Goal: Transaction & Acquisition: Purchase product/service

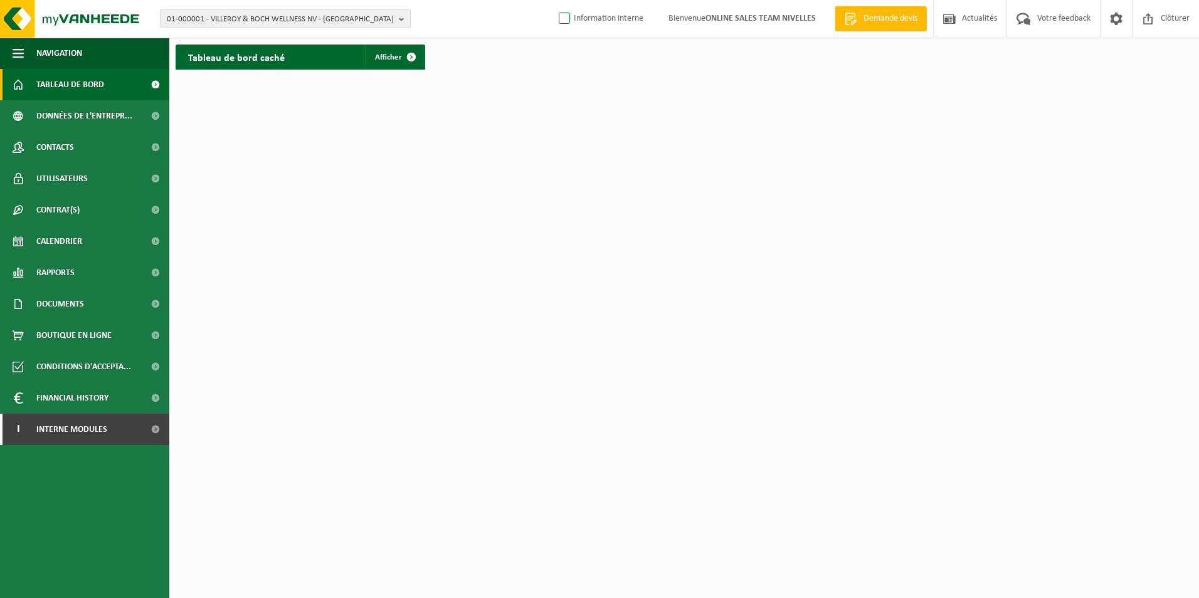
click at [559, 19] on label "Information interne" at bounding box center [599, 18] width 87 height 19
click at [555, 0] on input "Information interne" at bounding box center [554, -1] width 1 height 1
checkbox input "true"
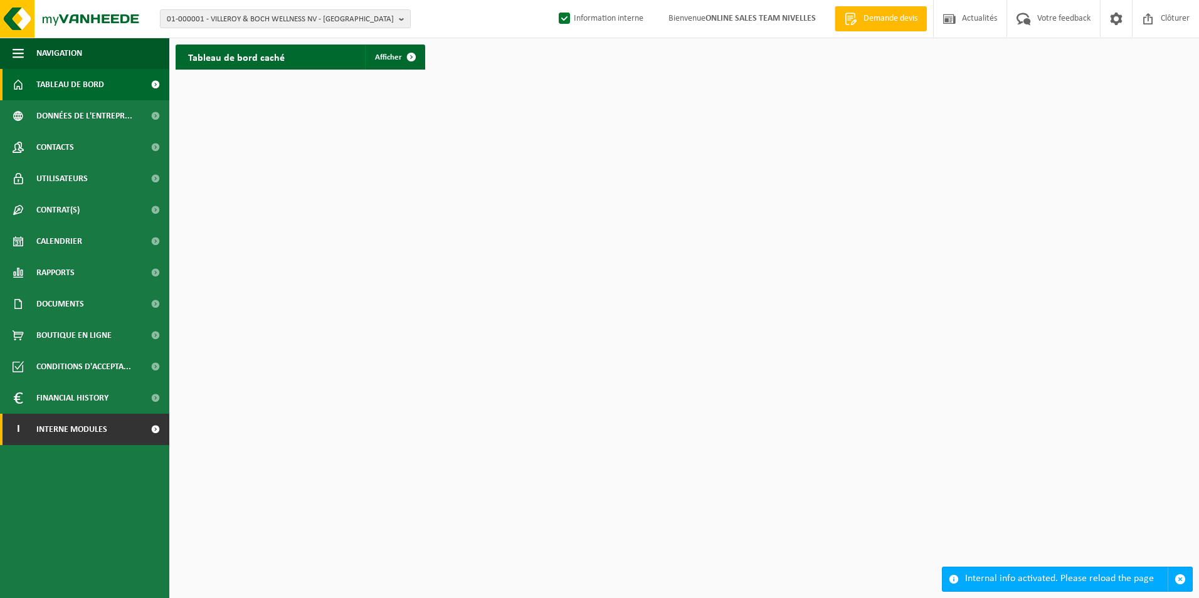
click at [134, 443] on link "I Interne modules" at bounding box center [84, 429] width 169 height 31
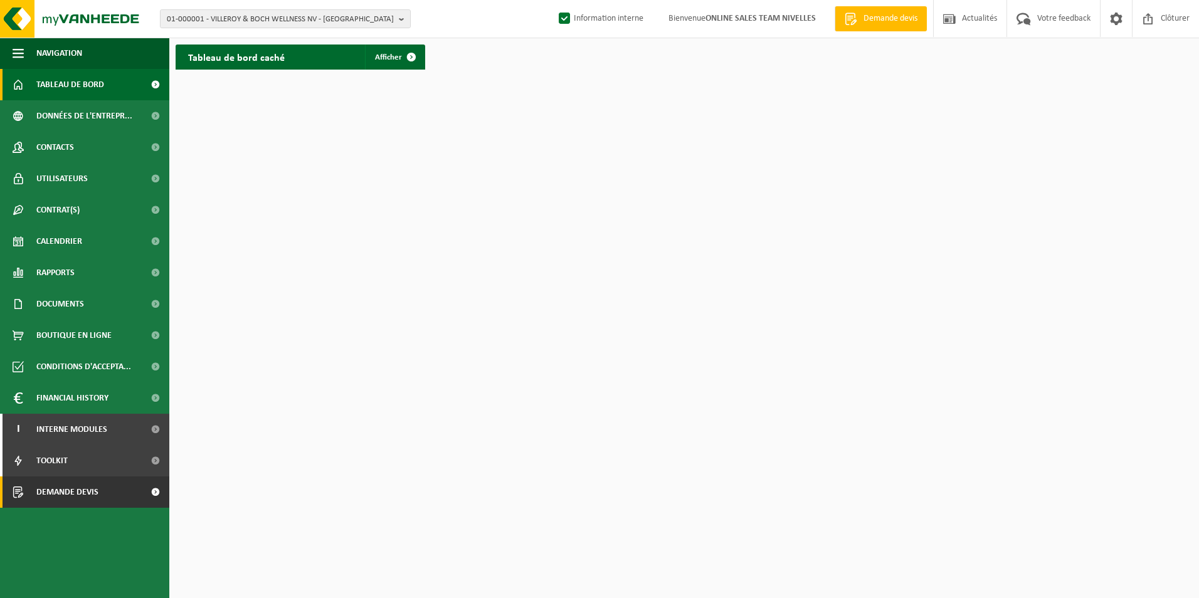
click at [98, 494] on link "Demande devis" at bounding box center [84, 492] width 169 height 31
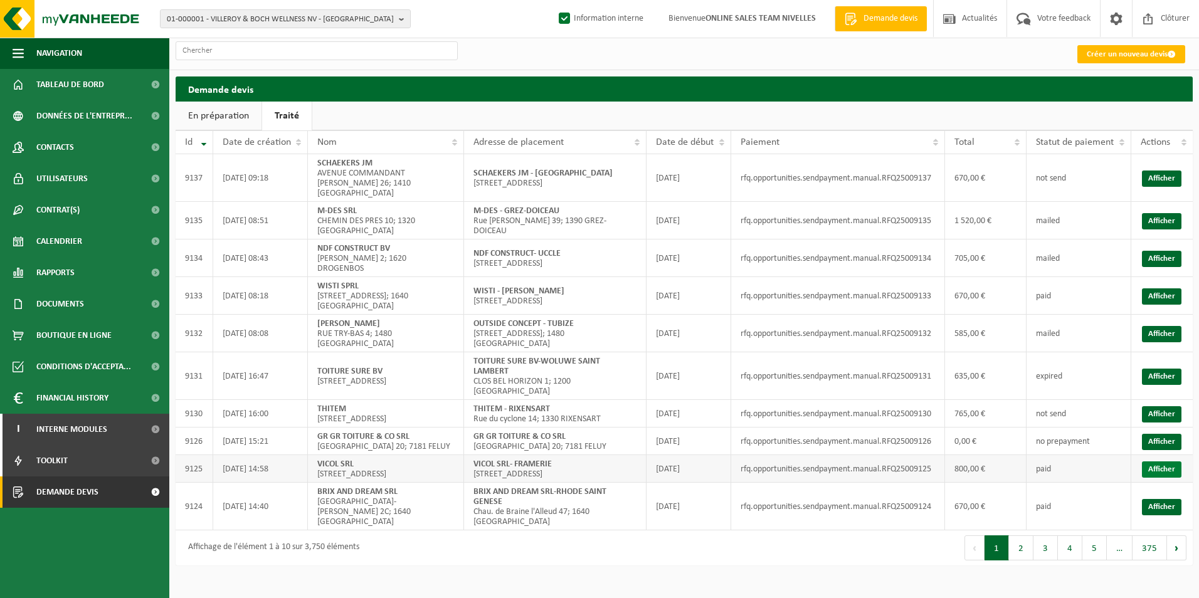
click at [1147, 462] on link "Afficher" at bounding box center [1162, 470] width 40 height 16
click at [1165, 406] on link "Afficher" at bounding box center [1162, 414] width 40 height 16
click at [1177, 369] on link "Afficher" at bounding box center [1162, 377] width 40 height 16
click at [1144, 326] on link "Afficher" at bounding box center [1162, 334] width 40 height 16
click at [1175, 289] on link "Afficher" at bounding box center [1162, 297] width 40 height 16
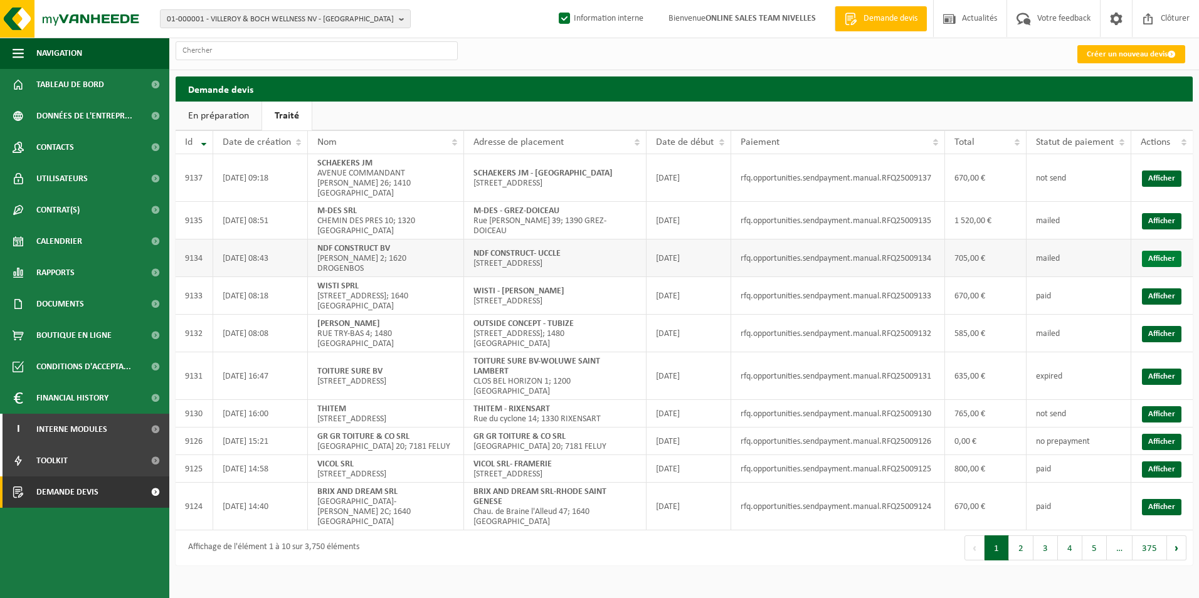
click at [1160, 251] on link "Afficher" at bounding box center [1162, 259] width 40 height 16
click at [869, 21] on span "Demande devis" at bounding box center [891, 19] width 60 height 13
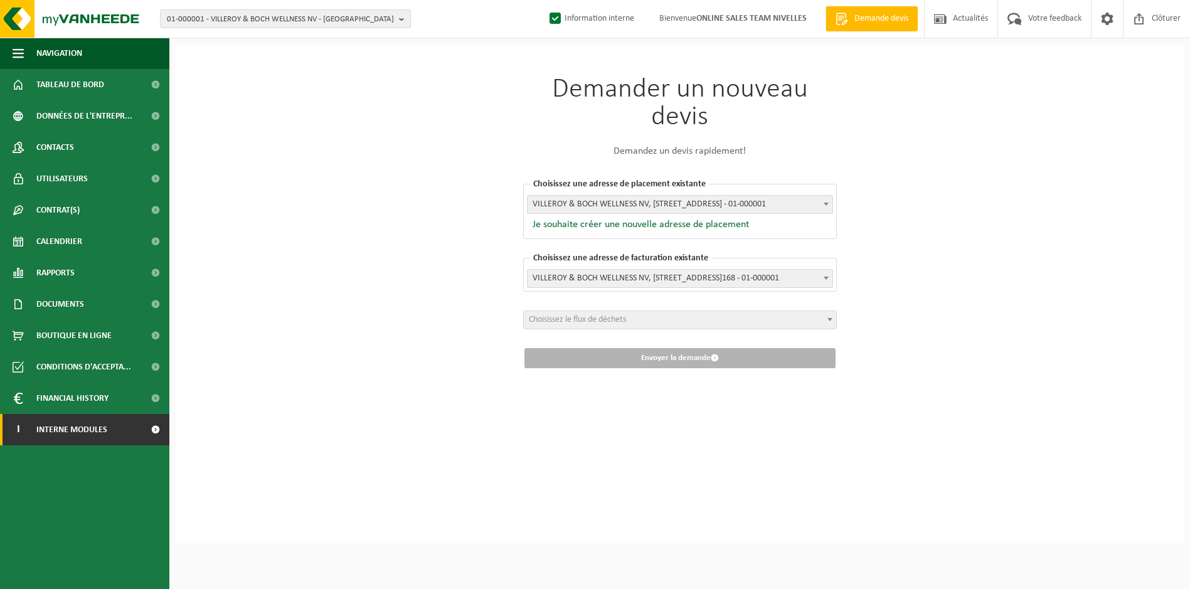
click at [99, 428] on span "Interne modules" at bounding box center [71, 429] width 71 height 31
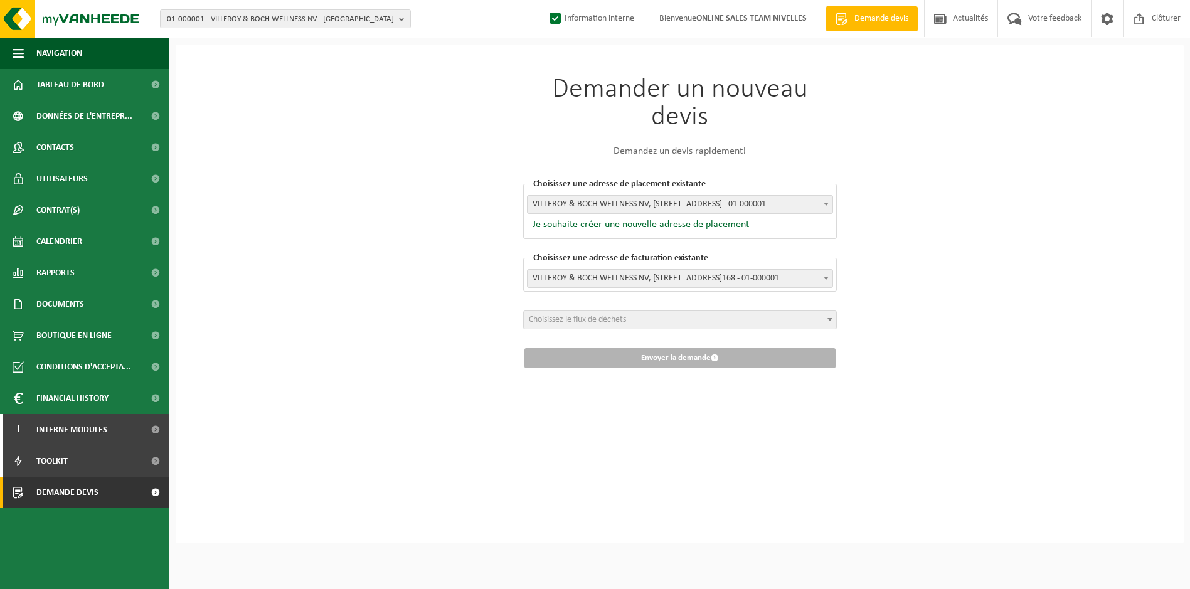
click at [86, 497] on span "Demande devis" at bounding box center [67, 492] width 62 height 31
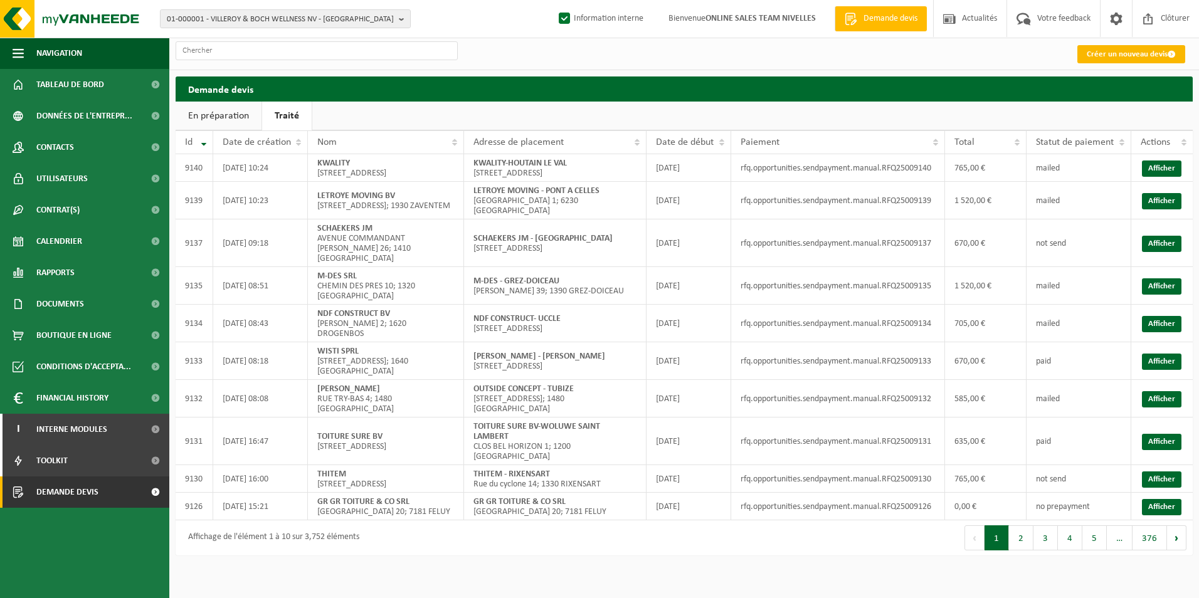
click at [1132, 56] on link "Créer un nouveau devis" at bounding box center [1132, 54] width 108 height 18
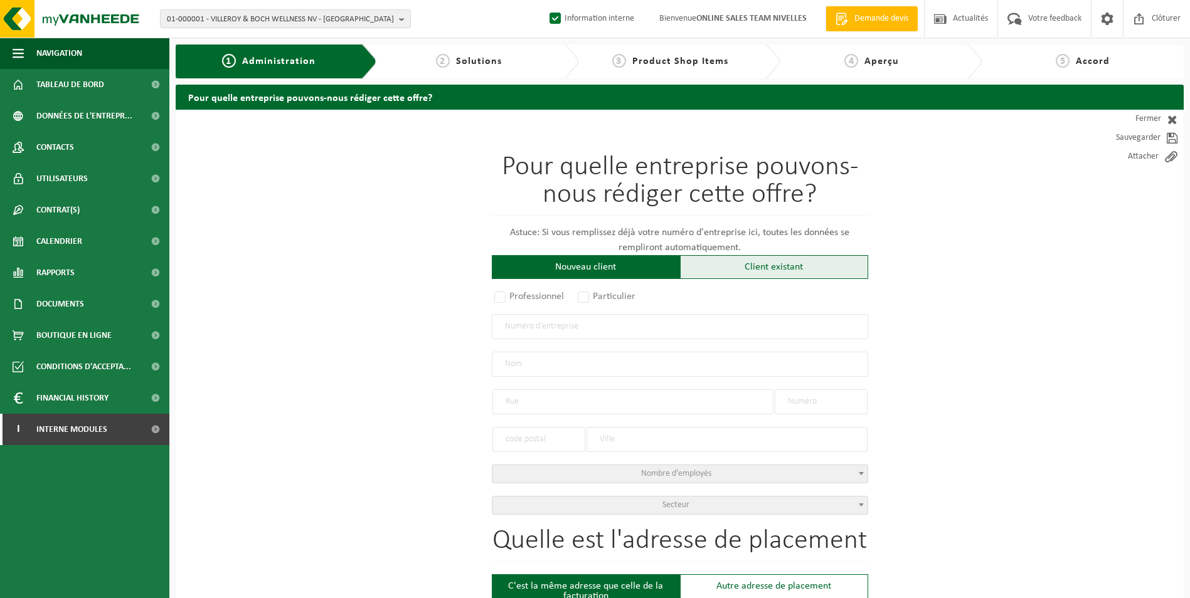
click at [715, 270] on div "Client existant" at bounding box center [774, 267] width 188 height 24
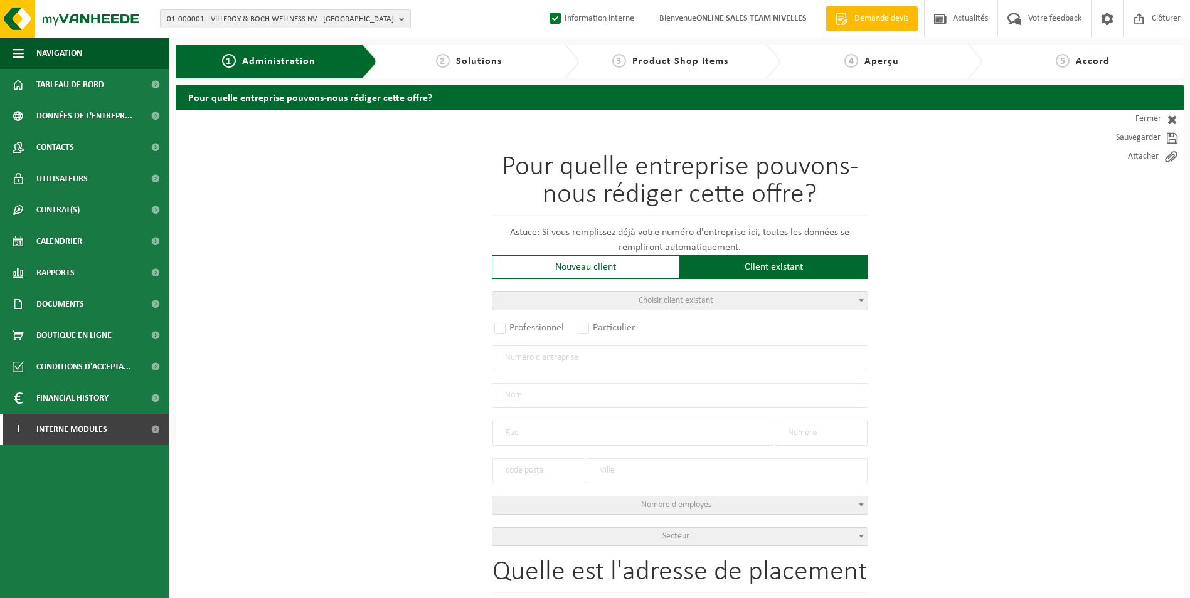
click at [588, 302] on span "Choisir client existant" at bounding box center [679, 301] width 375 height 18
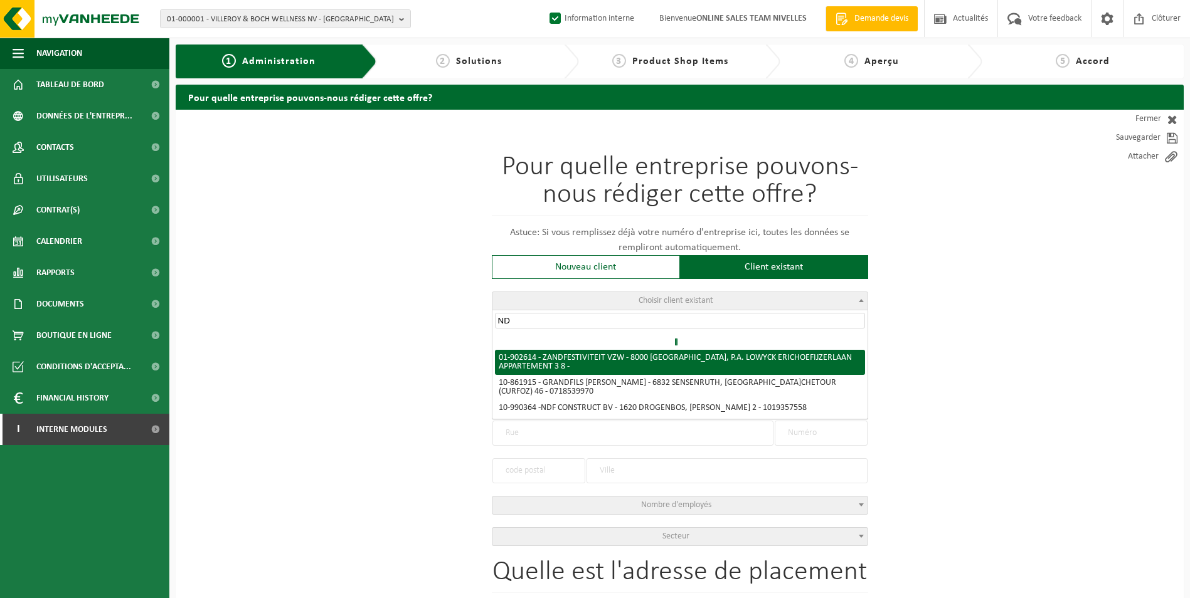
type input "N"
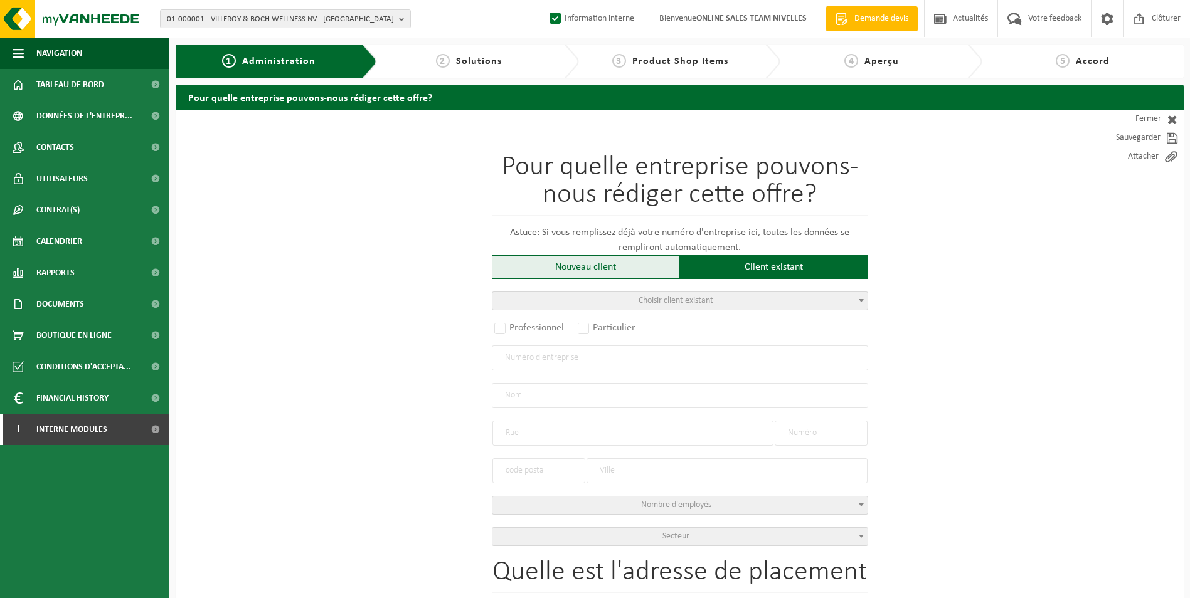
click at [622, 272] on div "Nouveau client" at bounding box center [586, 267] width 188 height 24
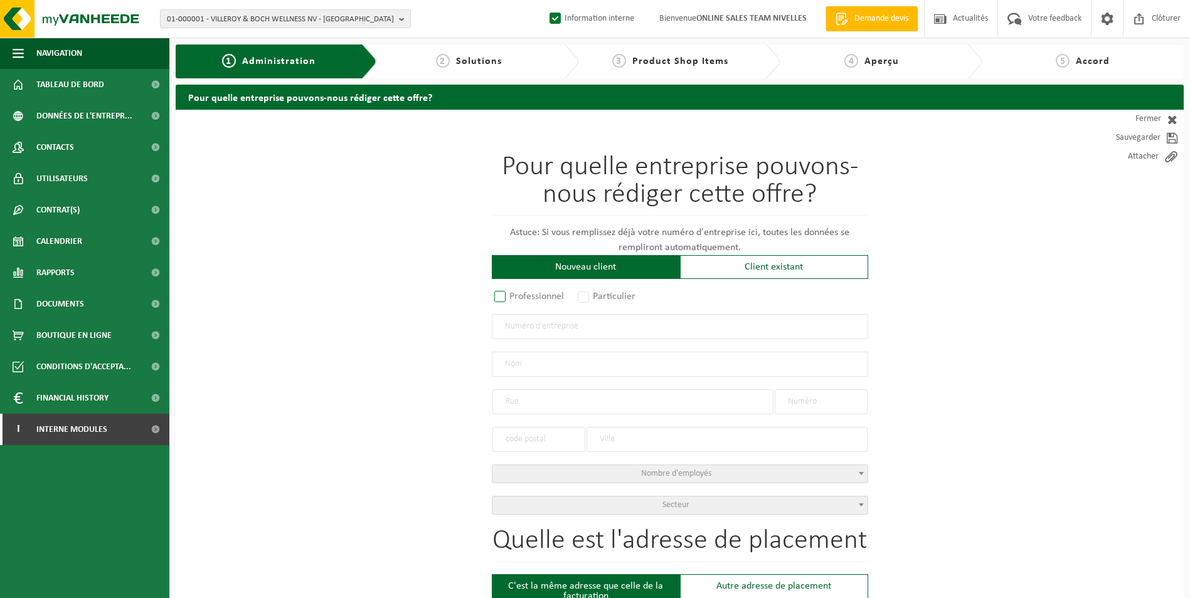
click at [500, 297] on label "Professionnel" at bounding box center [530, 297] width 76 height 18
click at [512, 297] on input "Professionnel" at bounding box center [516, 298] width 8 height 8
radio input "true"
click at [519, 332] on input "text" at bounding box center [680, 326] width 376 height 25
click at [555, 322] on input "text" at bounding box center [680, 326] width 376 height 25
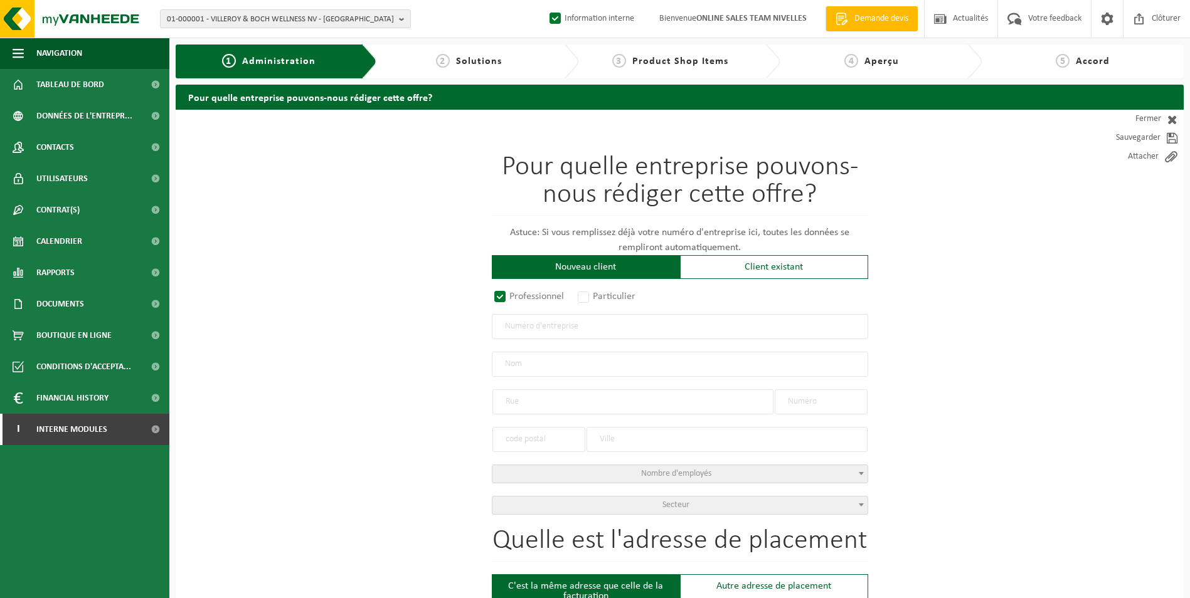
paste input "1019.357.558"
type input "1019.357.558"
click at [565, 373] on input "text" at bounding box center [680, 364] width 376 height 25
radio input "false"
select select
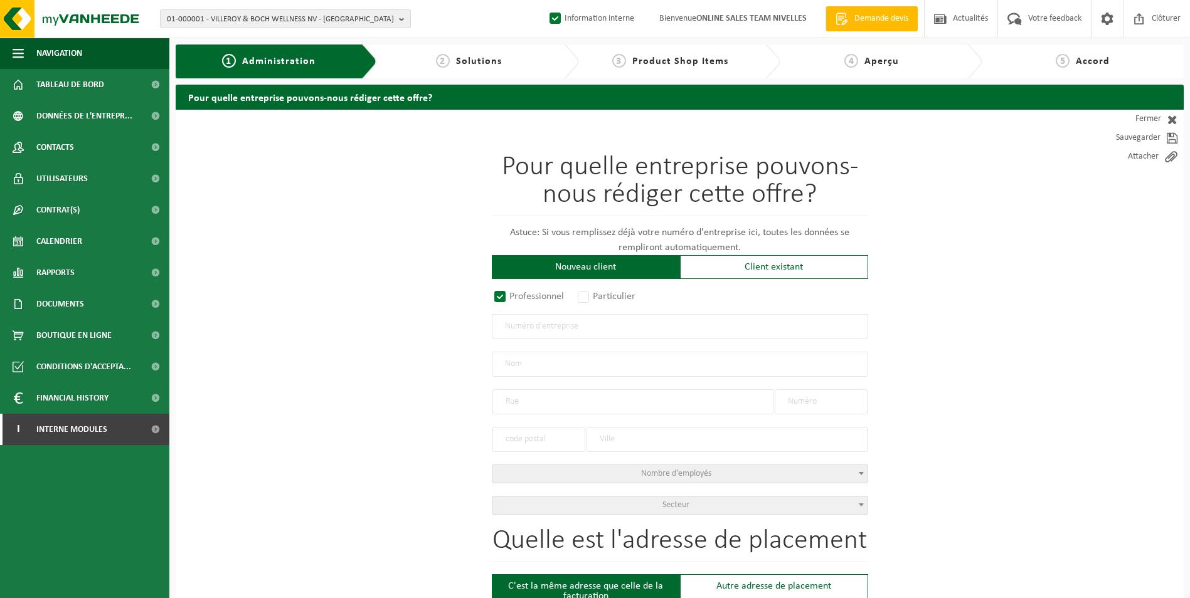
select select
type input "NDF CONSTRUCT BV"
type input "W.A. MOZARTLAAN"
type input "2"
type input "1620"
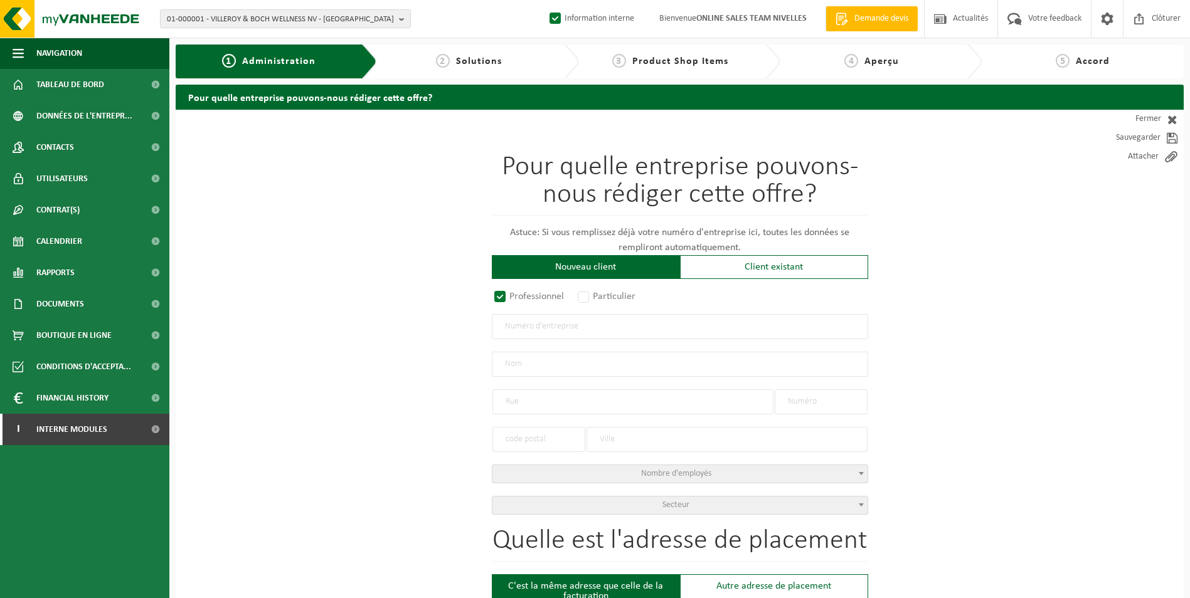
type input "DROGENBOS"
type input "2369352484"
radio input "true"
select select "169081"
type input "1019.357.558"
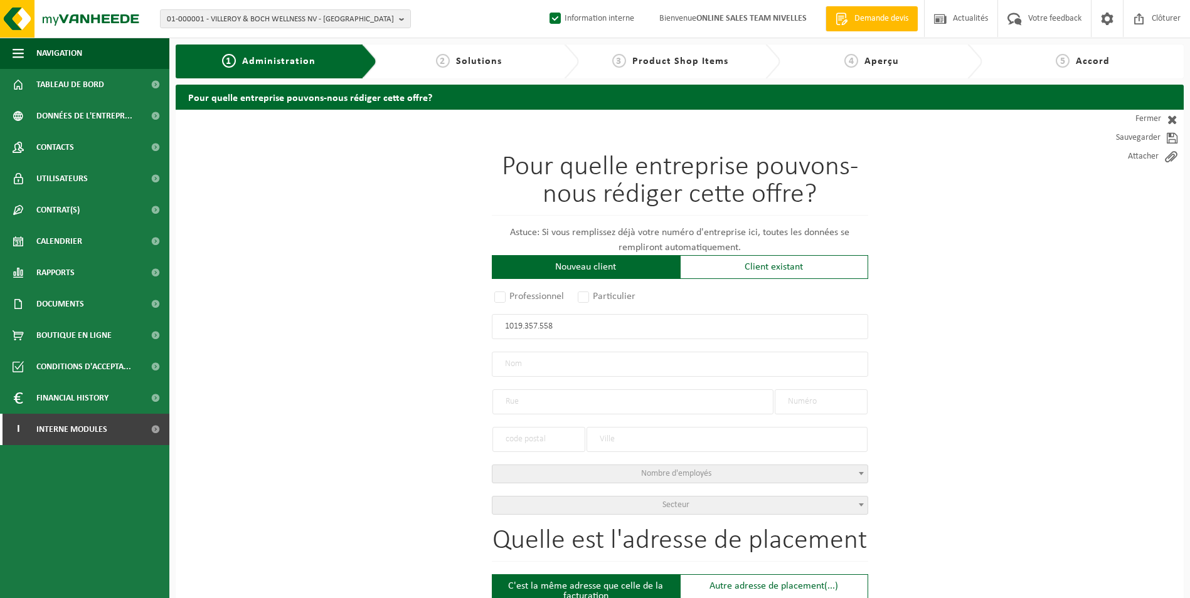
type input "NDF CONSTRUCT BV"
type input "W.A. MOZARTLAAN"
type input "2"
type input "1620"
type input "DROGENBOS"
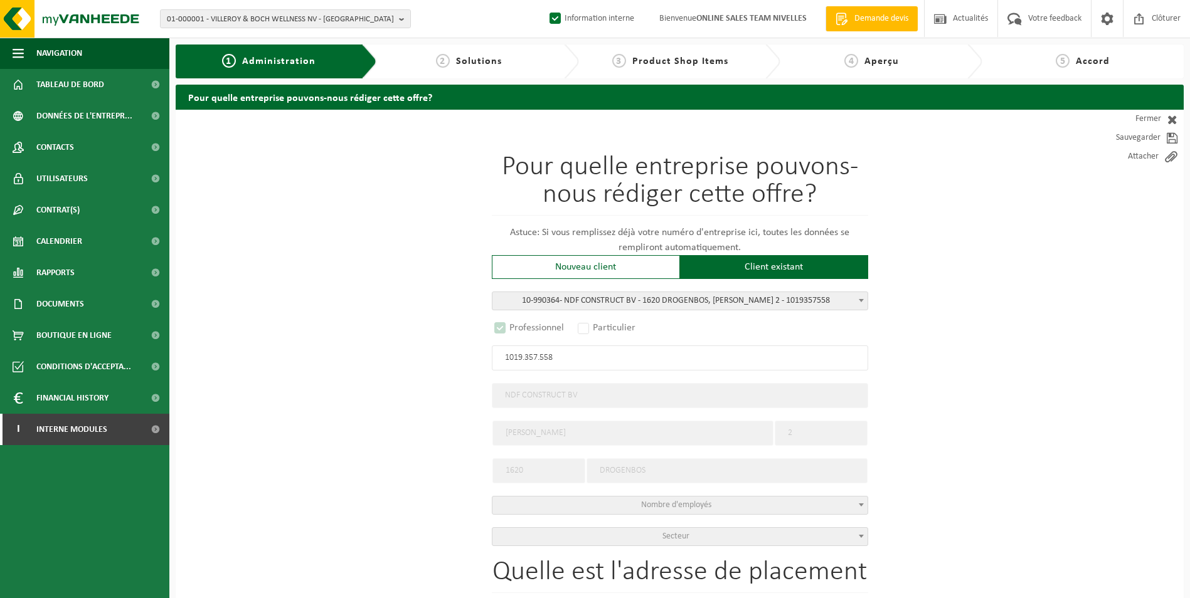
select select "D"
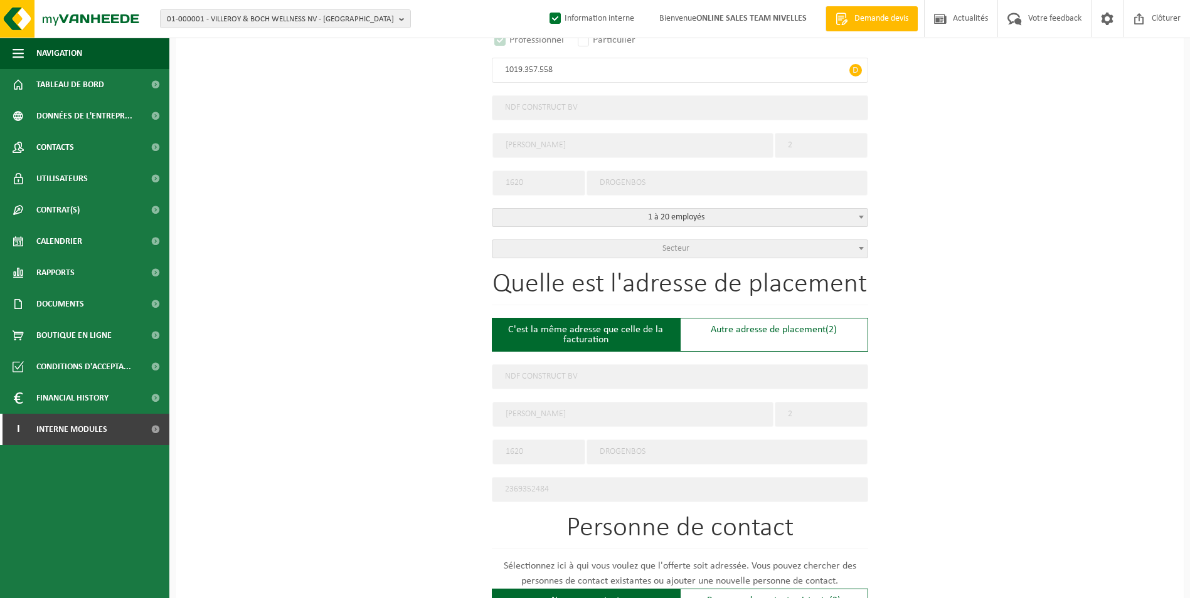
scroll to position [314, 0]
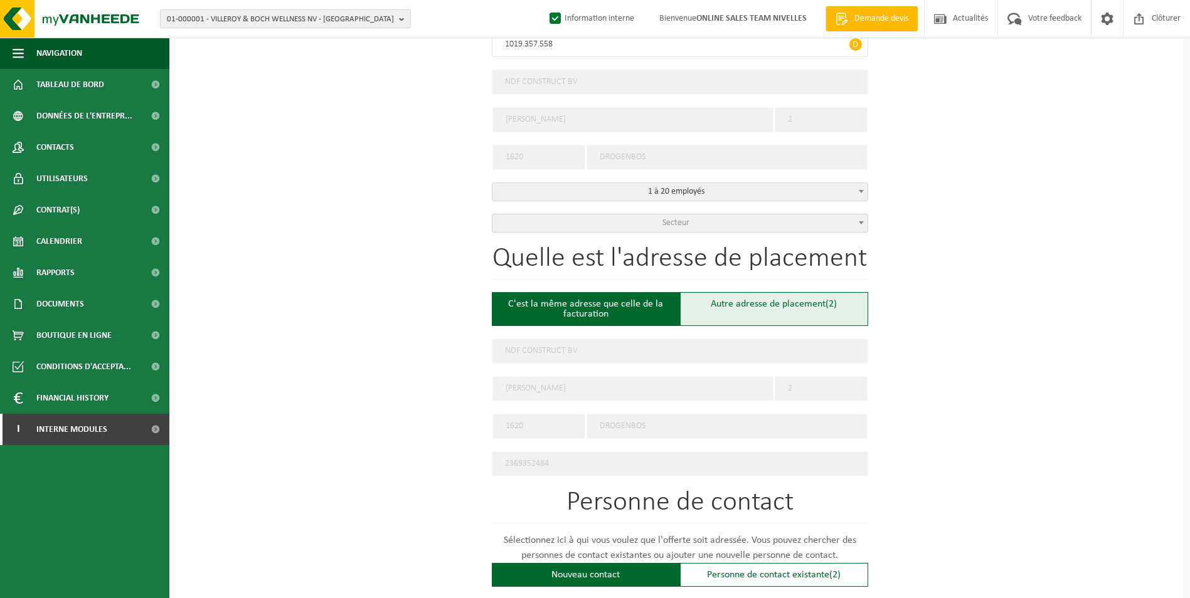
click at [775, 297] on div "Autre adresse de placement (2)" at bounding box center [774, 309] width 188 height 34
type input "Chantier -"
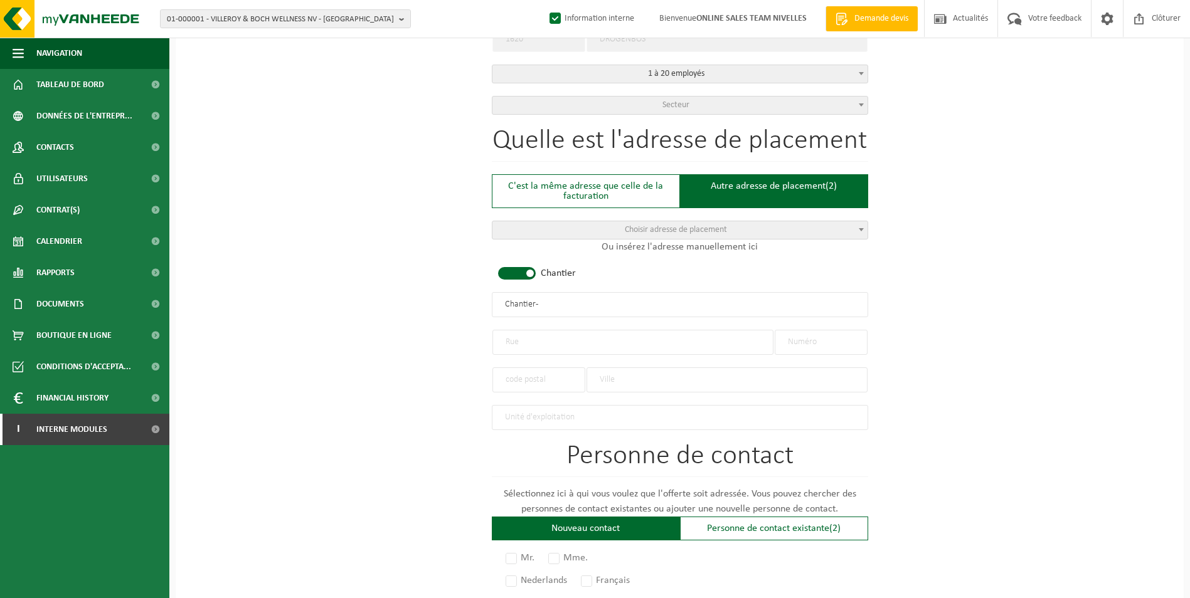
scroll to position [439, 0]
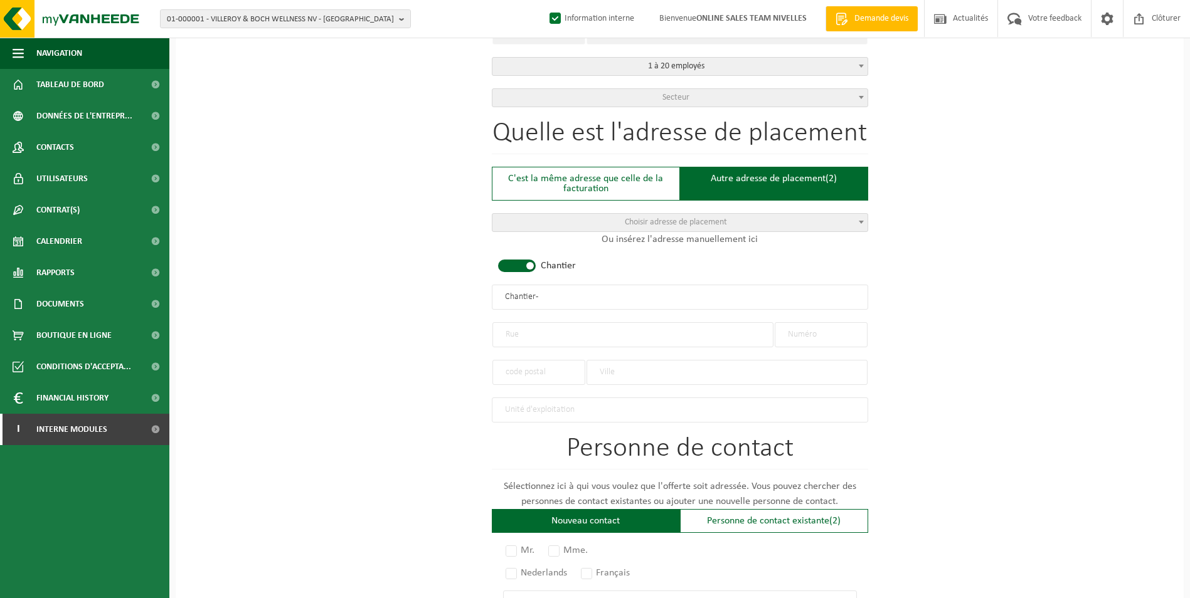
click at [619, 295] on input "Chantier -" at bounding box center [680, 297] width 376 height 25
type input "Chantier - Uccle"
click at [584, 326] on input "text" at bounding box center [632, 334] width 281 height 25
click at [528, 329] on input "text" at bounding box center [632, 334] width 281 height 25
paste input "Rue de la mutualité"
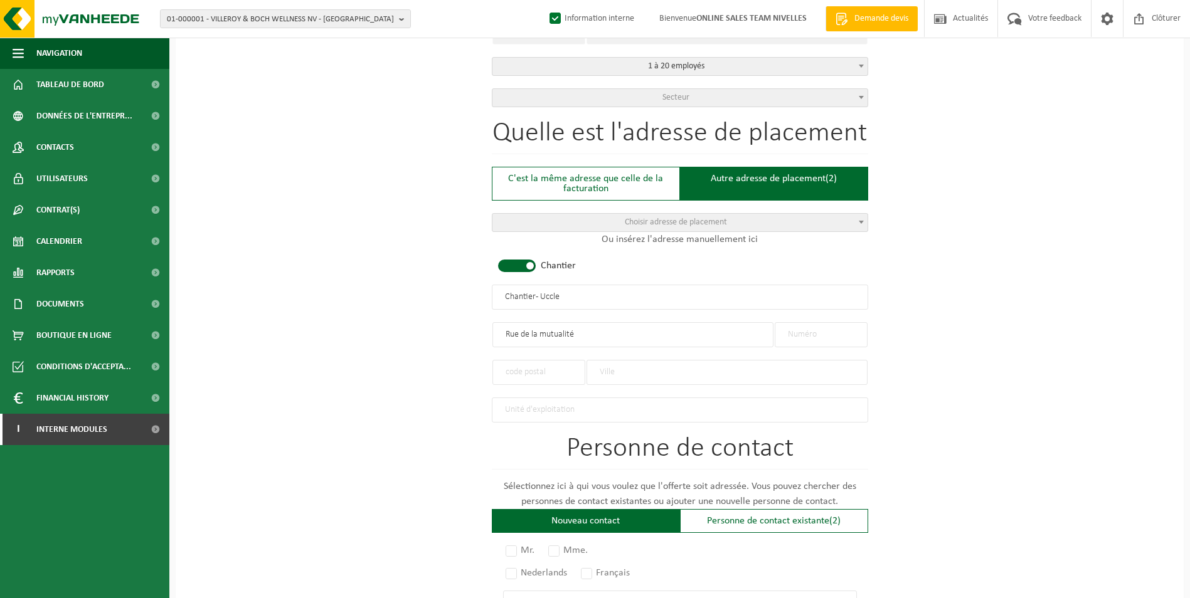
type input "Rue de la mutualité"
click at [843, 333] on input "text" at bounding box center [821, 334] width 93 height 25
type input "52"
click at [550, 370] on input "text" at bounding box center [538, 372] width 93 height 25
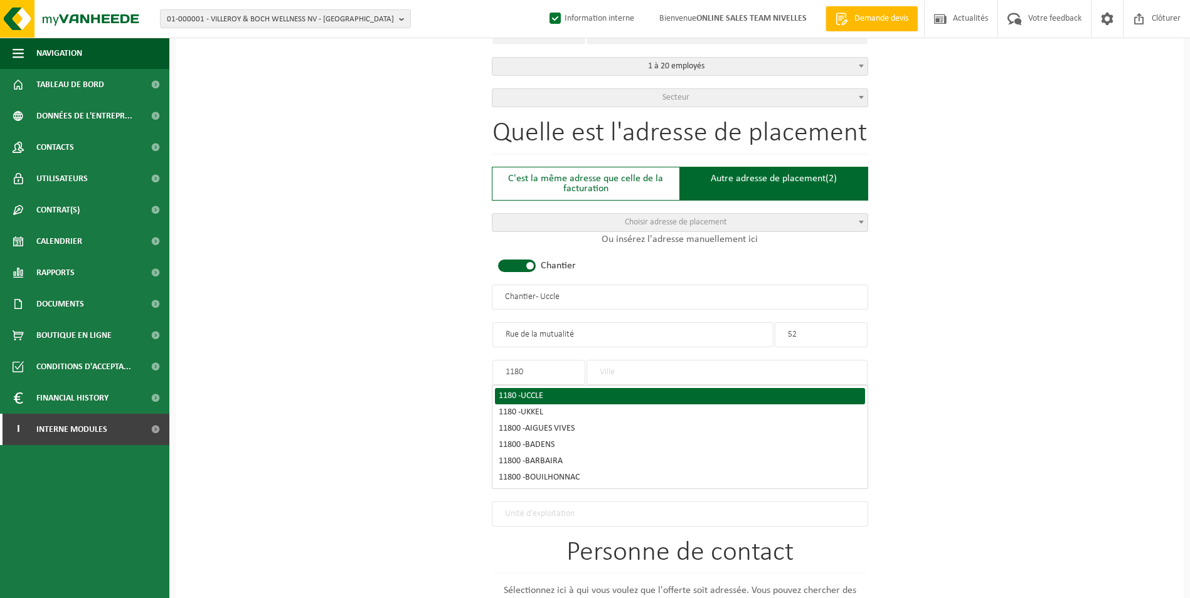
type input "1180"
click at [551, 392] on div "1180 - UCCLE" at bounding box center [680, 396] width 363 height 9
type input "UCCLE"
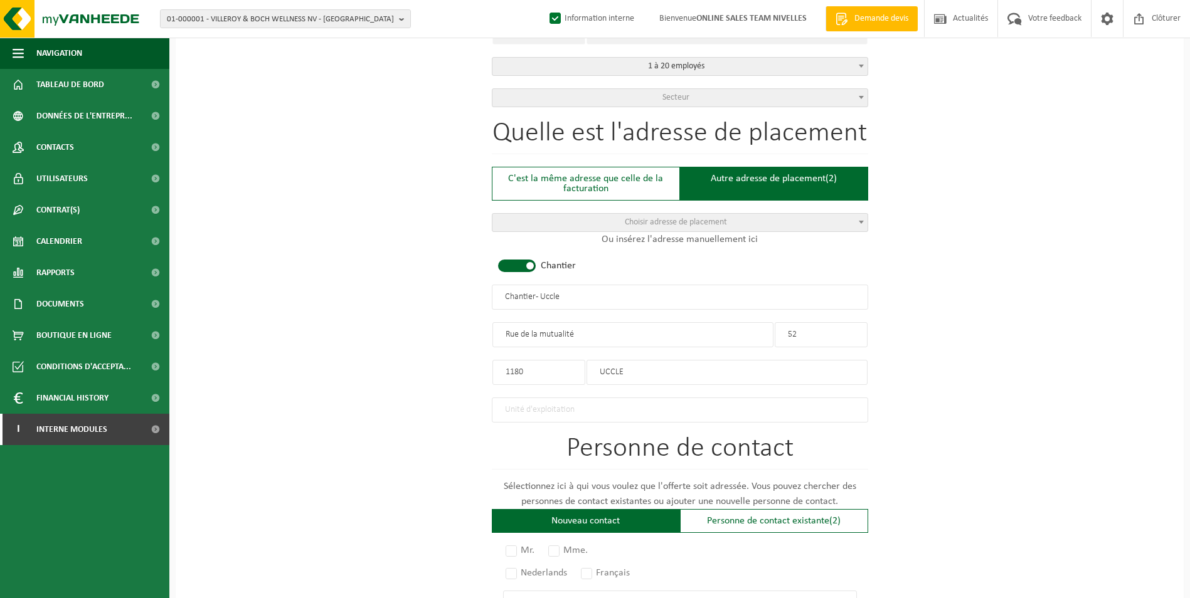
click at [541, 407] on input "text" at bounding box center [680, 410] width 376 height 25
click at [935, 404] on div "Pour quelle entreprise pouvons-nous rédiger cette offre? Astuce: Si vous rempli…" at bounding box center [680, 295] width 1008 height 1249
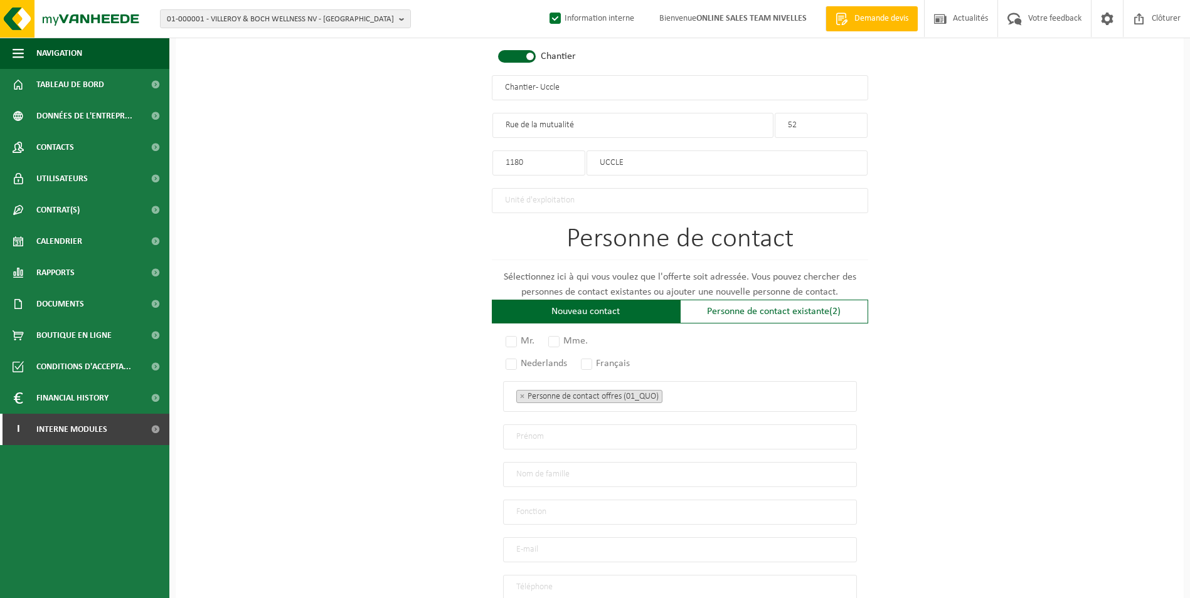
scroll to position [690, 0]
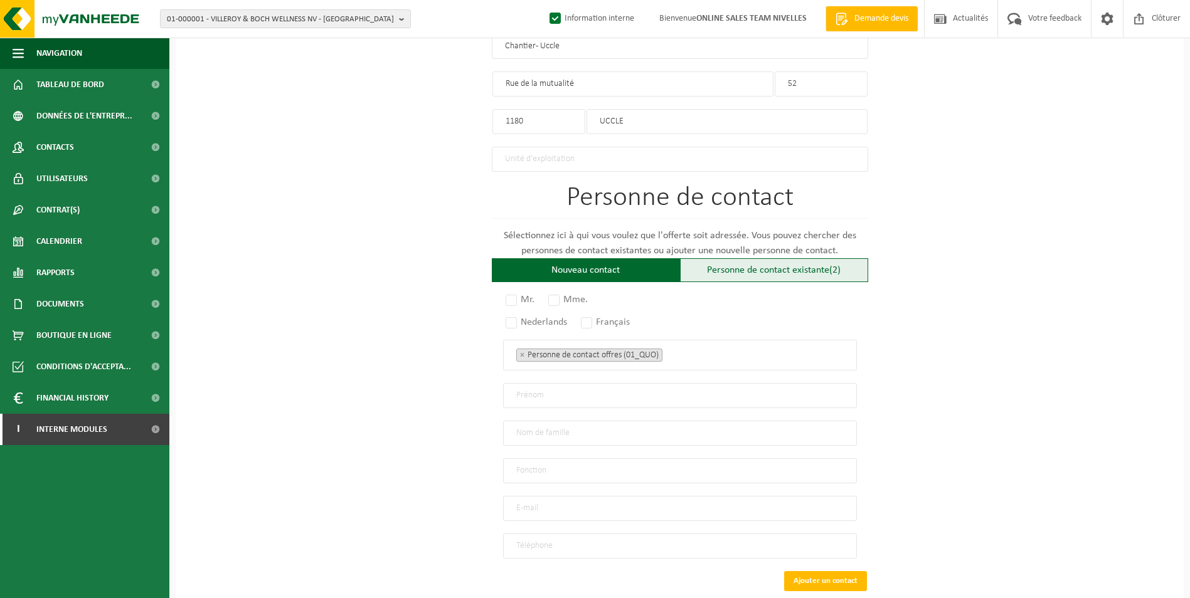
click at [762, 265] on div "Personne de contact existante (2)" at bounding box center [774, 270] width 188 height 24
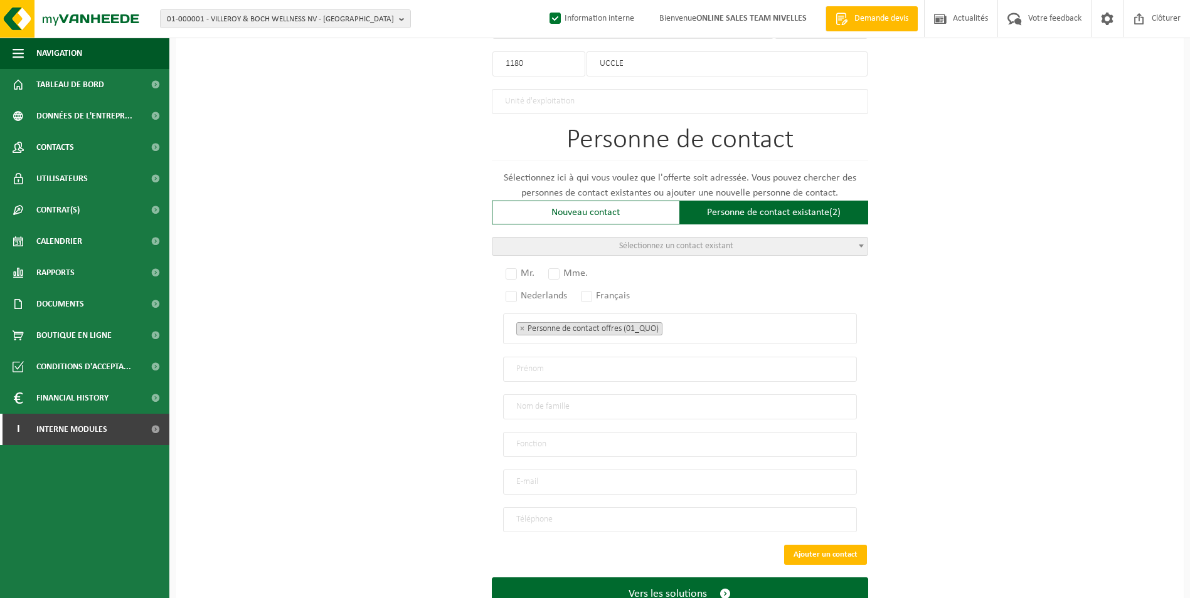
scroll to position [726, 0]
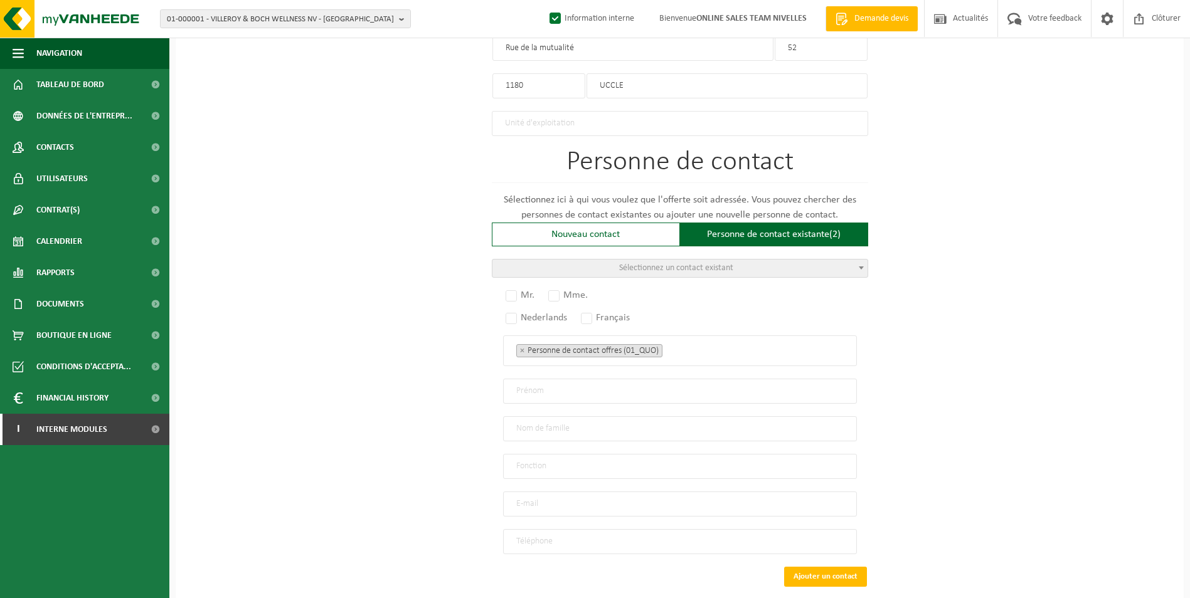
click at [561, 417] on input "text" at bounding box center [680, 429] width 354 height 25
paste input "FLOAREA"
type input "FLOAREA"
click at [546, 391] on input "text" at bounding box center [680, 391] width 354 height 25
click at [726, 263] on span "Sélectionnez un contact existant" at bounding box center [676, 267] width 114 height 9
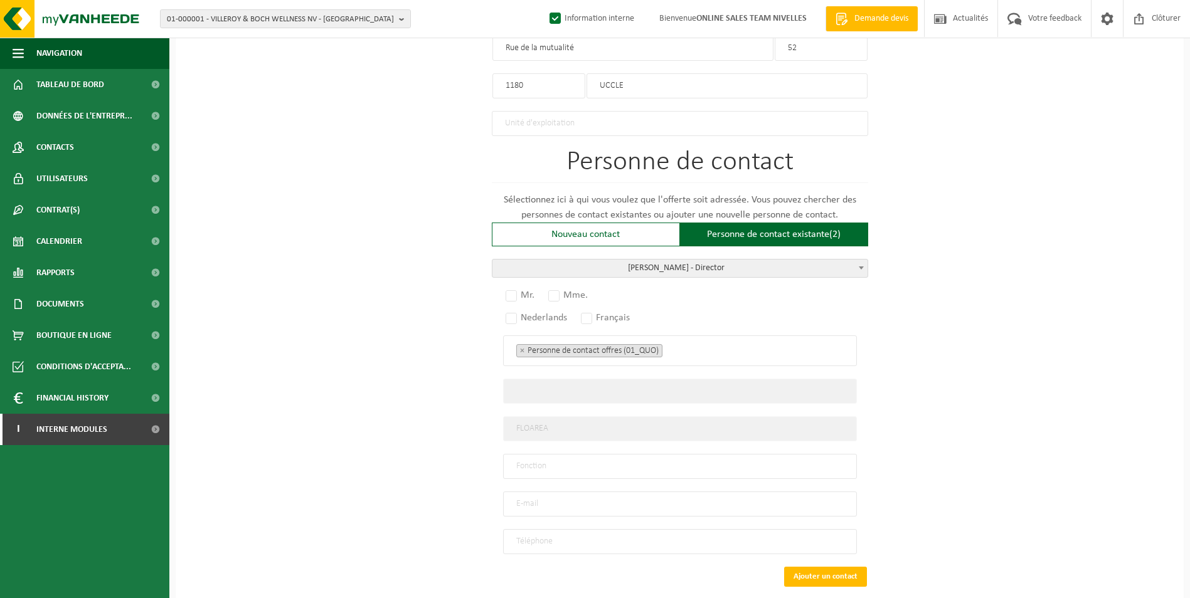
select select "{"code":"","firstname":"DANIEL","surname":"FLOAREA","gender":"Unknown","positio…"
type input "[PERSON_NAME]"
type input "Director"
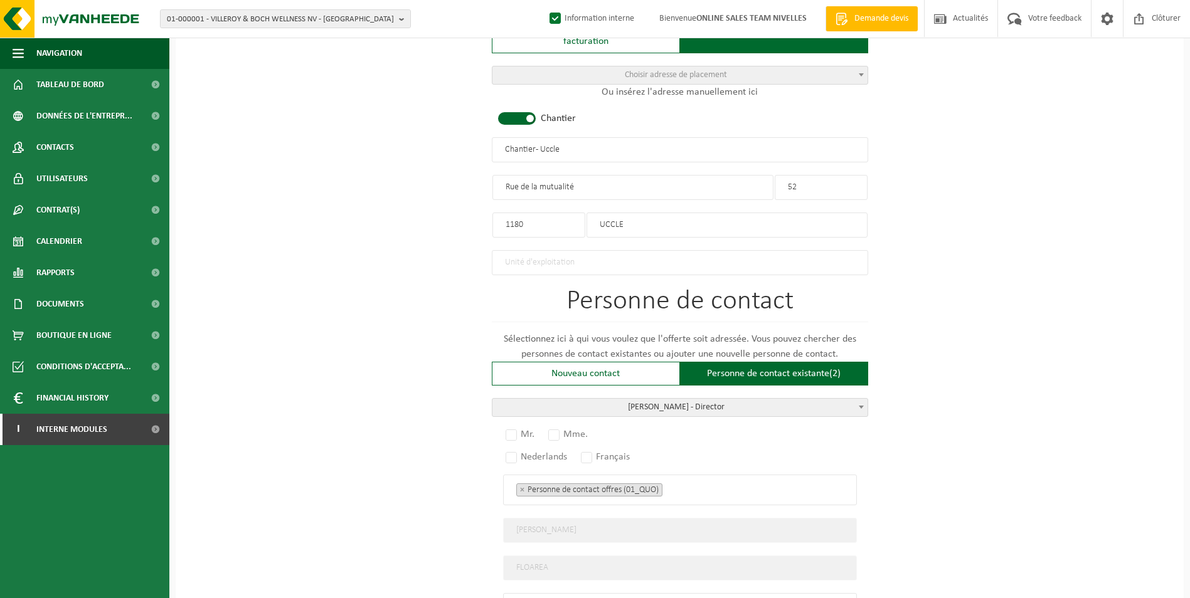
scroll to position [600, 0]
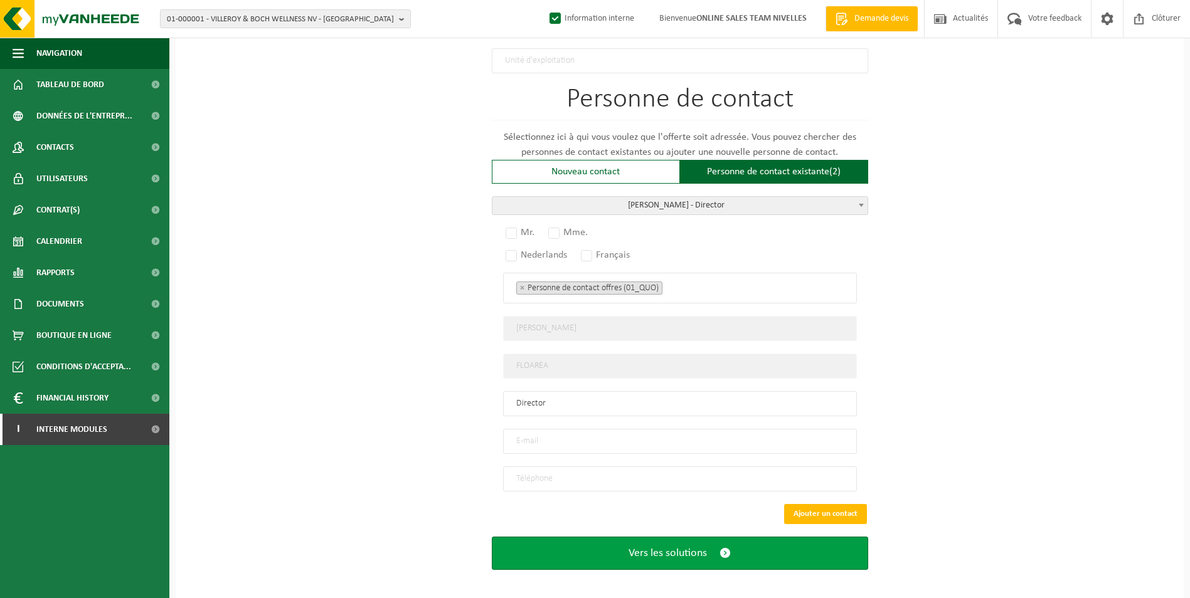
click at [659, 547] on span "Vers les solutions" at bounding box center [668, 553] width 78 height 13
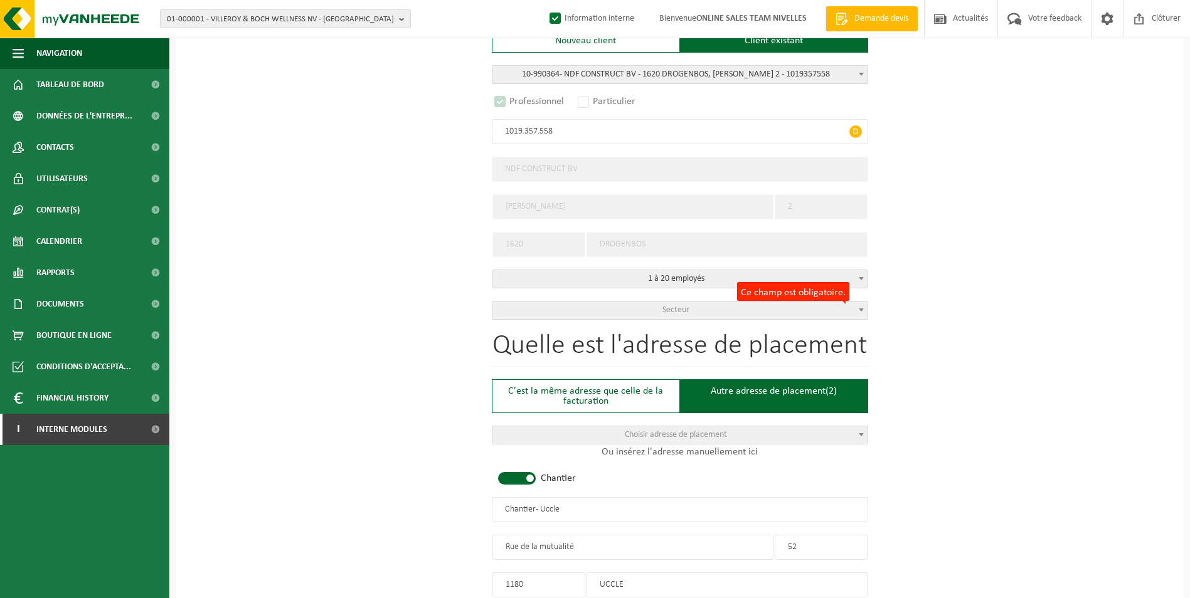
click at [716, 316] on span "Secteur" at bounding box center [679, 311] width 375 height 18
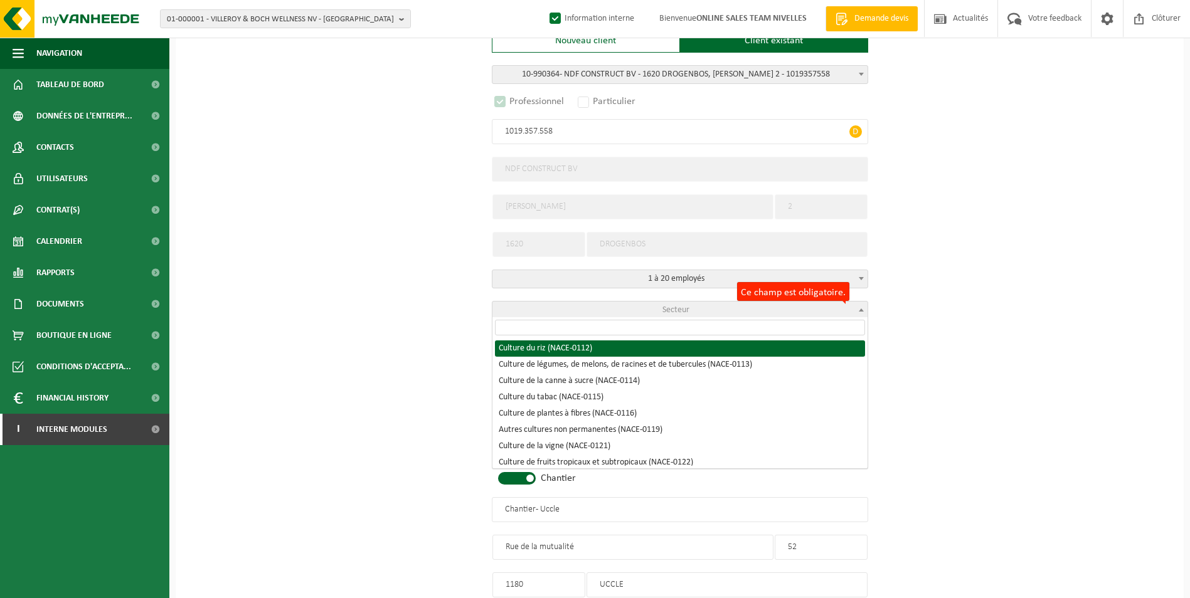
click at [716, 310] on span "Secteur" at bounding box center [679, 311] width 375 height 18
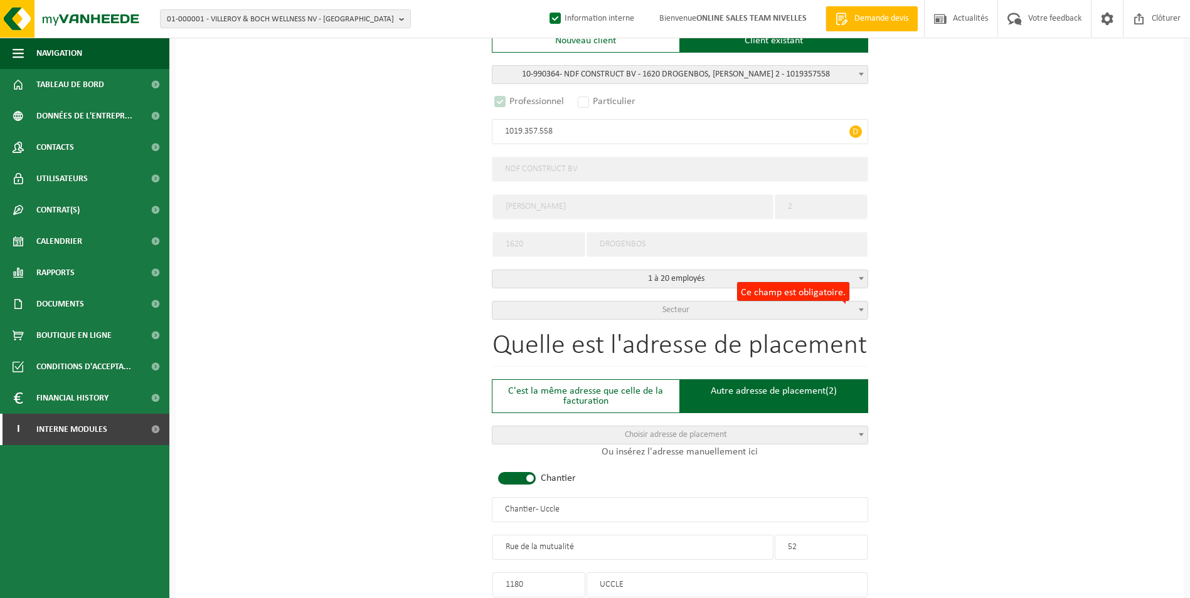
click at [716, 310] on span "Secteur" at bounding box center [679, 311] width 375 height 18
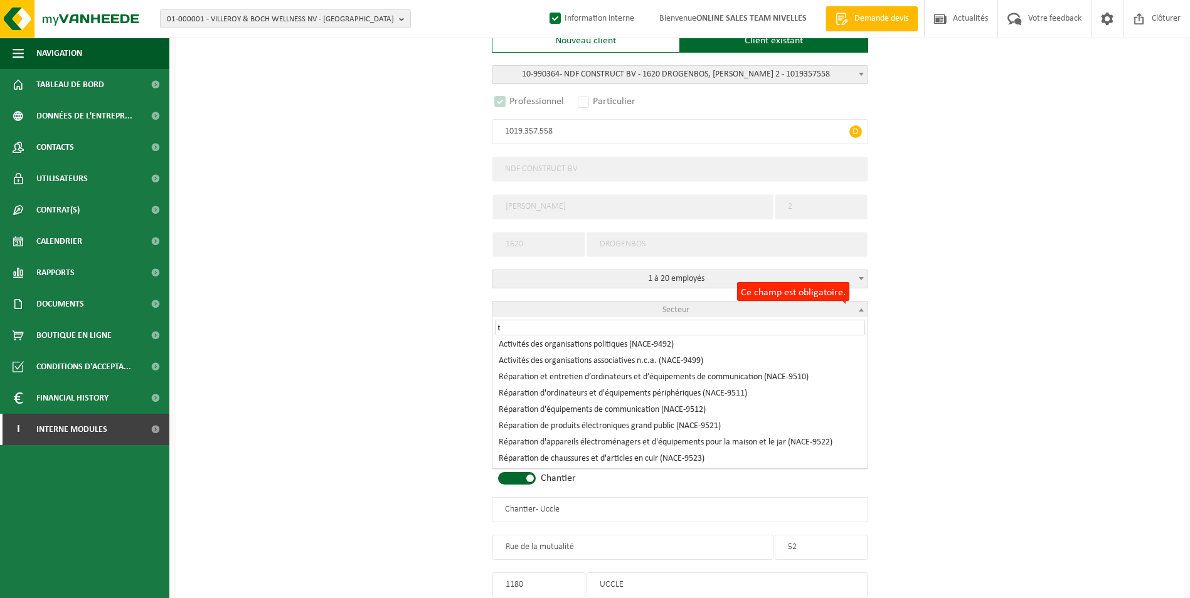
scroll to position [0, 0]
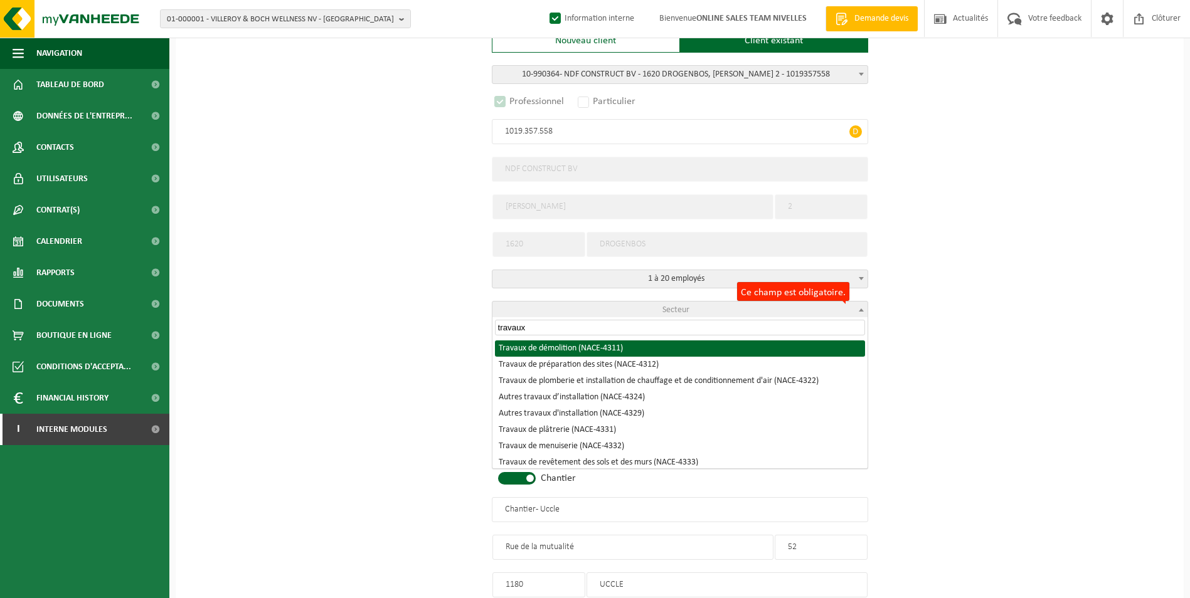
type input "travaux"
select select "NACE_4311"
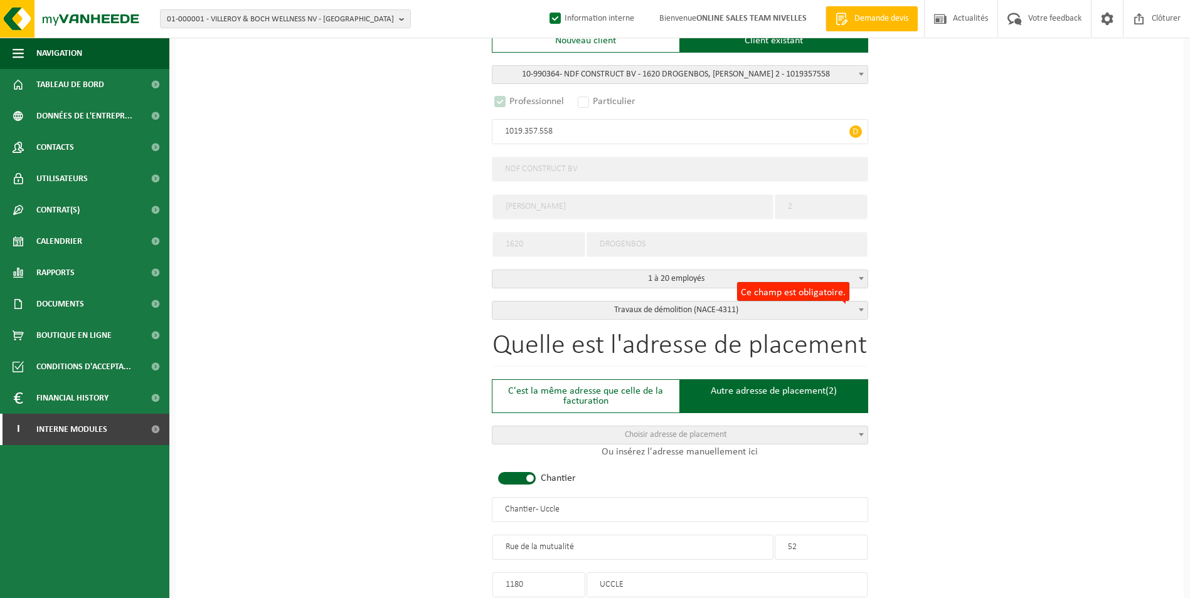
click at [947, 315] on div "Pour quelle entreprise pouvons-nous rédiger cette offre? Astuce: Si vous rempli…" at bounding box center [680, 523] width 1008 height 1280
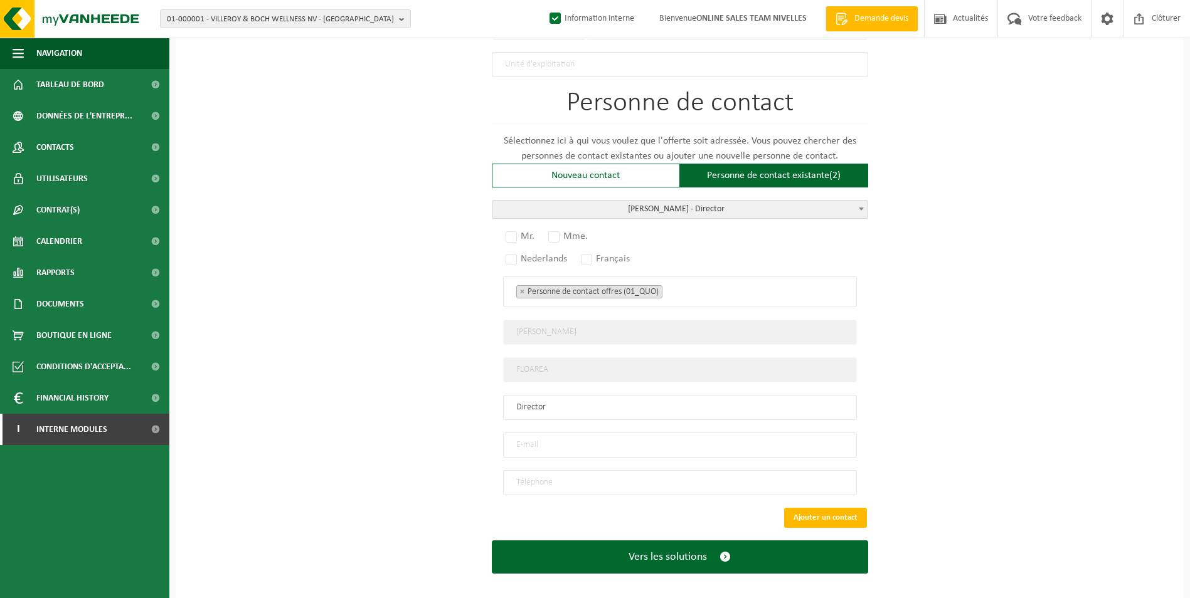
scroll to position [788, 0]
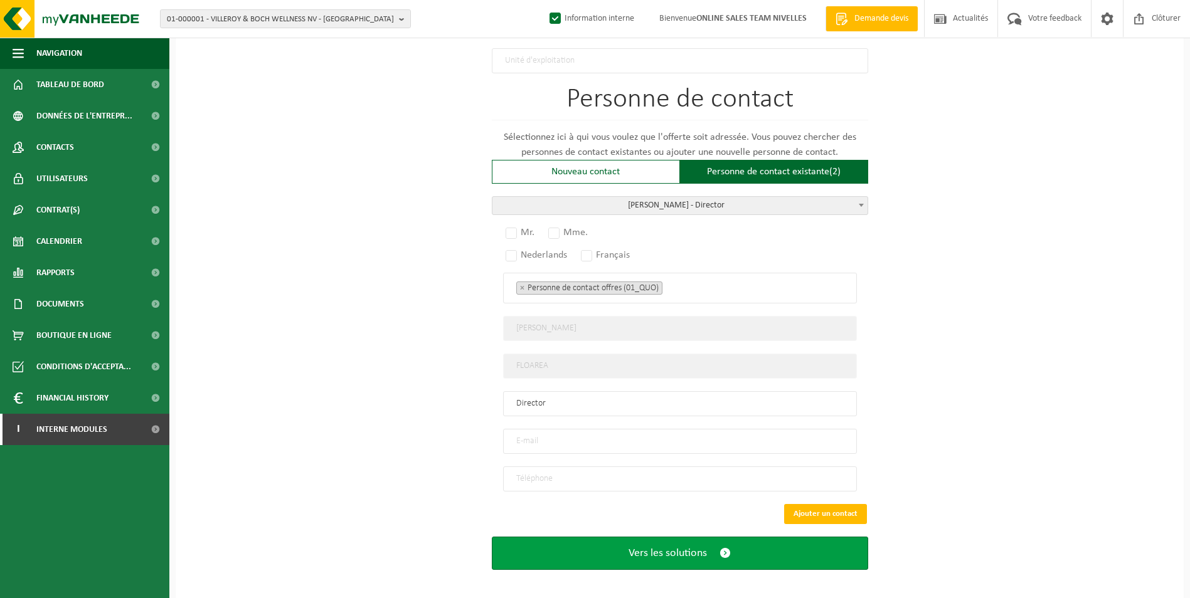
click at [741, 544] on button "Vers les solutions" at bounding box center [680, 553] width 376 height 33
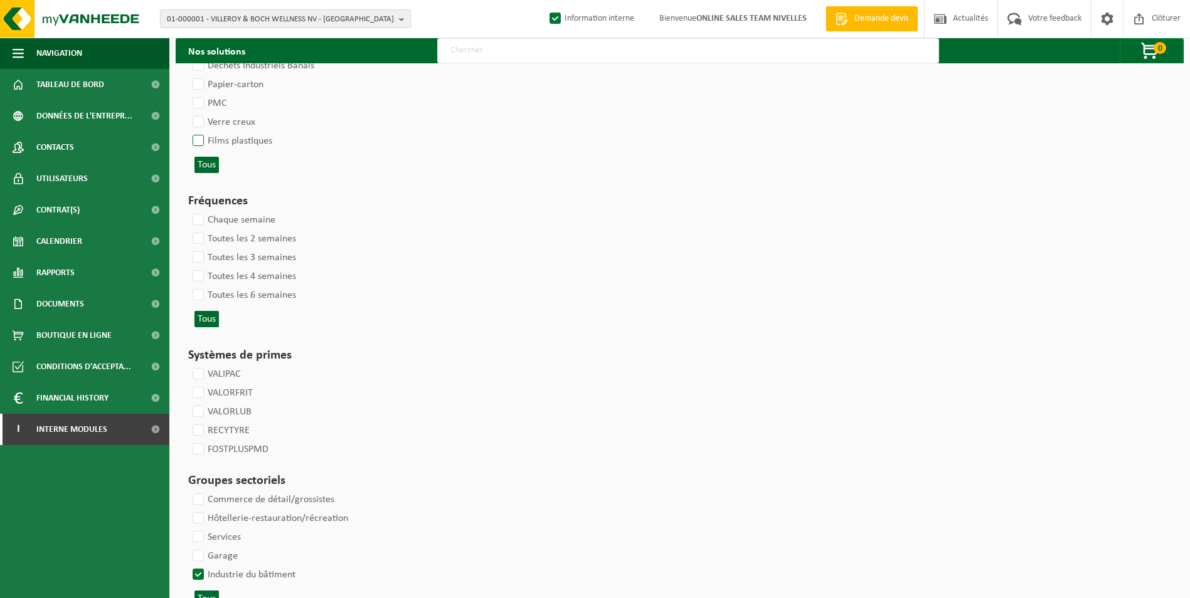
select select
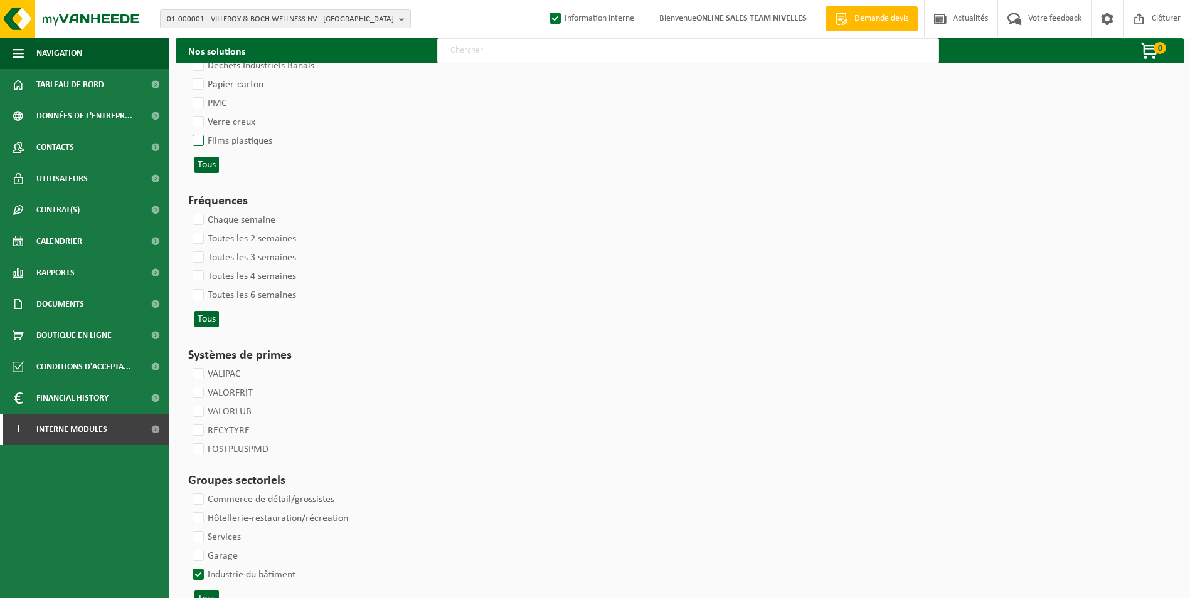
select select
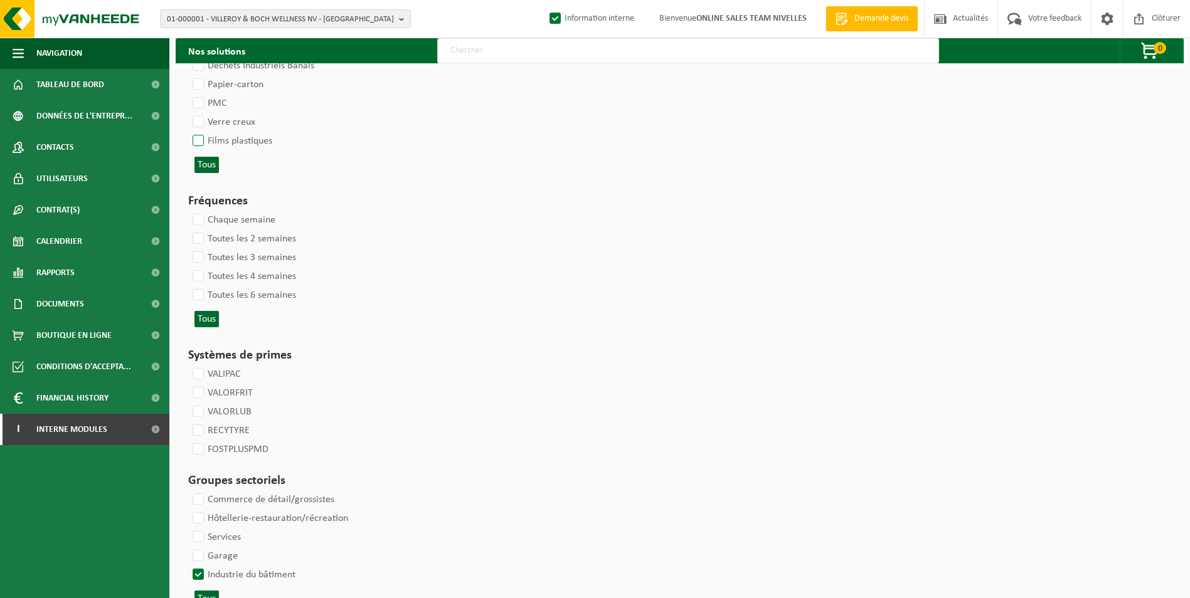
select select
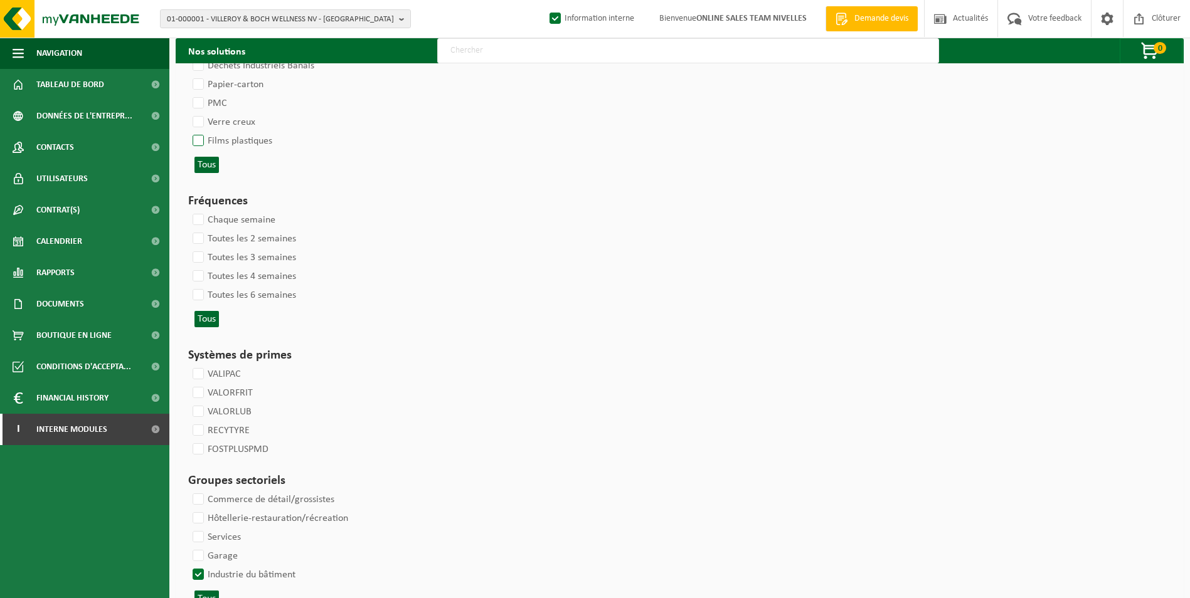
select select
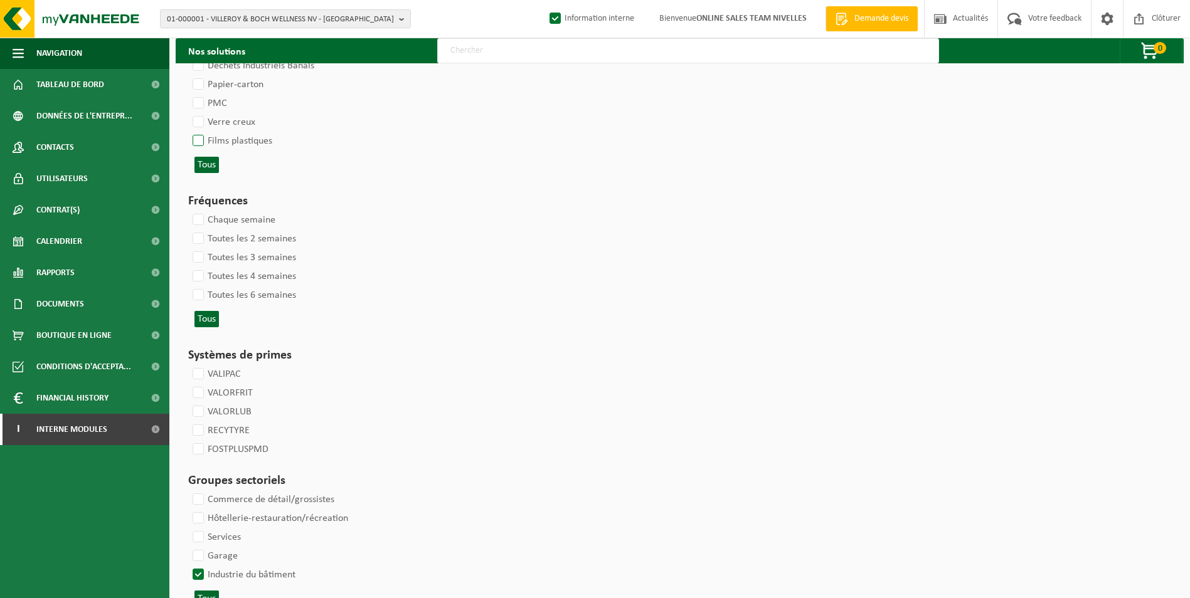
select select
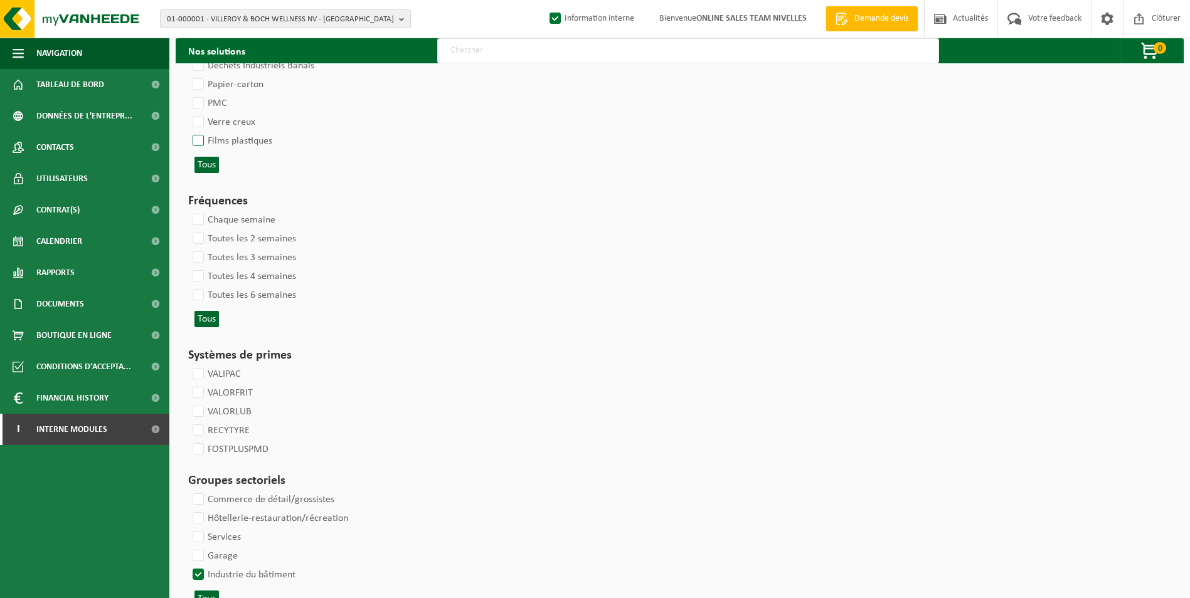
select select
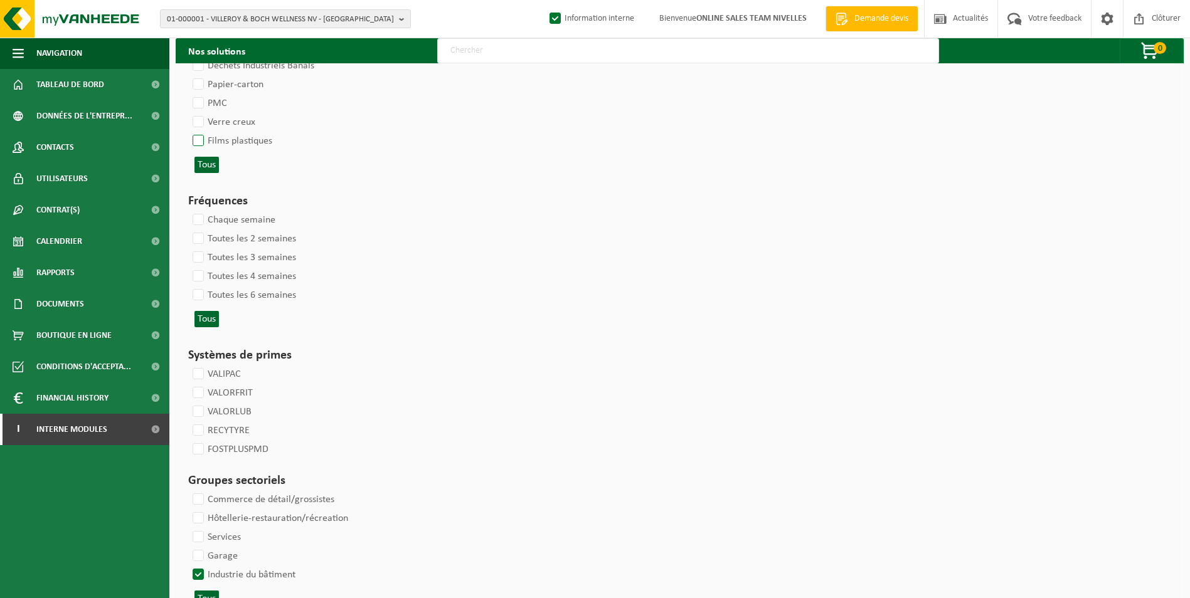
select select
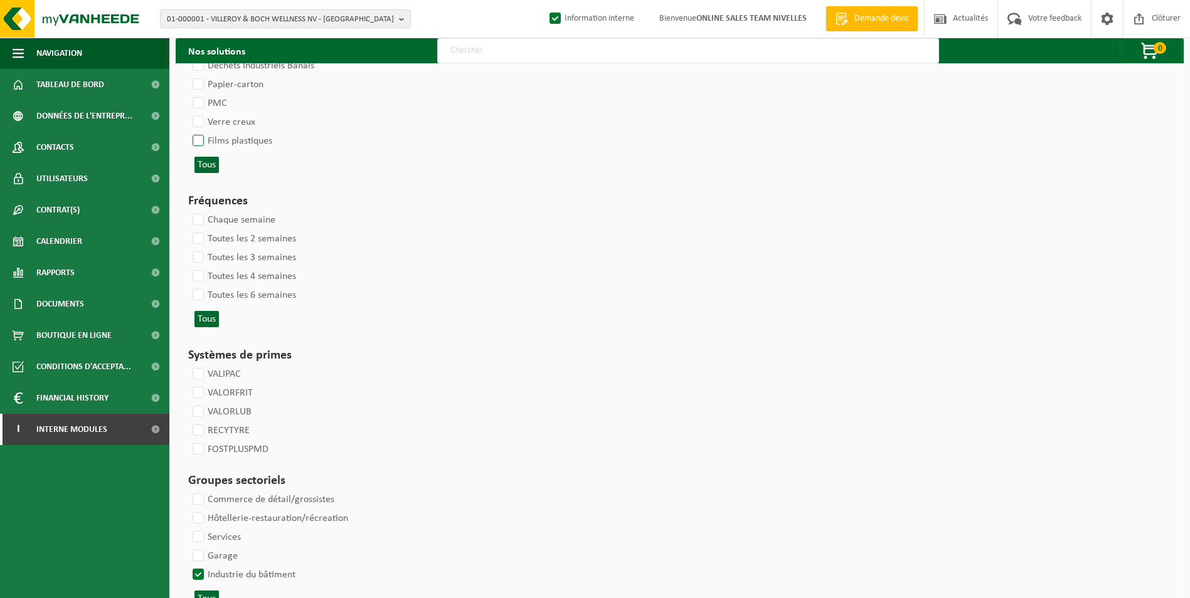
select select
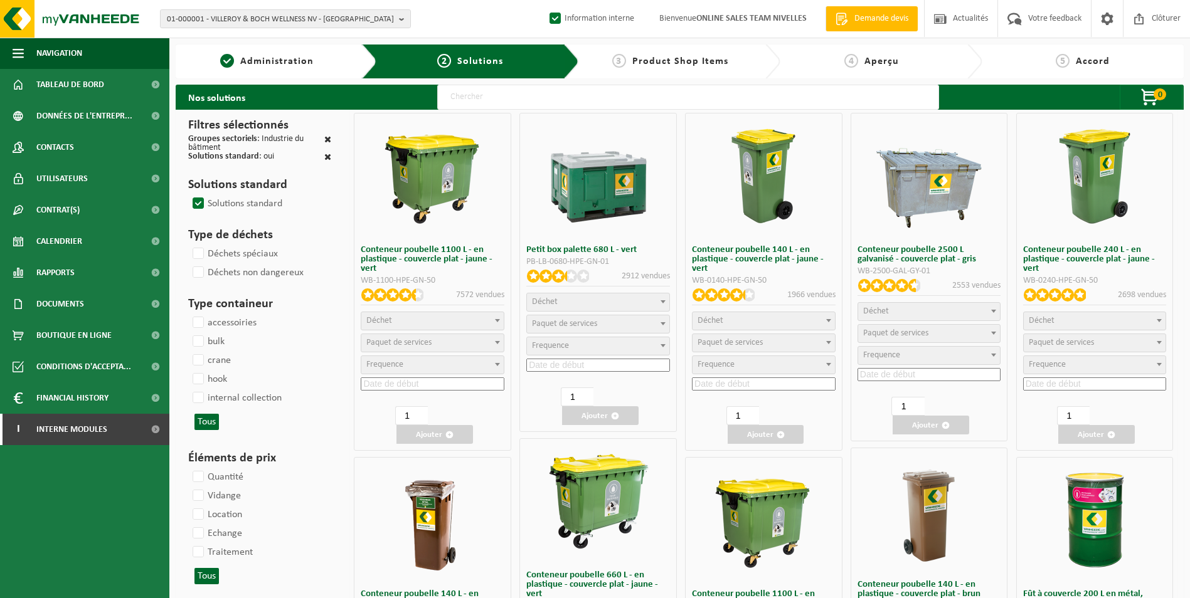
click at [512, 98] on input "text" at bounding box center [688, 97] width 502 height 25
type input "000291"
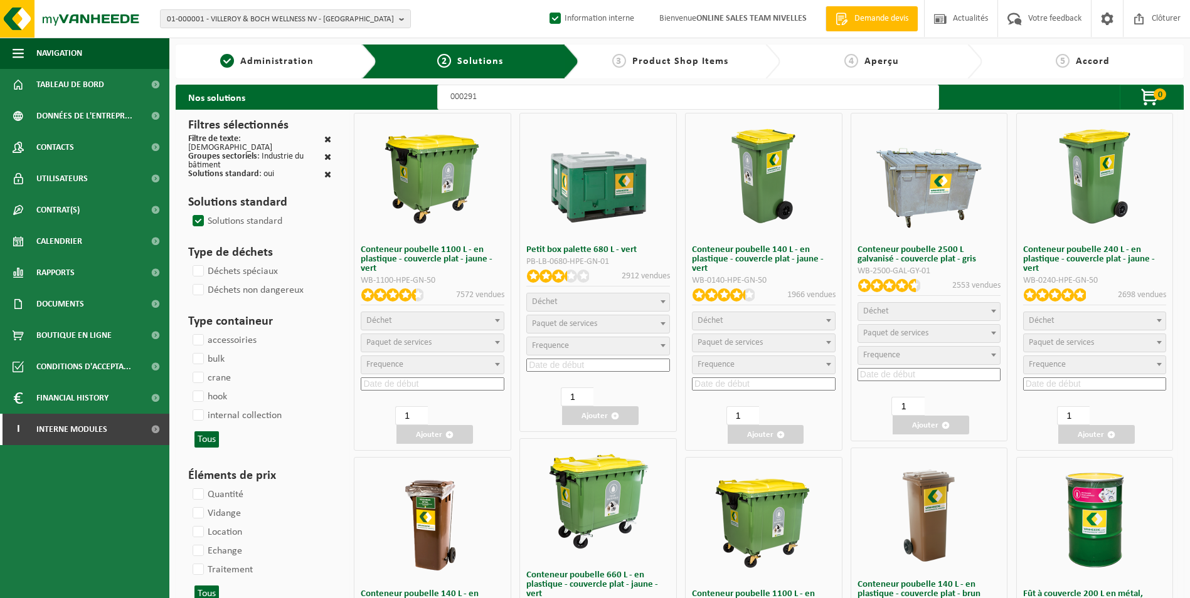
select select
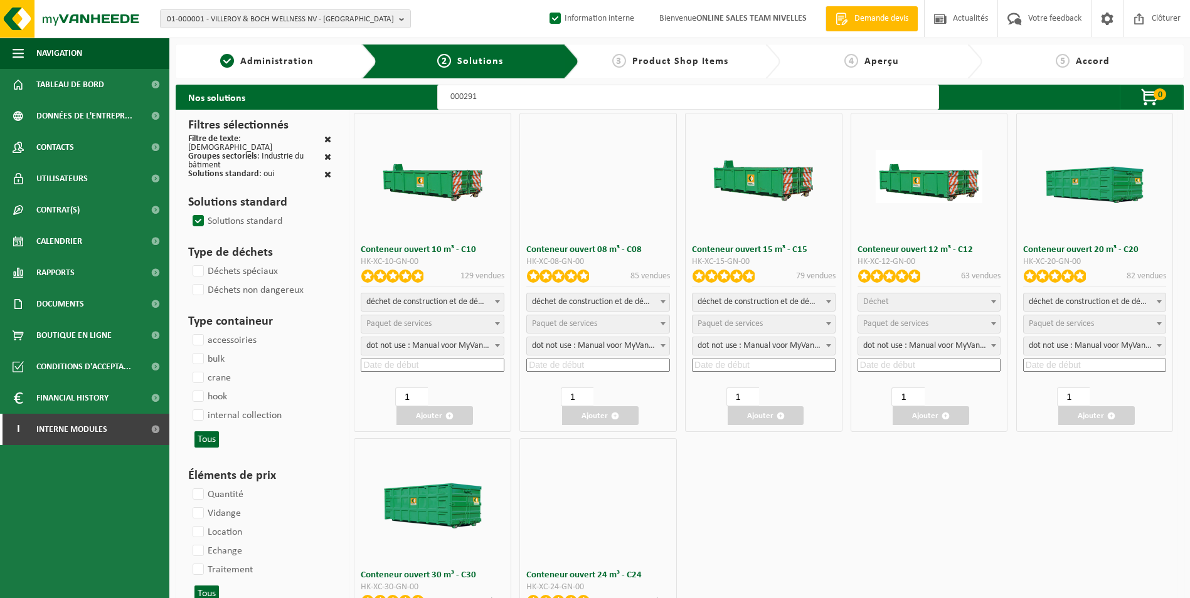
select select
select select "197"
select select
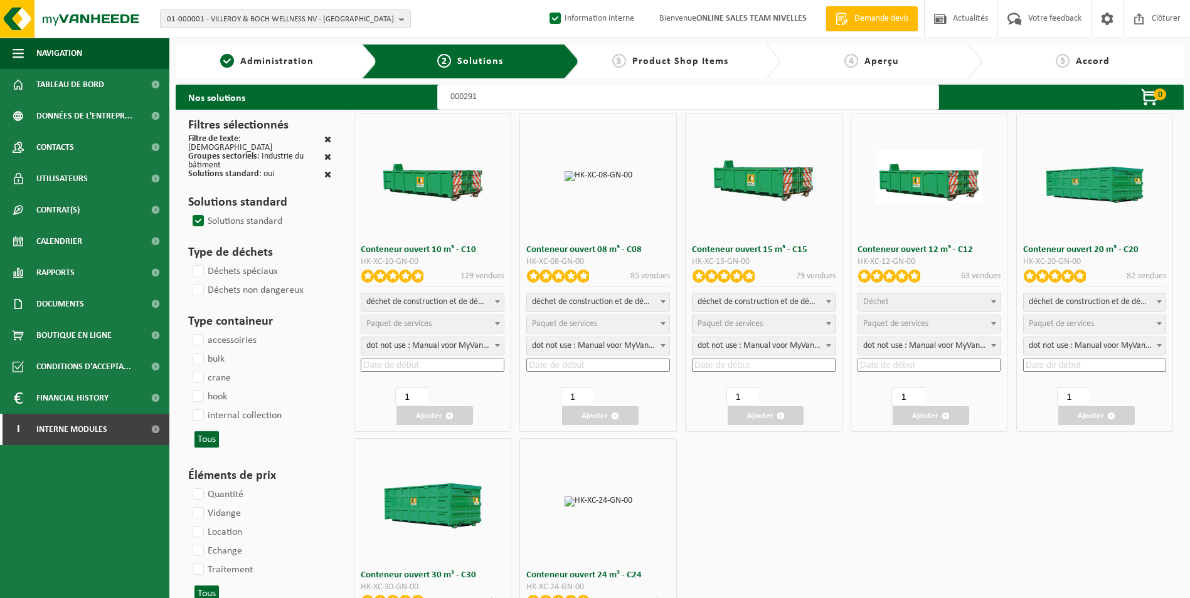
select select
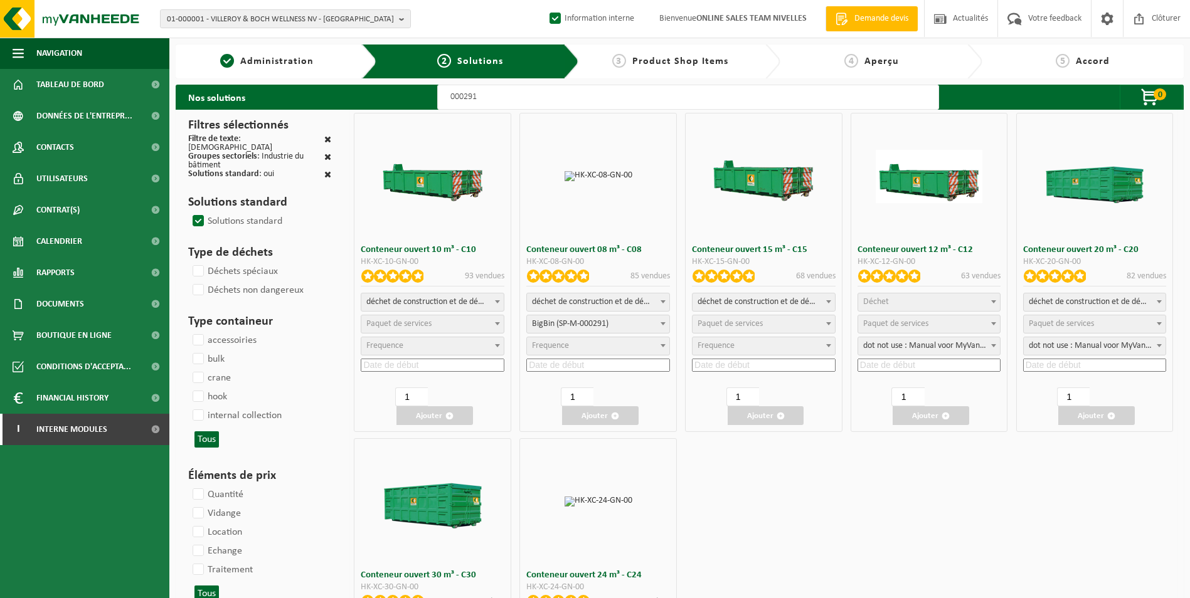
select select
select select "197"
select select
select select "197"
select select
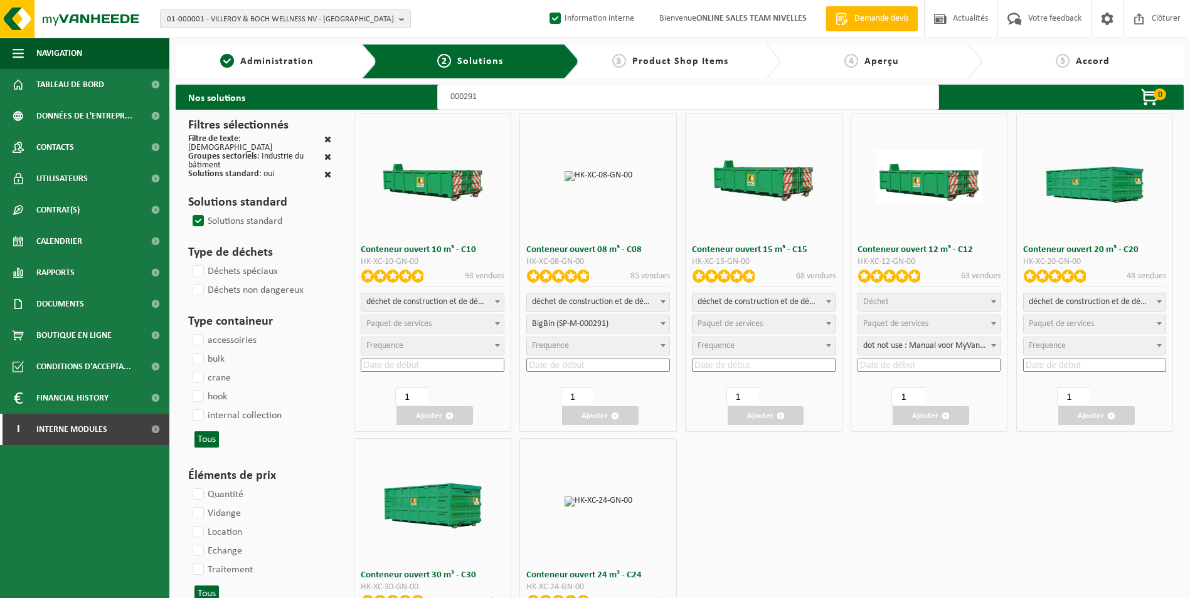
select select "25"
type input "000291"
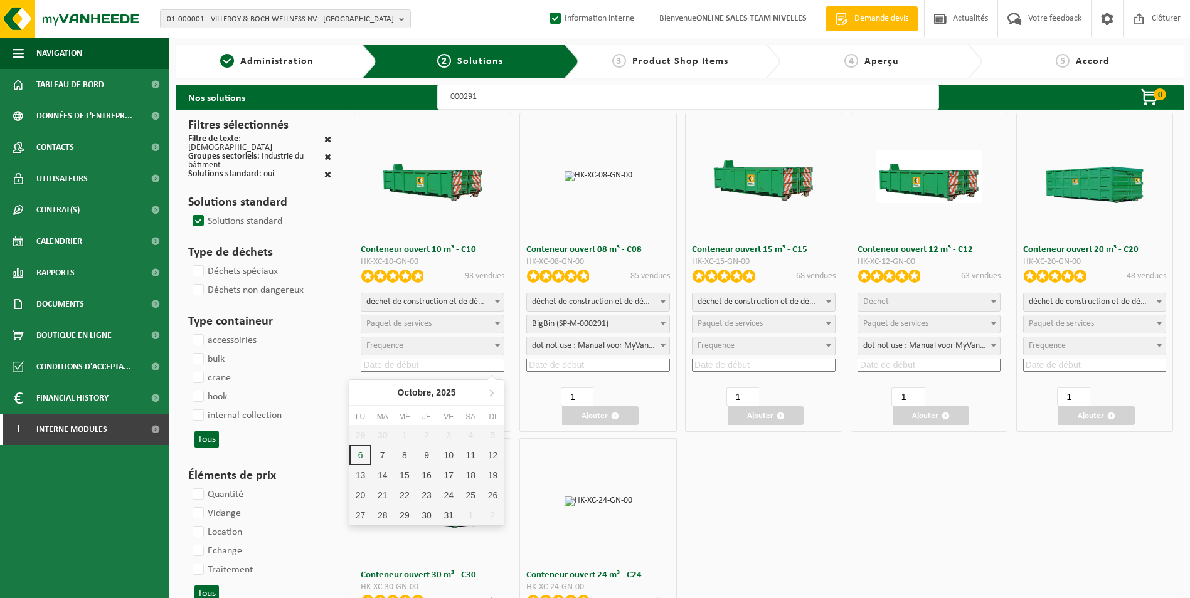
click at [401, 368] on input at bounding box center [433, 365] width 144 height 13
click at [381, 451] on div "7" at bounding box center [382, 455] width 22 height 20
type input "2025-10-07"
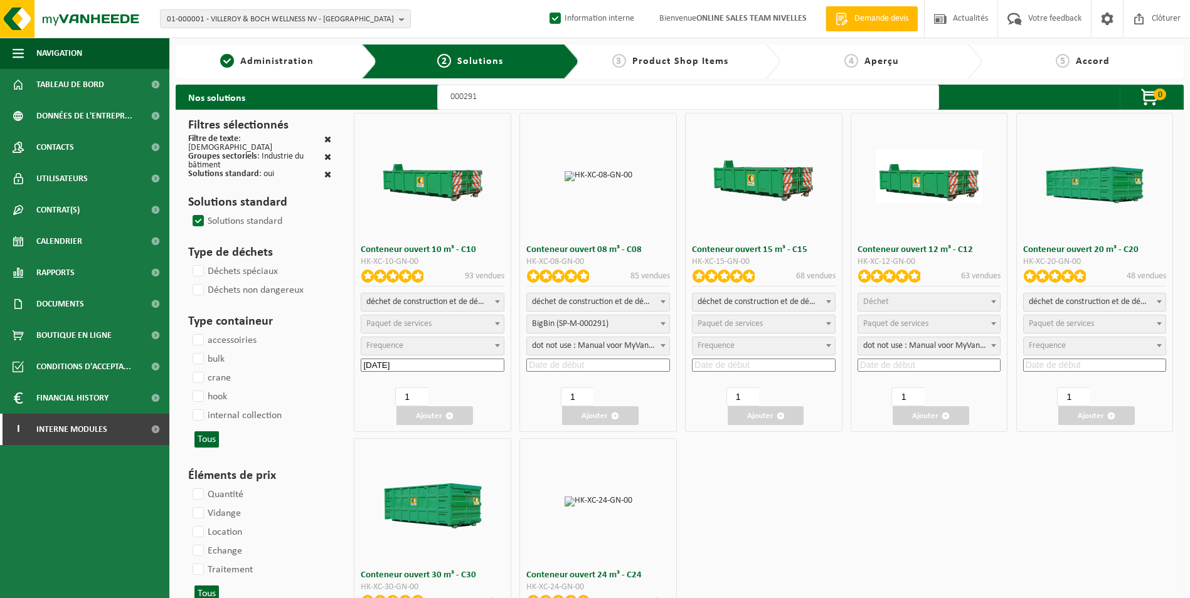
click at [427, 321] on span "Paquet de services" at bounding box center [398, 323] width 65 height 9
select select "197"
select select "25"
click at [442, 420] on button "Ajouter" at bounding box center [434, 415] width 77 height 19
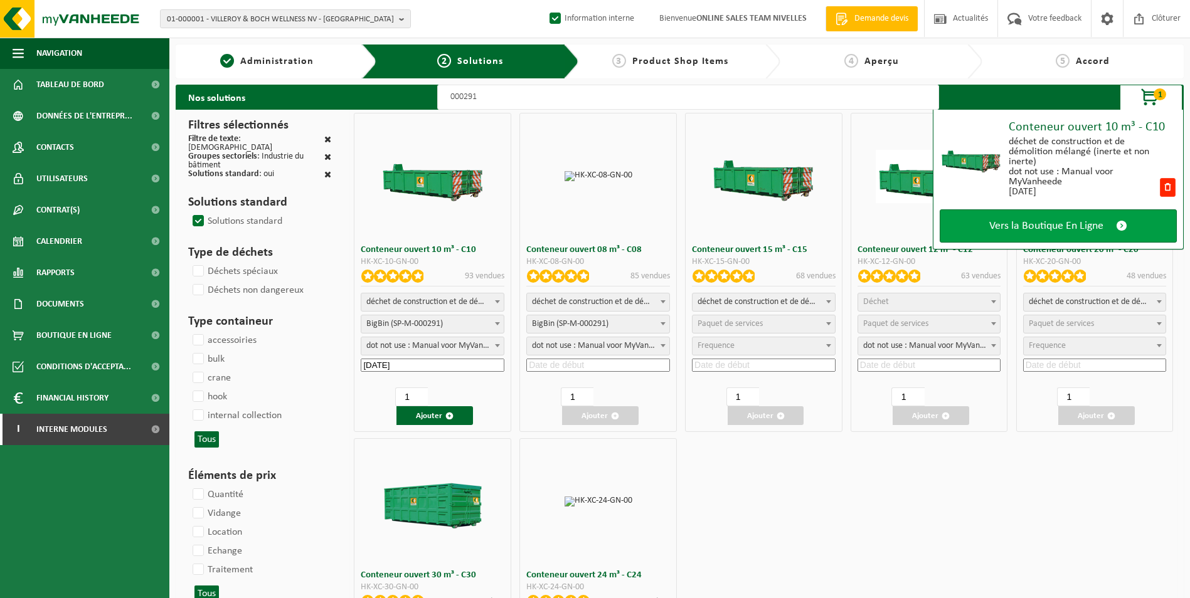
click at [1021, 225] on span "Vers la Boutique En Ligne" at bounding box center [1046, 226] width 114 height 13
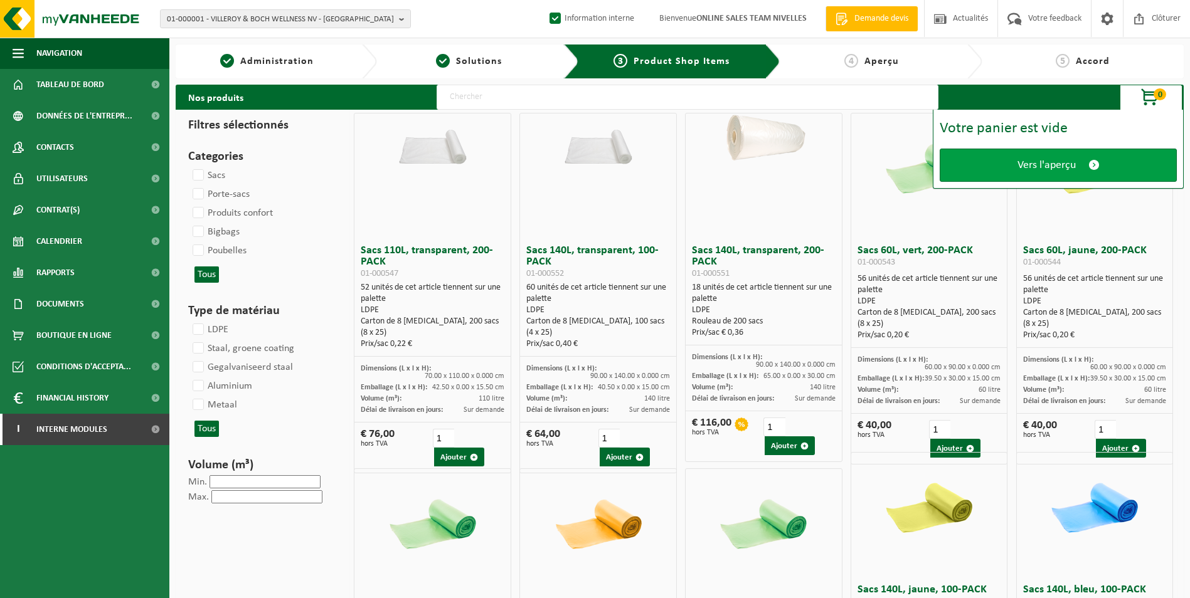
click at [1036, 164] on span "Vers l'aperçu" at bounding box center [1046, 165] width 58 height 13
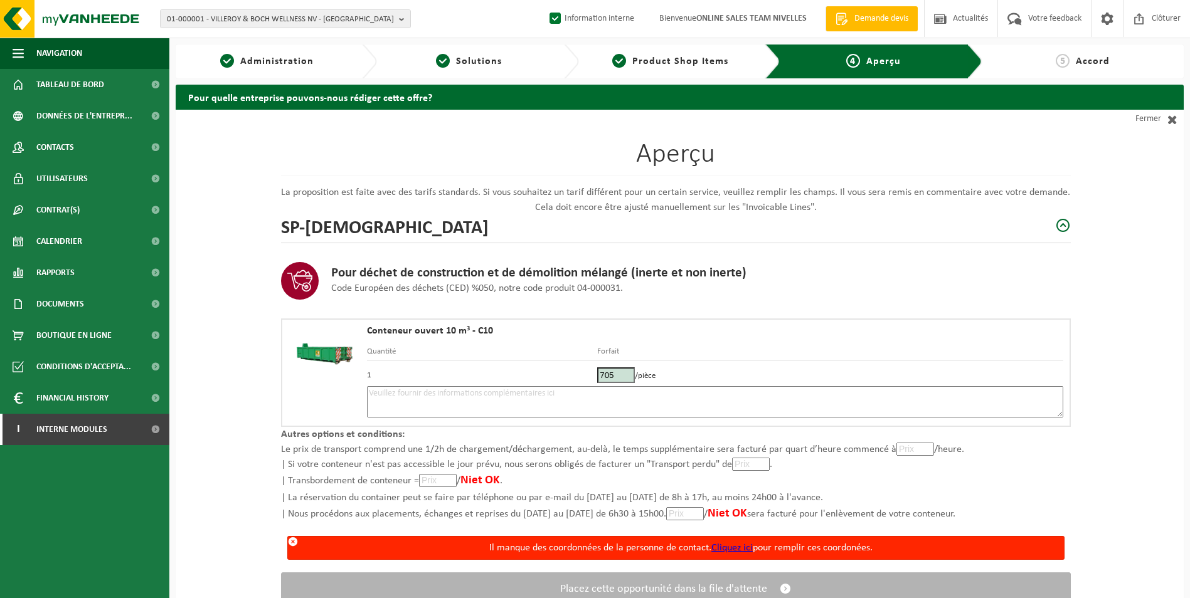
click at [647, 408] on textarea at bounding box center [715, 401] width 696 height 31
paste textarea "Placement 7/10 - mélange"
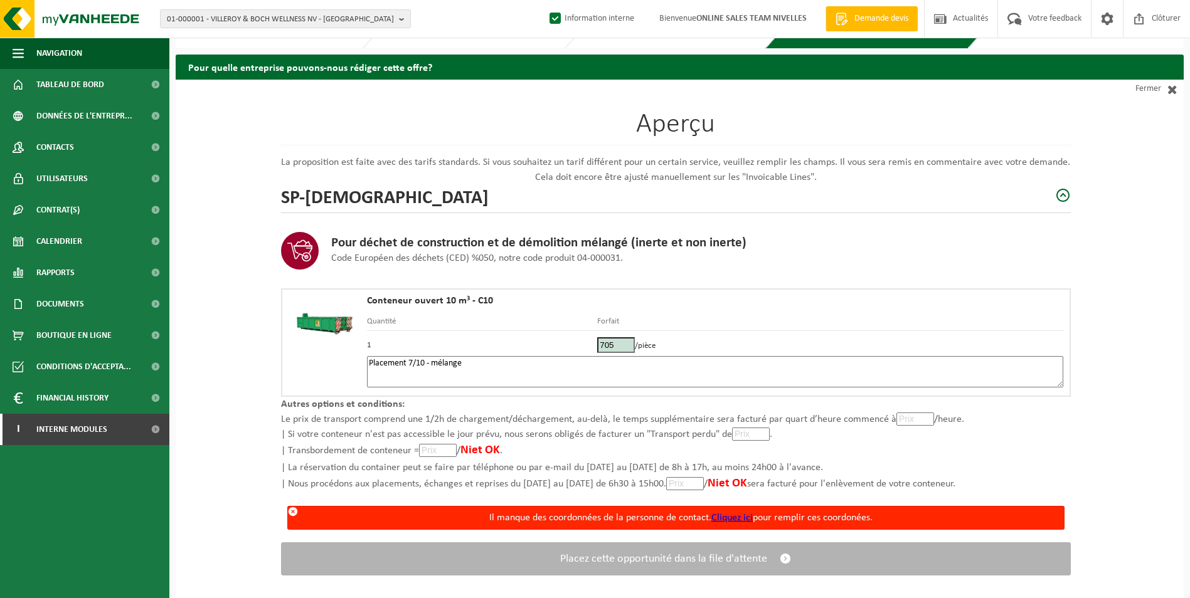
scroll to position [45, 0]
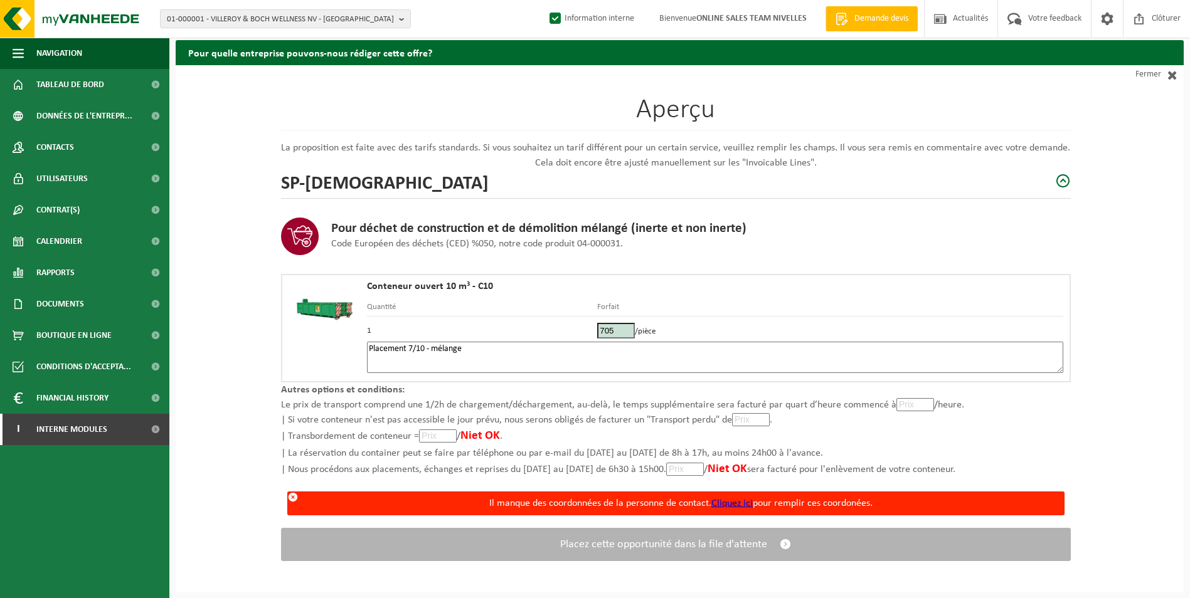
type textarea "Placement 7/10 - mélange"
click at [733, 500] on link "Cliquez ici" at bounding box center [731, 504] width 41 height 10
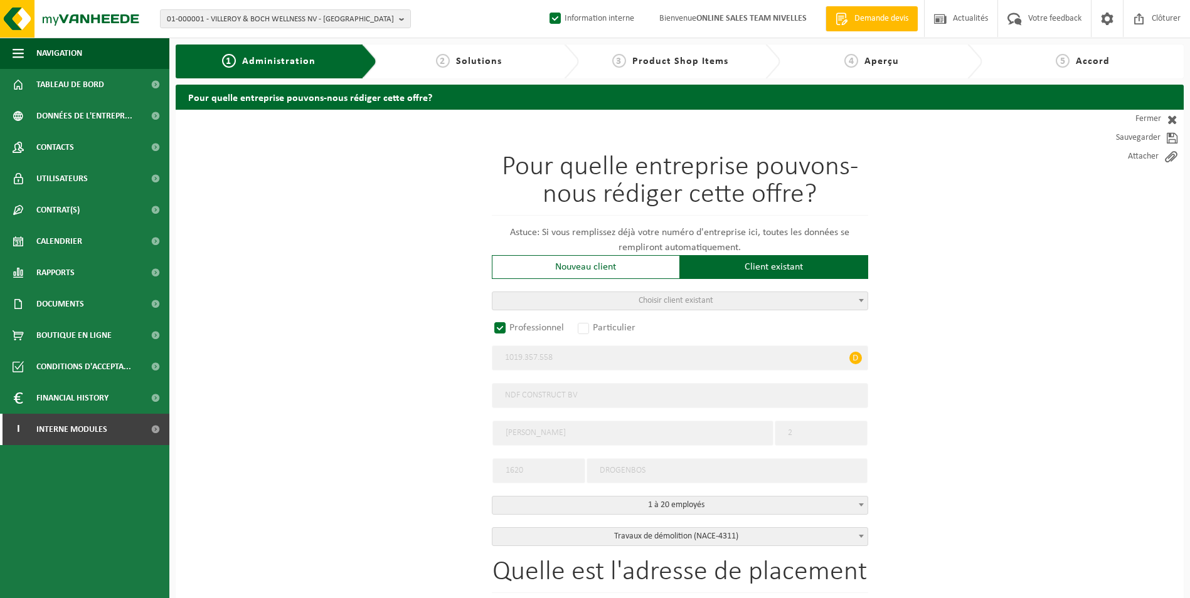
radio input "false"
select select
radio input "true"
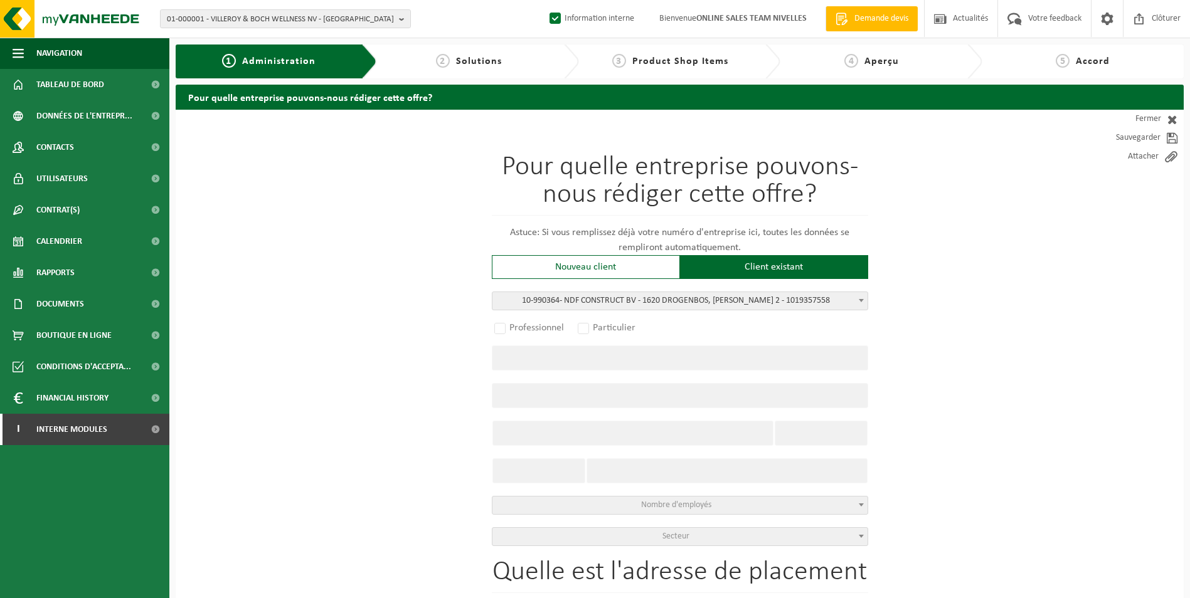
select select "169081"
type input "1019.357.558"
type input "NDF CONSTRUCT BV"
type input "W.A. MOZARTLAAN"
type input "2"
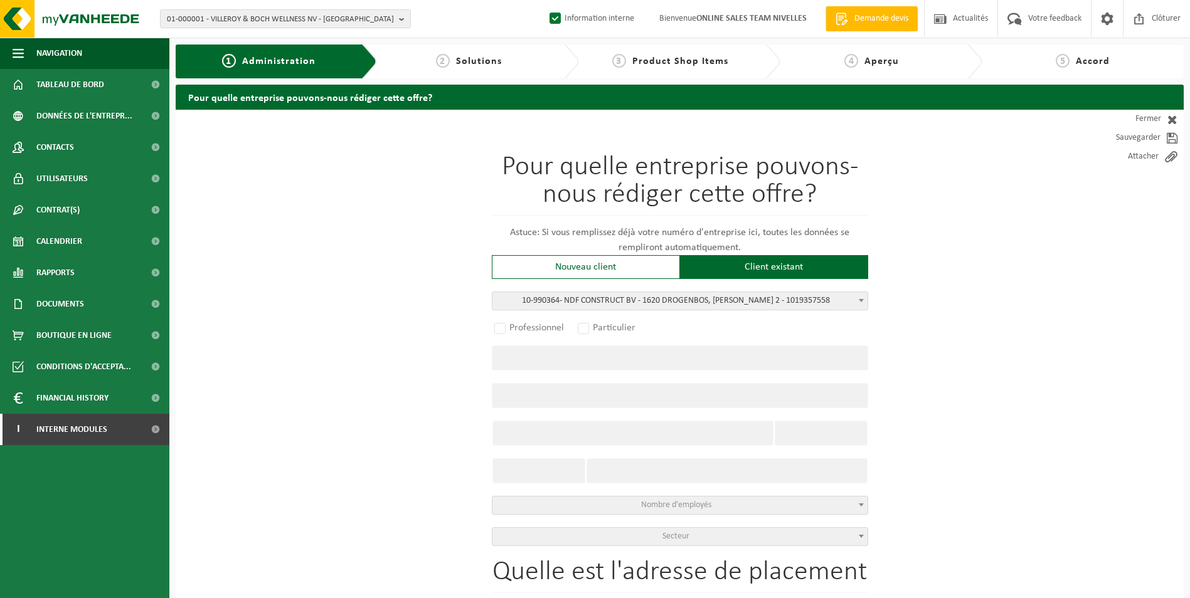
type input "1620"
type input "DROGENBOS"
select select
select select "D"
select select
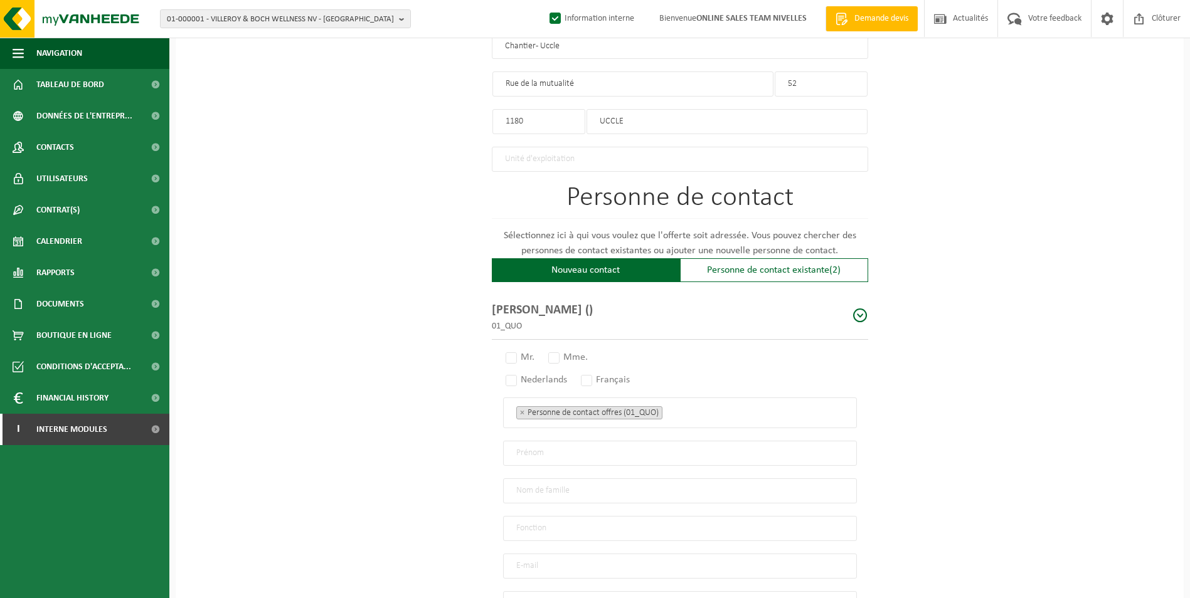
scroll to position [753, 0]
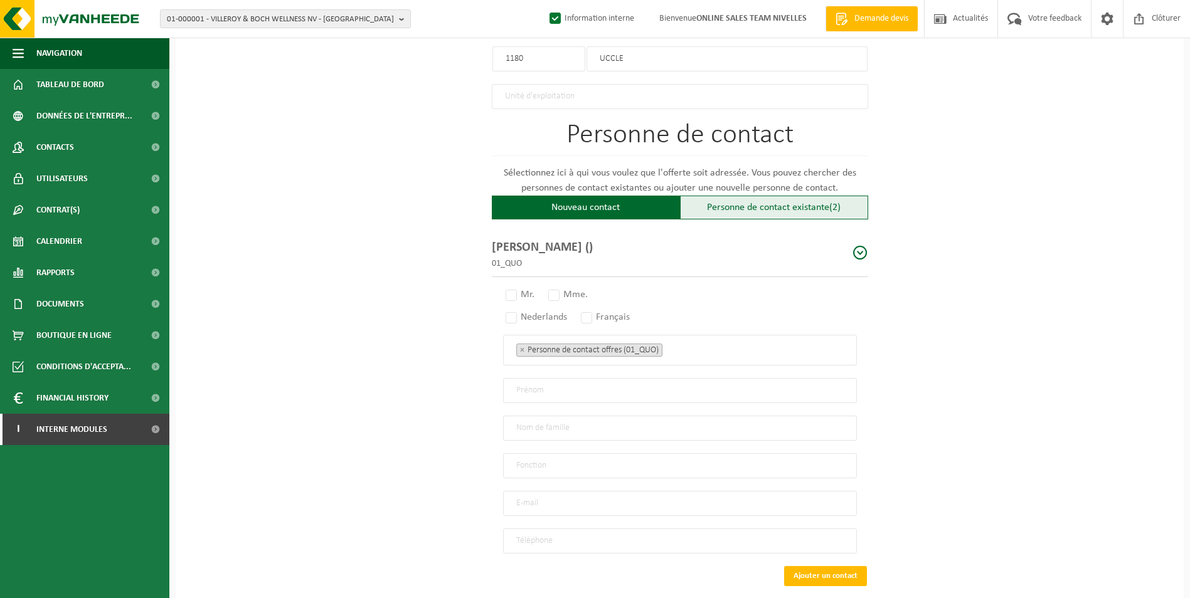
click at [751, 204] on div "Personne de contact existante (2)" at bounding box center [774, 208] width 188 height 24
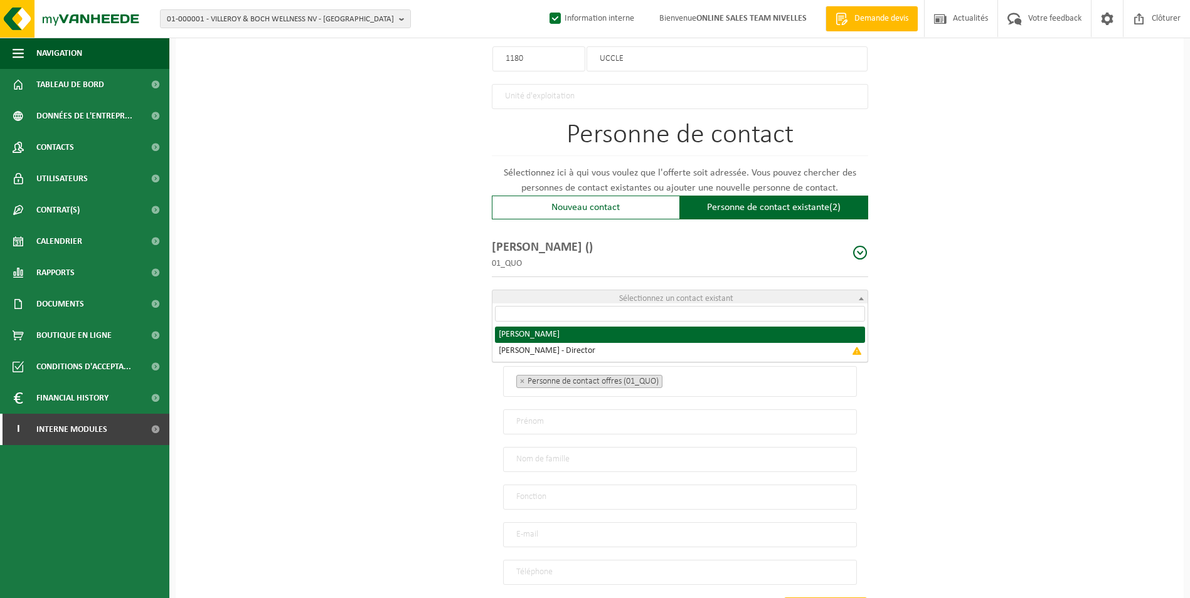
click at [677, 296] on span "Sélectionnez un contact existant" at bounding box center [676, 298] width 114 height 9
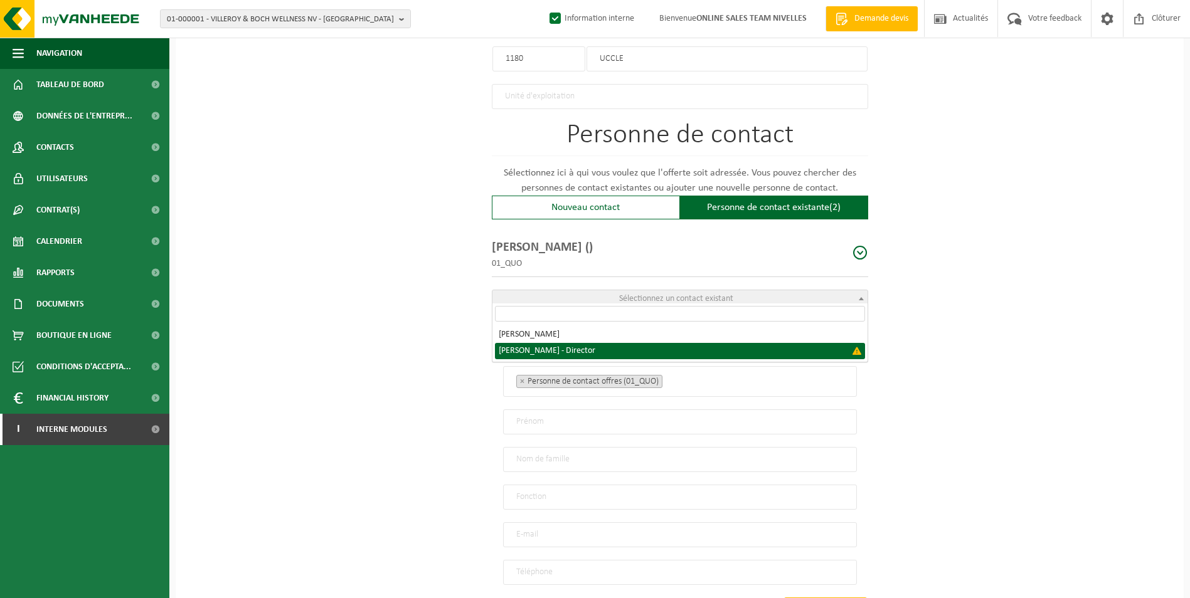
select select "{"code":"","firstname":"DANIEL","surname":"FLOAREA","gender":"Unknown","positio…"
type input "DANIEL"
type input "FLOAREA"
type input "Director"
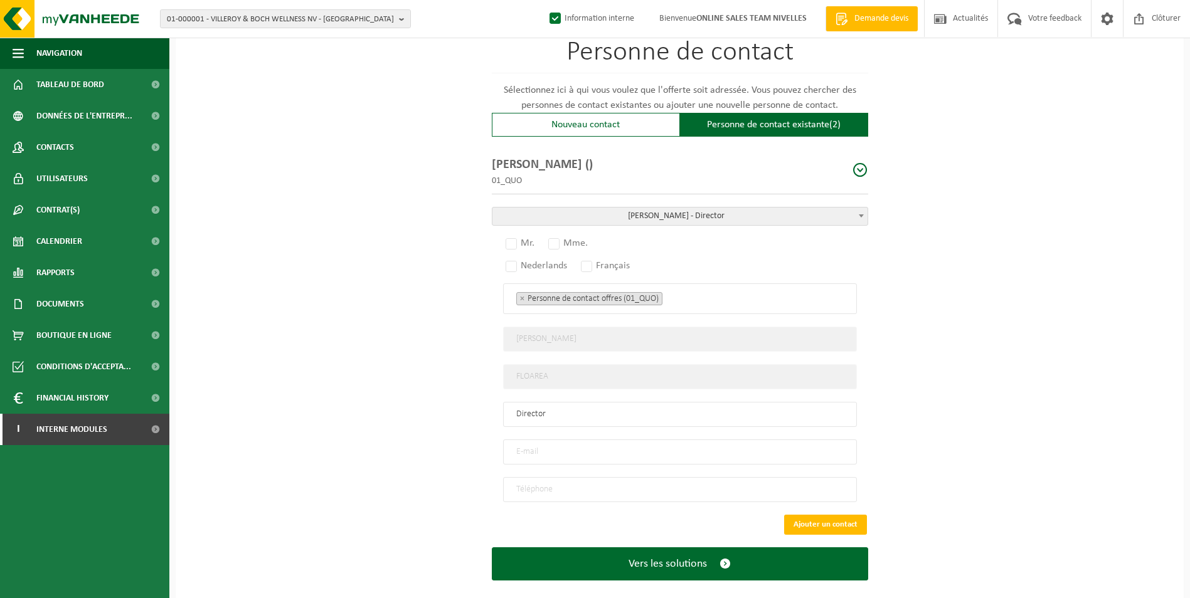
scroll to position [846, 0]
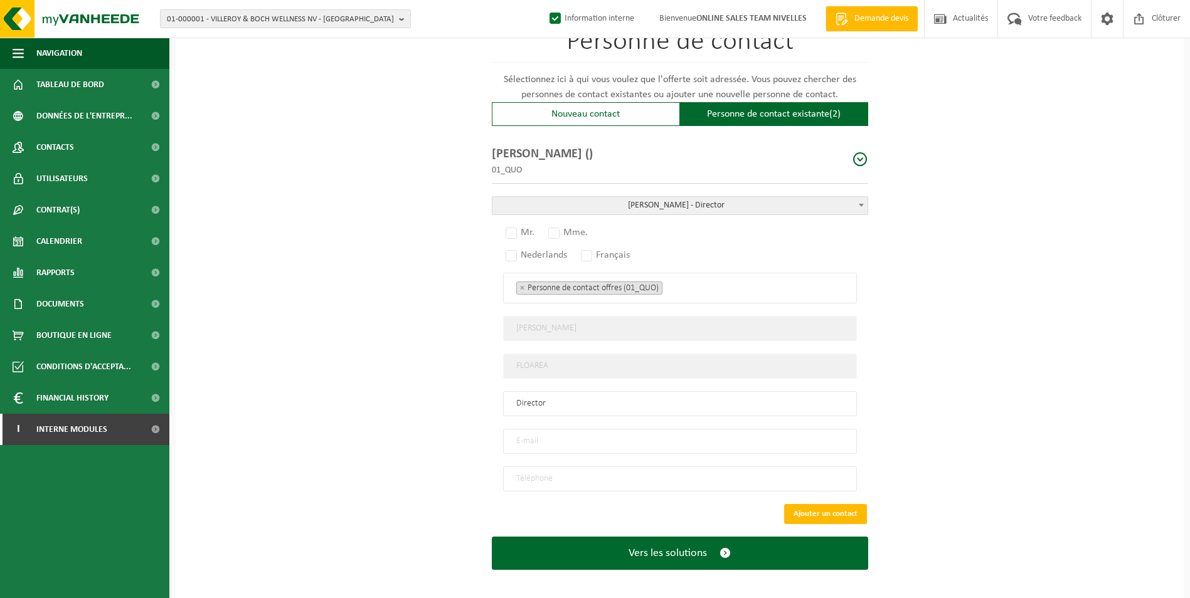
click at [600, 437] on input "email" at bounding box center [680, 441] width 354 height 25
paste input "- ndconstructbv@yahoo.com"
click at [521, 432] on input "- ndconstructbv@yahoo.com" at bounding box center [680, 441] width 354 height 25
type input "ndconstructbv@yahoo.com"
click at [575, 468] on input "tel" at bounding box center [680, 479] width 354 height 25
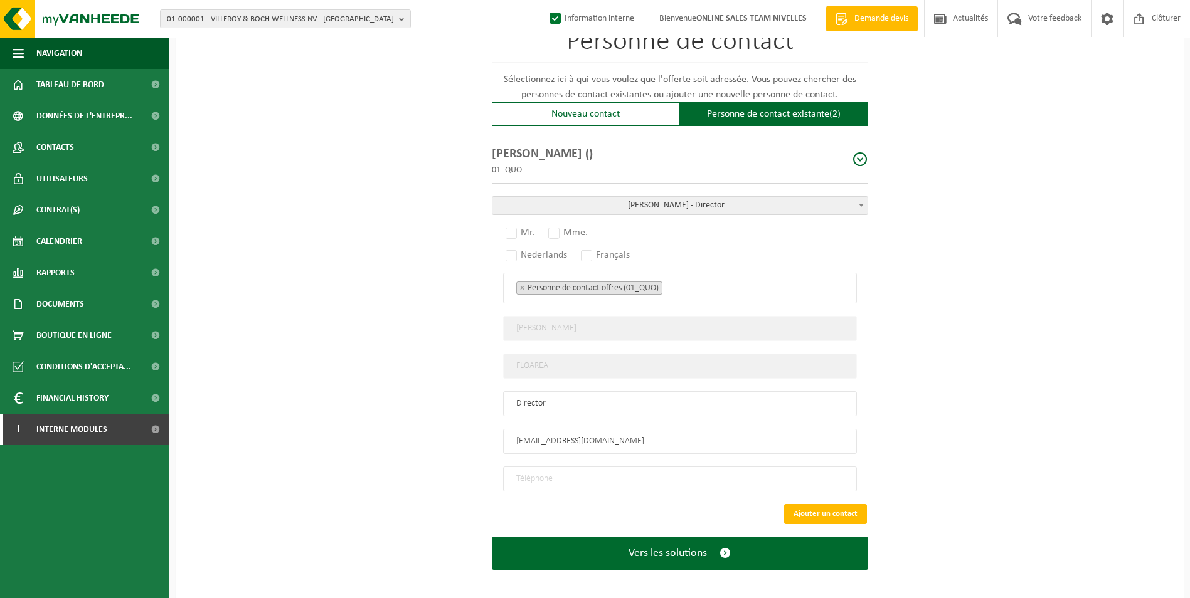
paste input "+32 495 12 96 49"
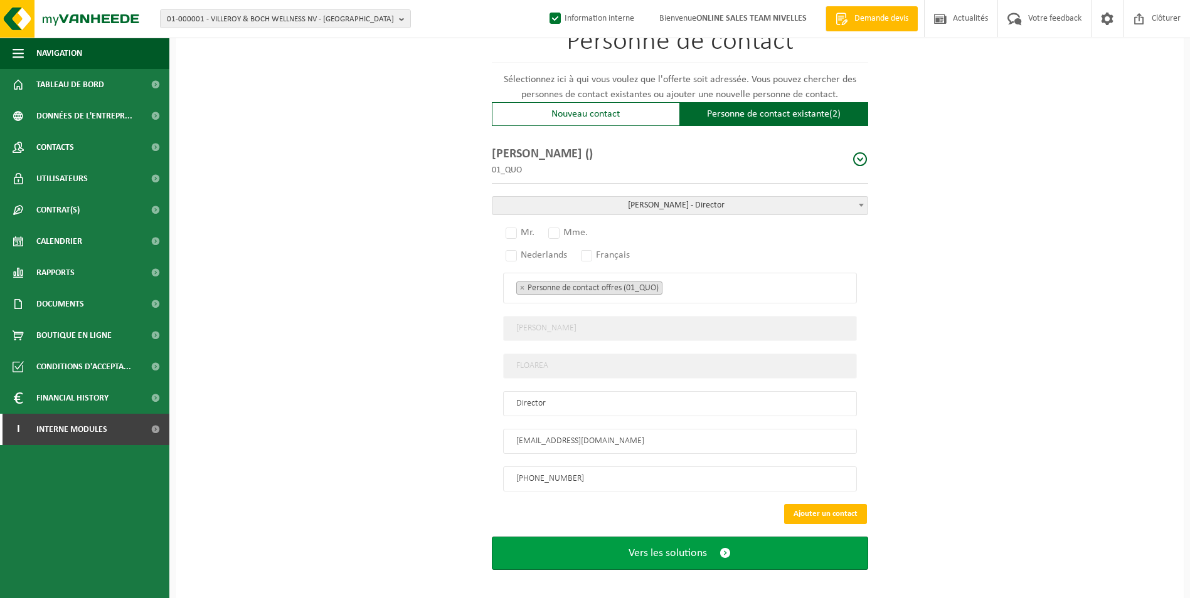
type input "+32 495 12 96 49"
click at [699, 549] on span "Vers les solutions" at bounding box center [668, 553] width 78 height 13
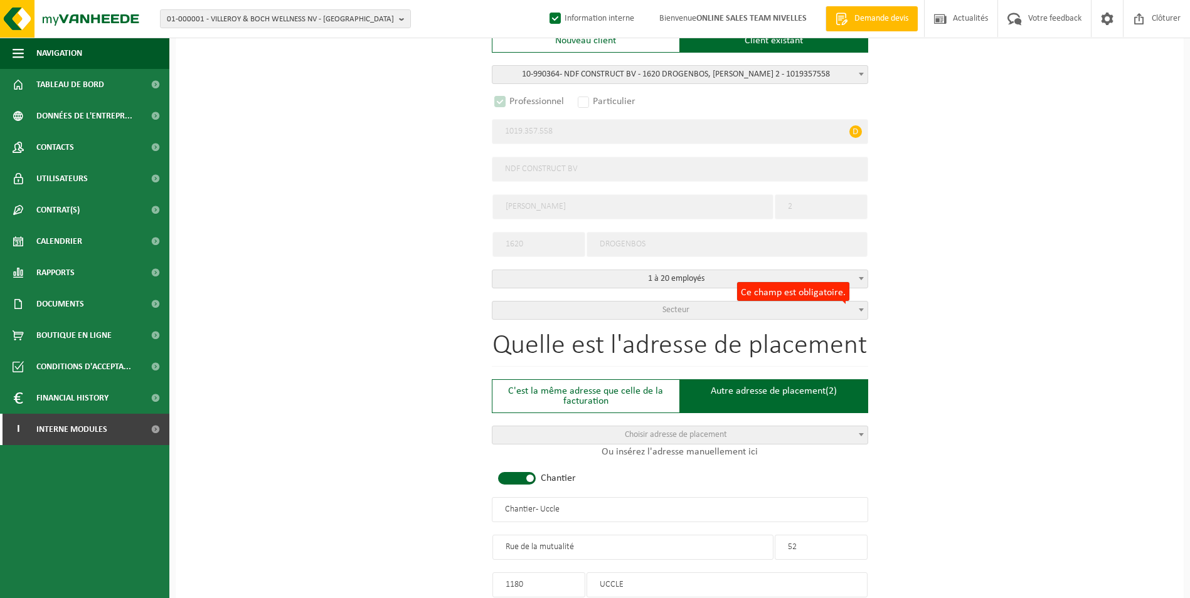
click at [696, 303] on span "Secteur" at bounding box center [679, 311] width 375 height 18
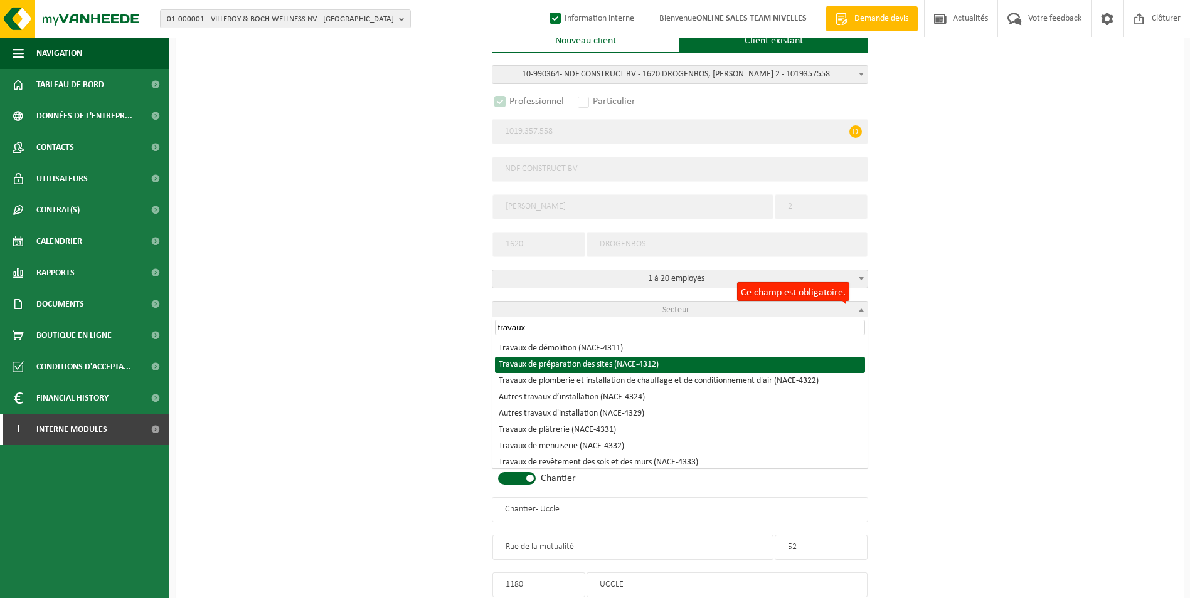
type input "travaux"
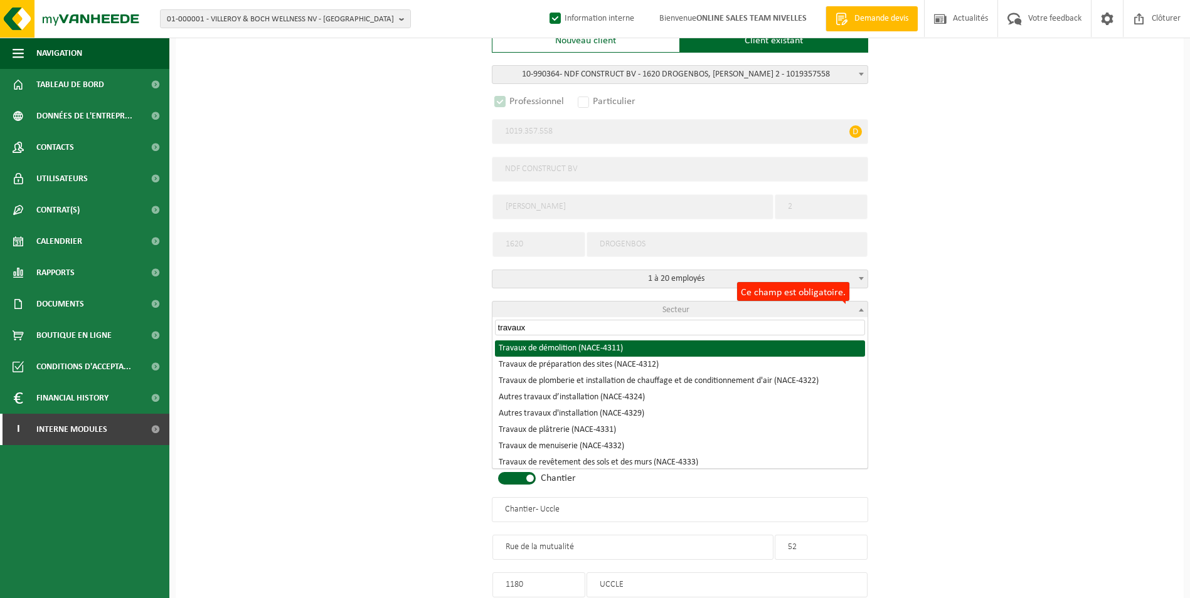
select select "NACE_4311"
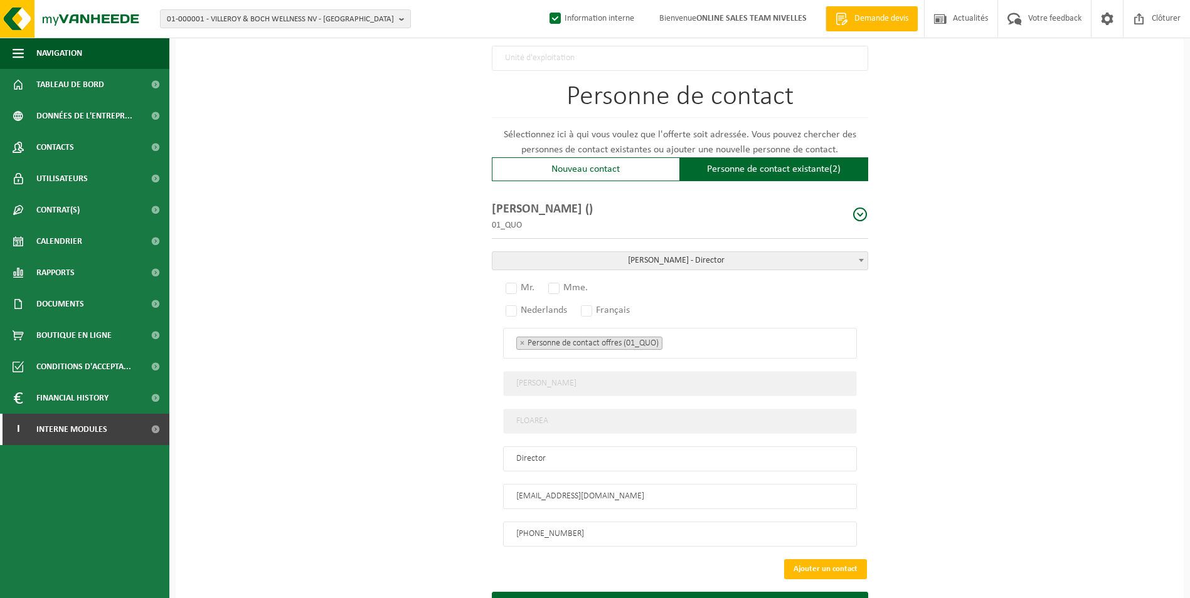
scroll to position [846, 0]
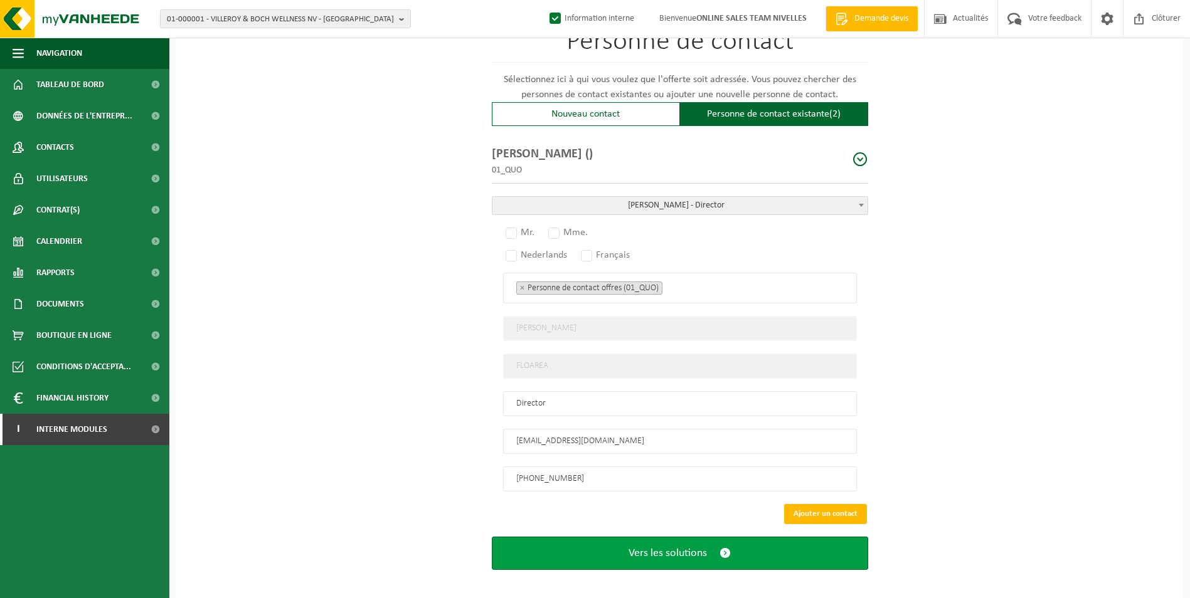
click at [719, 547] on span "submit" at bounding box center [724, 553] width 11 height 13
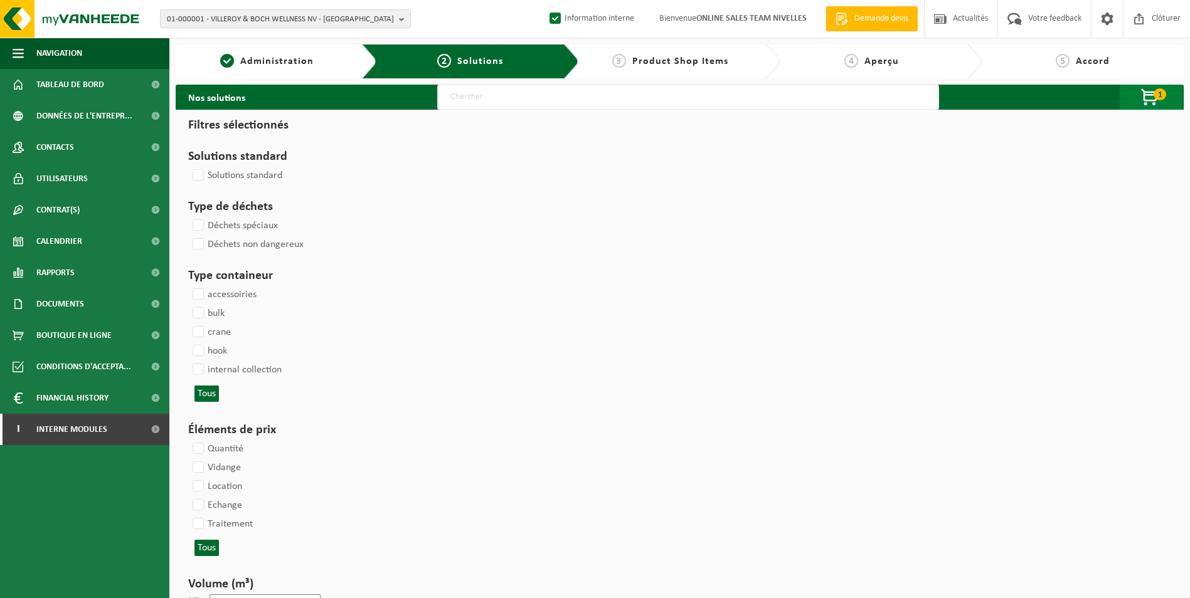
click at [1141, 101] on span "button" at bounding box center [1150, 97] width 63 height 25
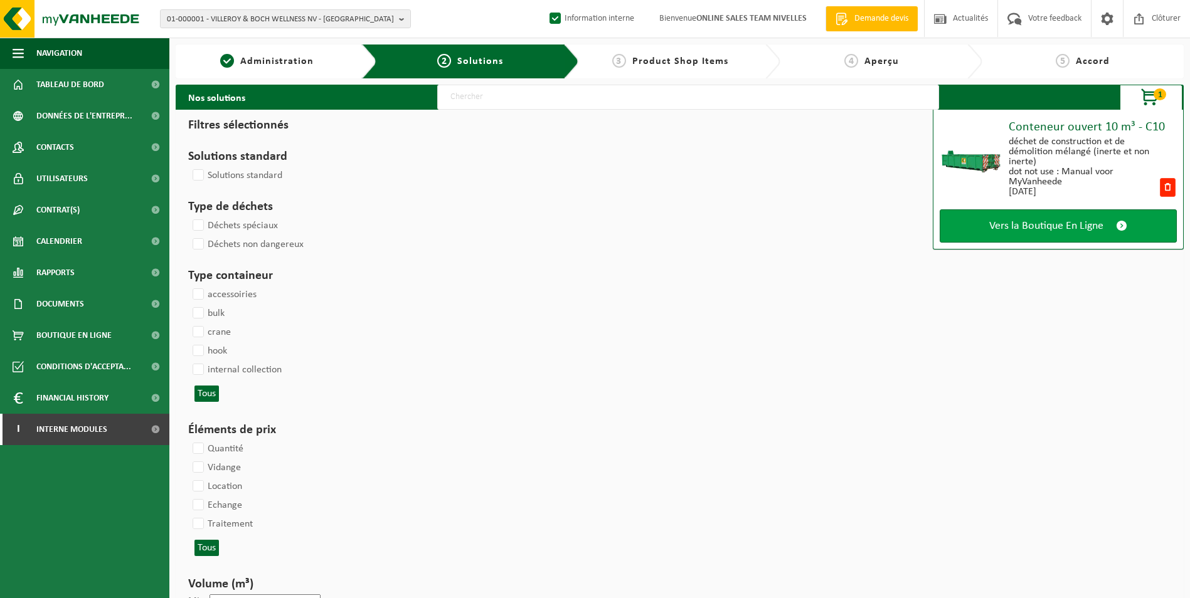
click at [1021, 225] on span "Vers la Boutique En Ligne" at bounding box center [1046, 226] width 114 height 13
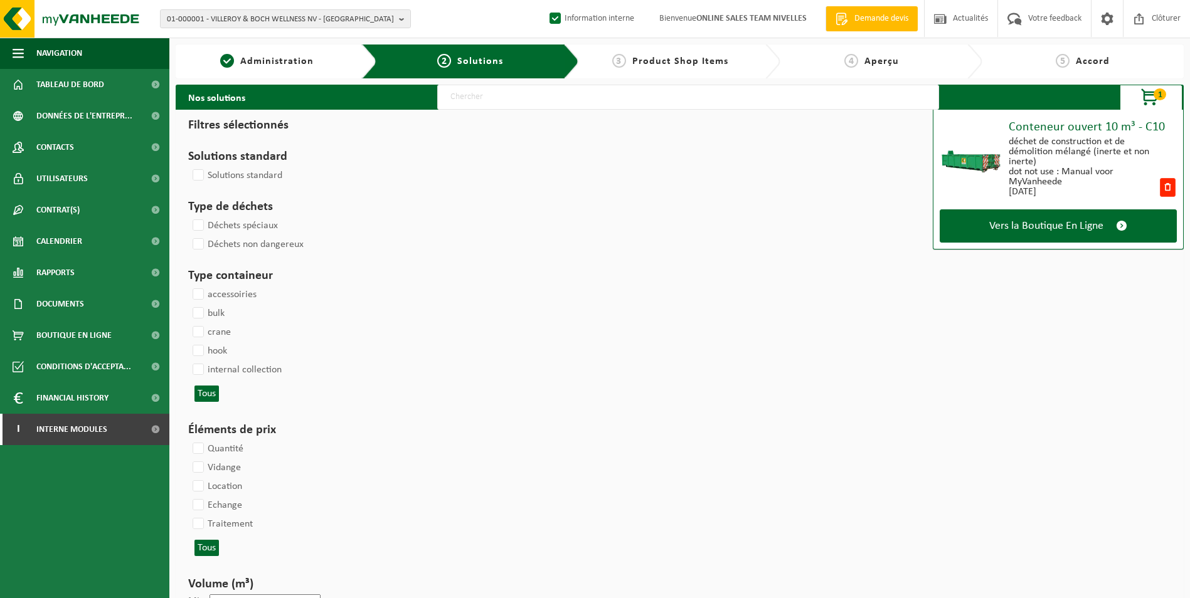
select select
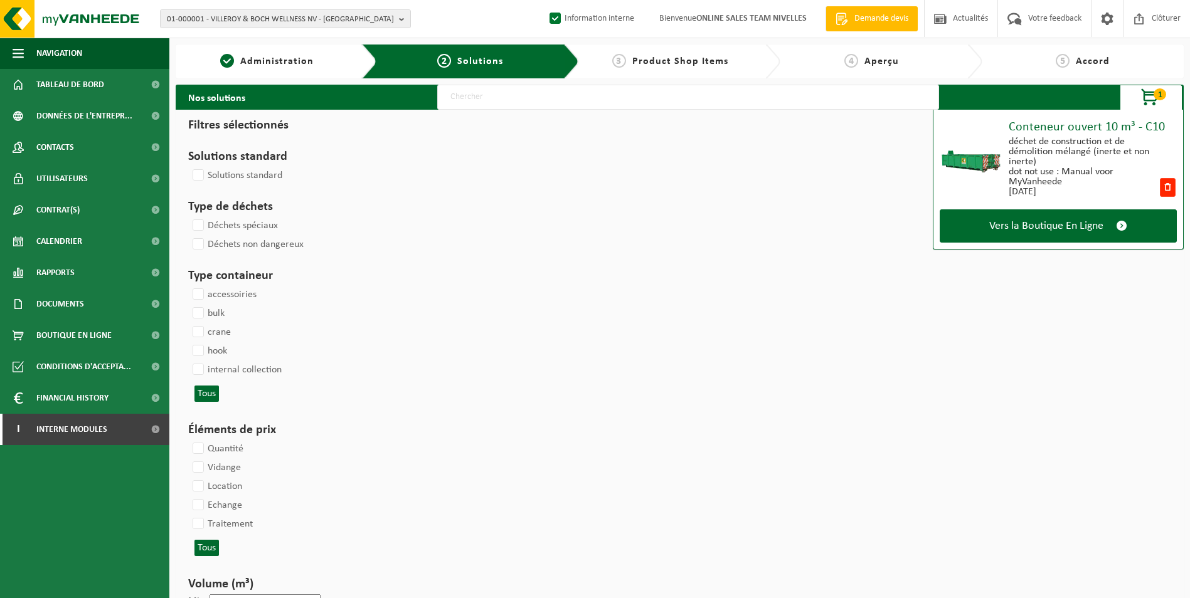
select select
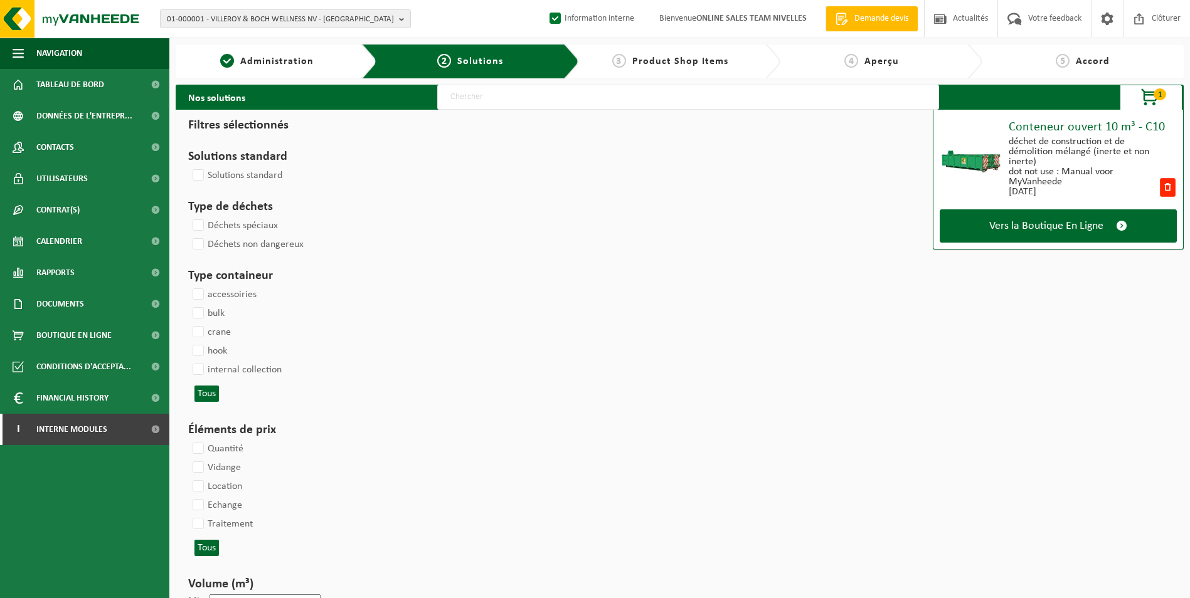
select select
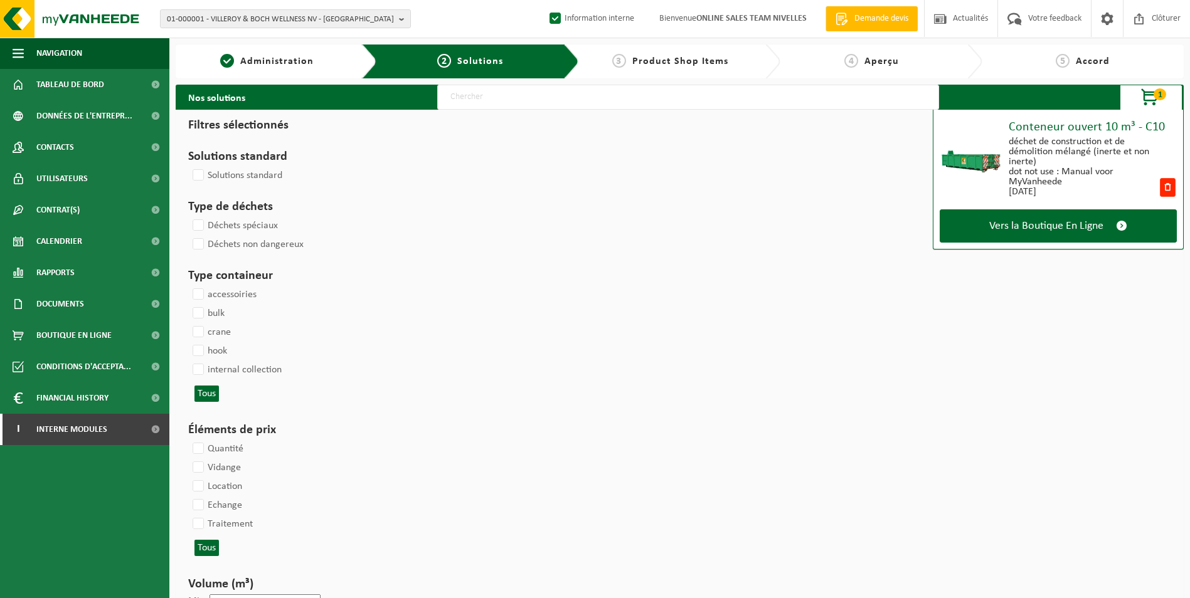
select select
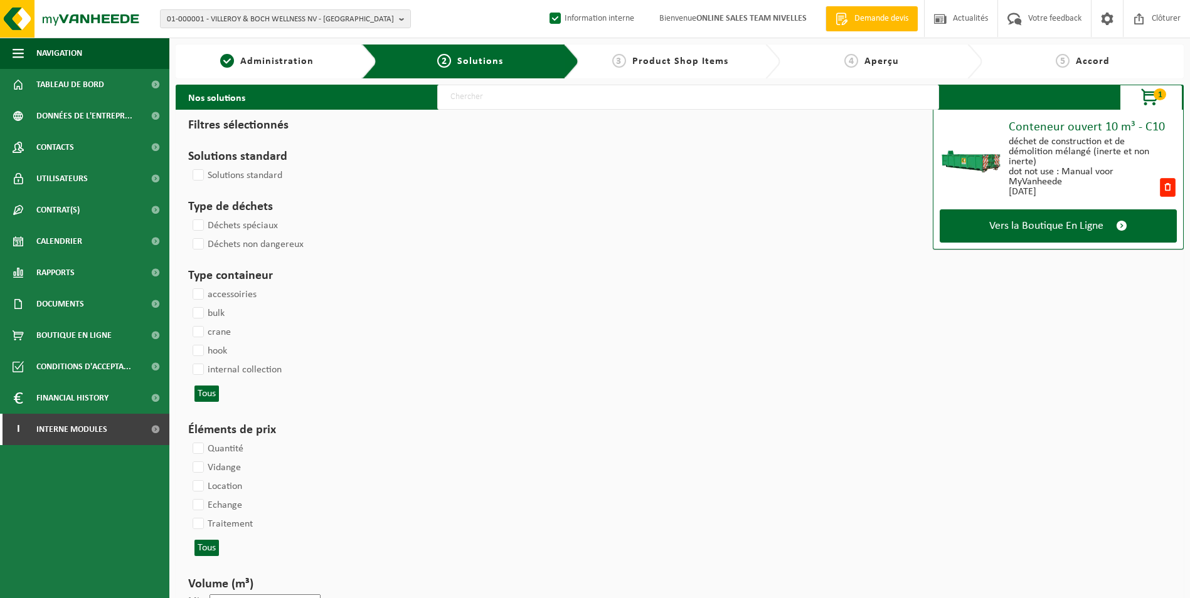
select select
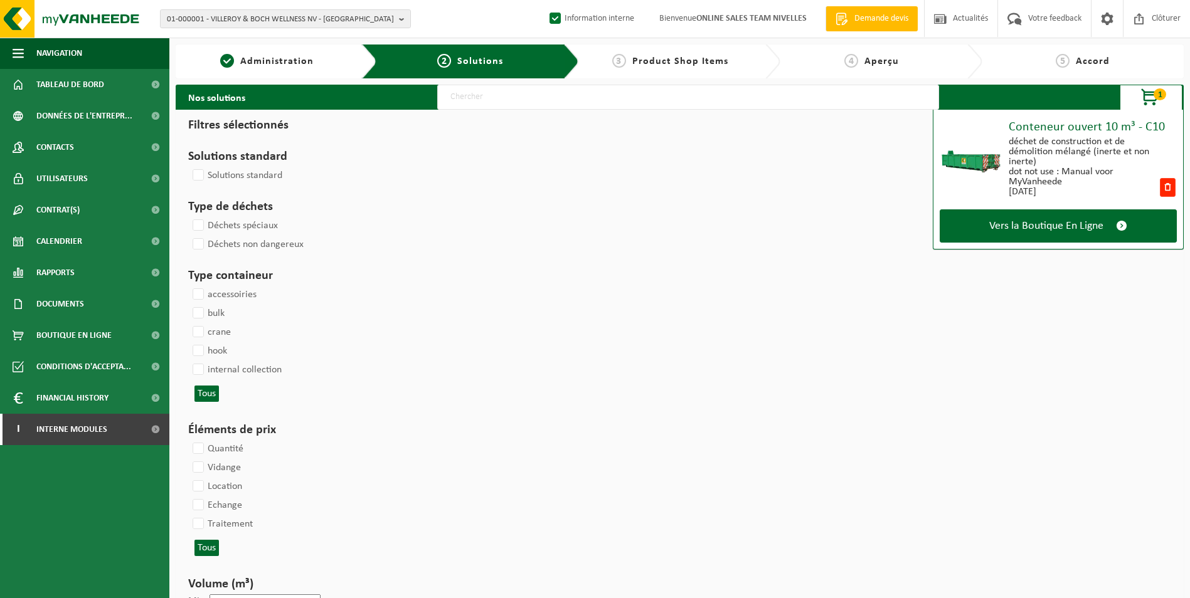
select select
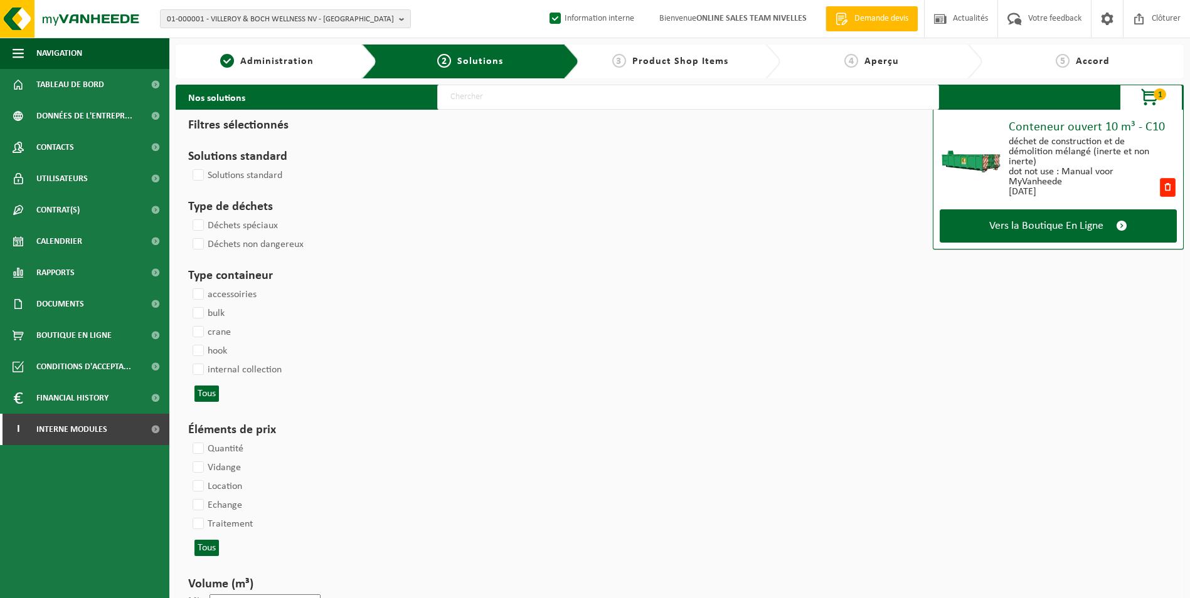
select select
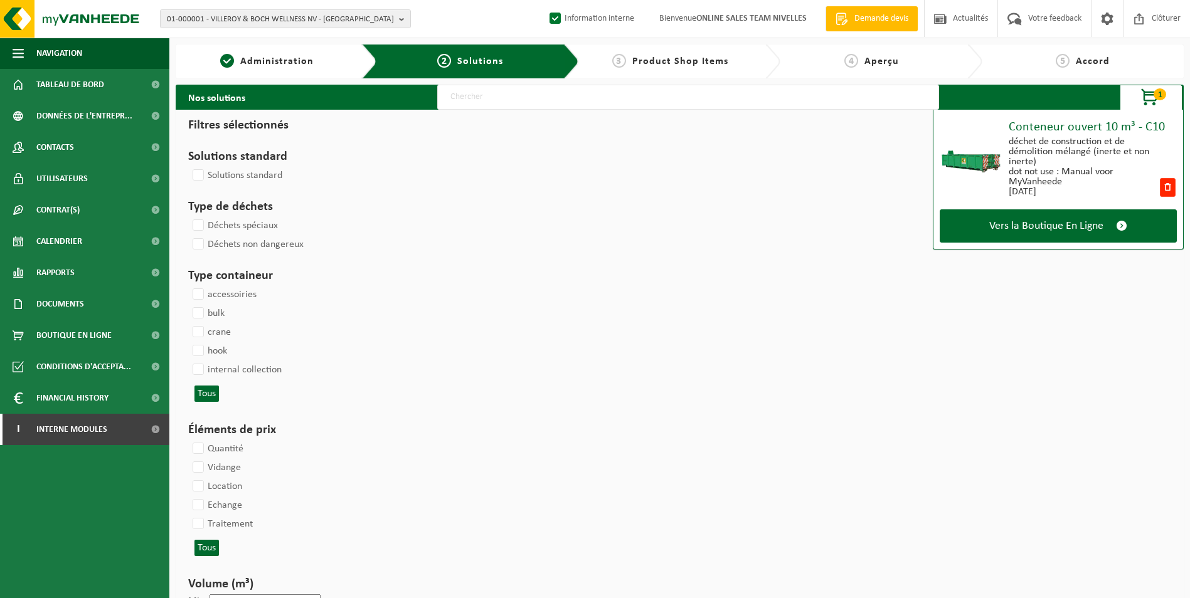
select select
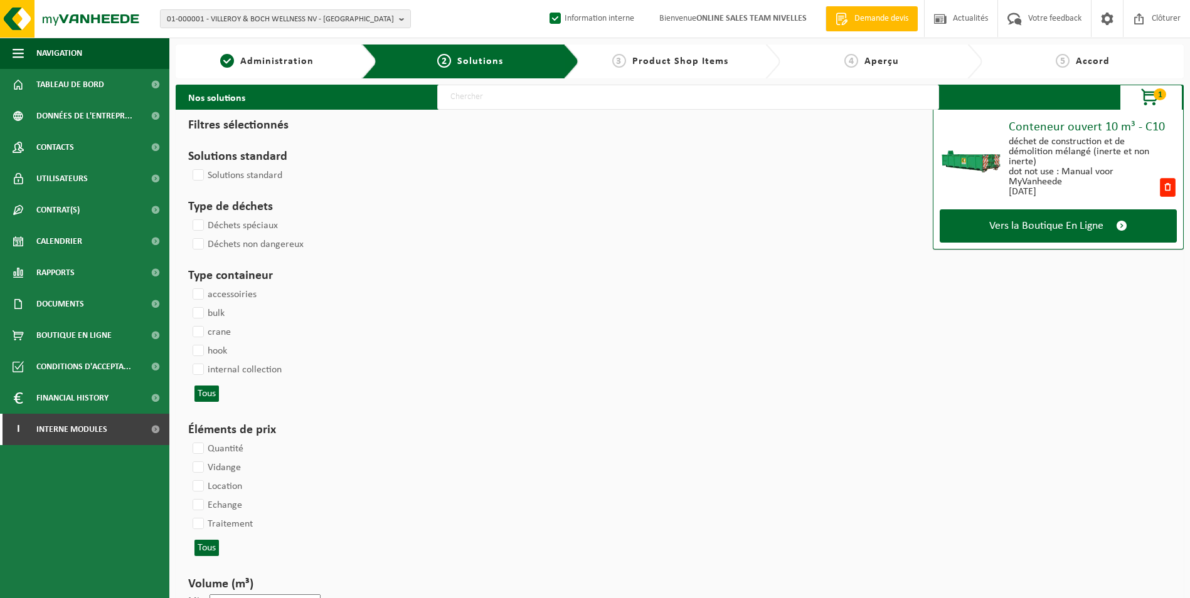
select select
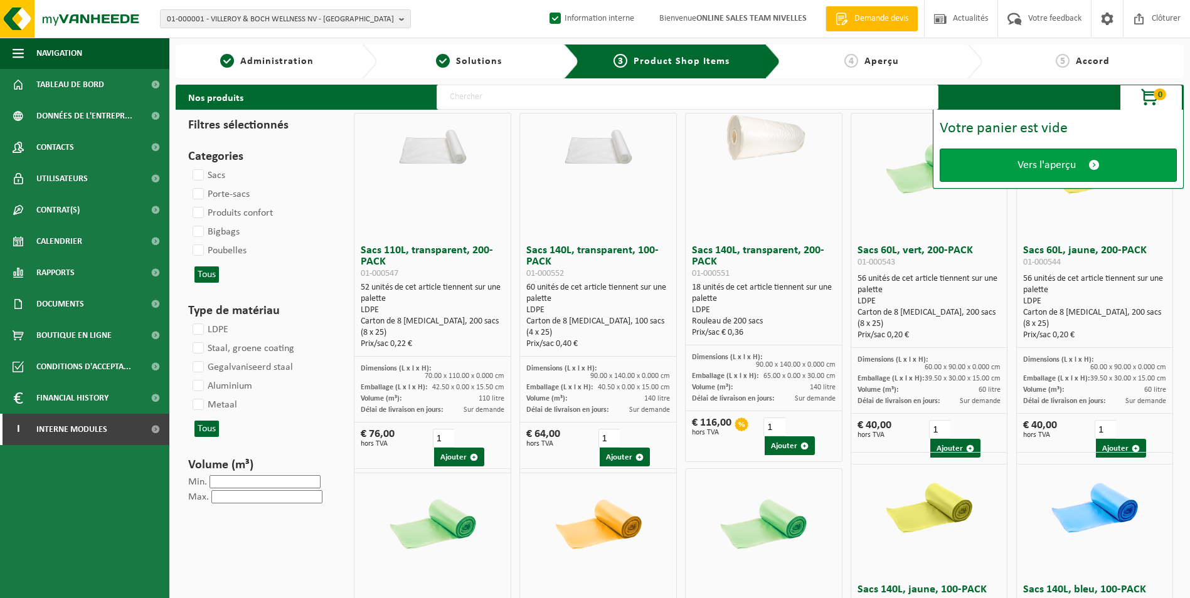
click at [1047, 173] on link "Vers l'aperçu" at bounding box center [1058, 165] width 237 height 33
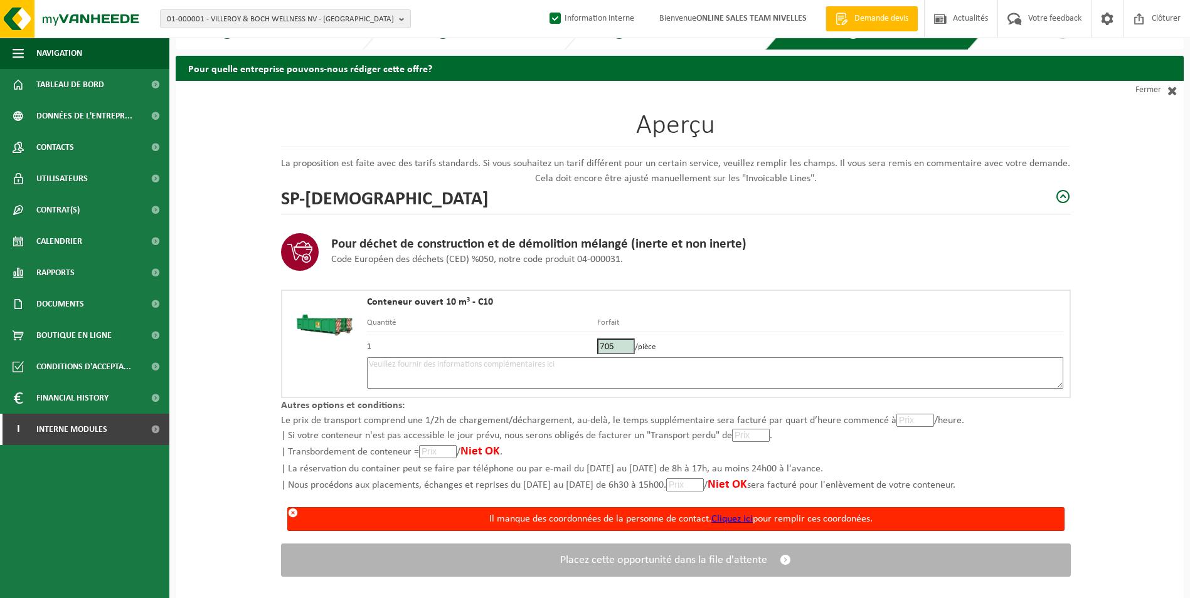
scroll to position [45, 0]
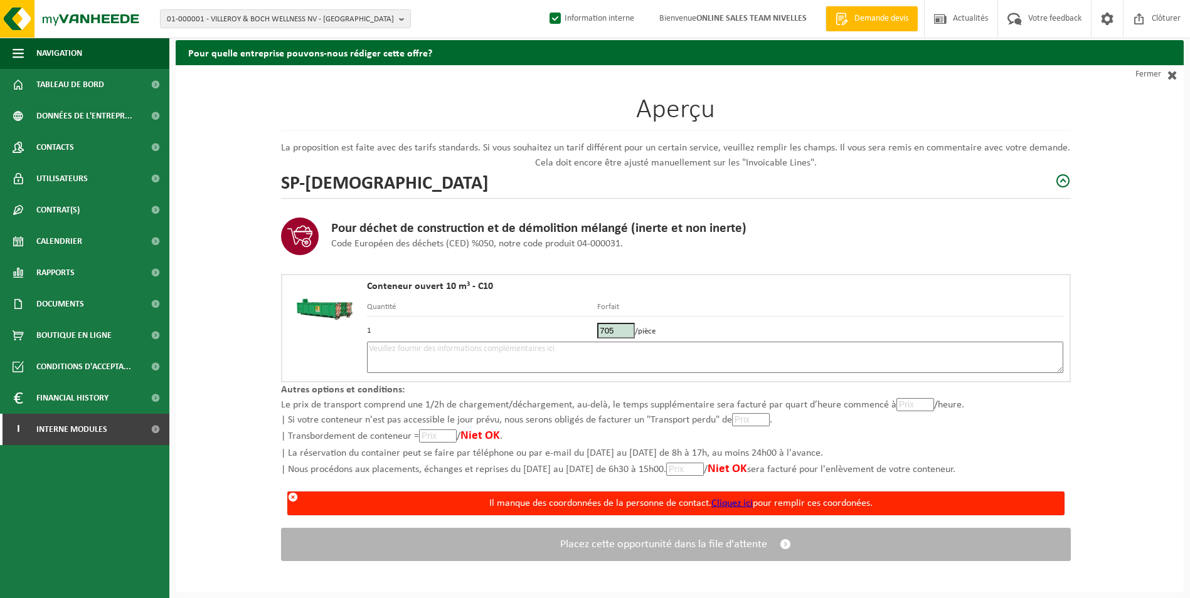
click at [542, 358] on textarea at bounding box center [715, 357] width 696 height 31
click at [655, 352] on textarea at bounding box center [715, 357] width 696 height 31
paste textarea "Placement 7/10 - mélange"
type textarea "Placement 7/10 - mélange"
click at [1006, 409] on p "Le prix de transport comprend une 1/2h de chargement/déchargement, au-delà, le …" at bounding box center [676, 439] width 790 height 82
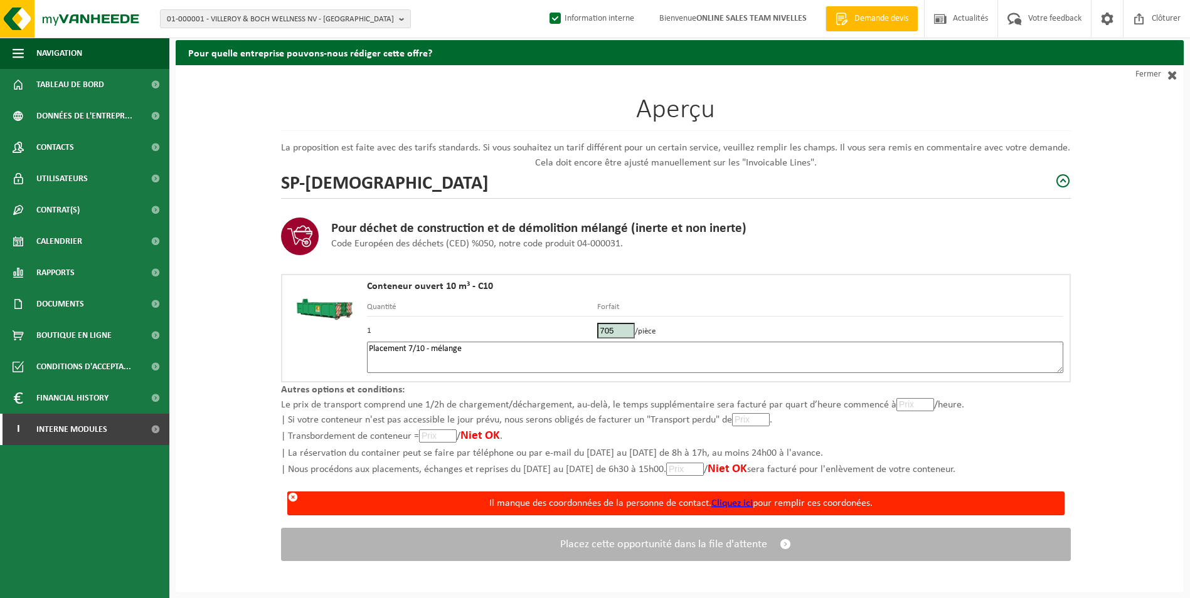
click at [736, 505] on link "Cliquez ici" at bounding box center [731, 504] width 41 height 10
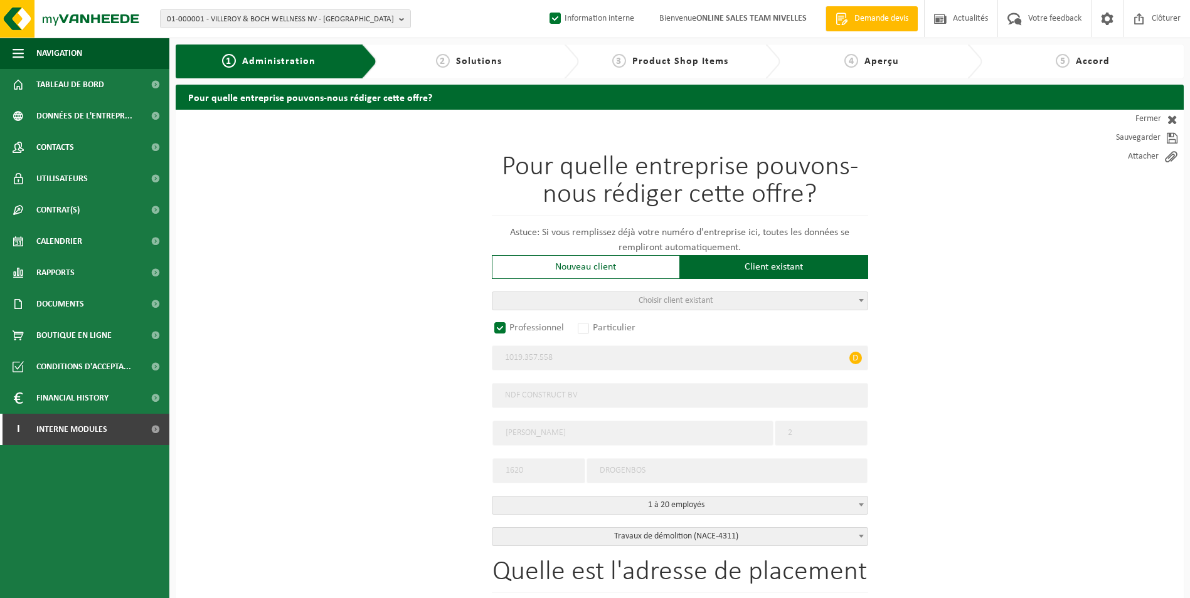
radio input "false"
select select
radio input "true"
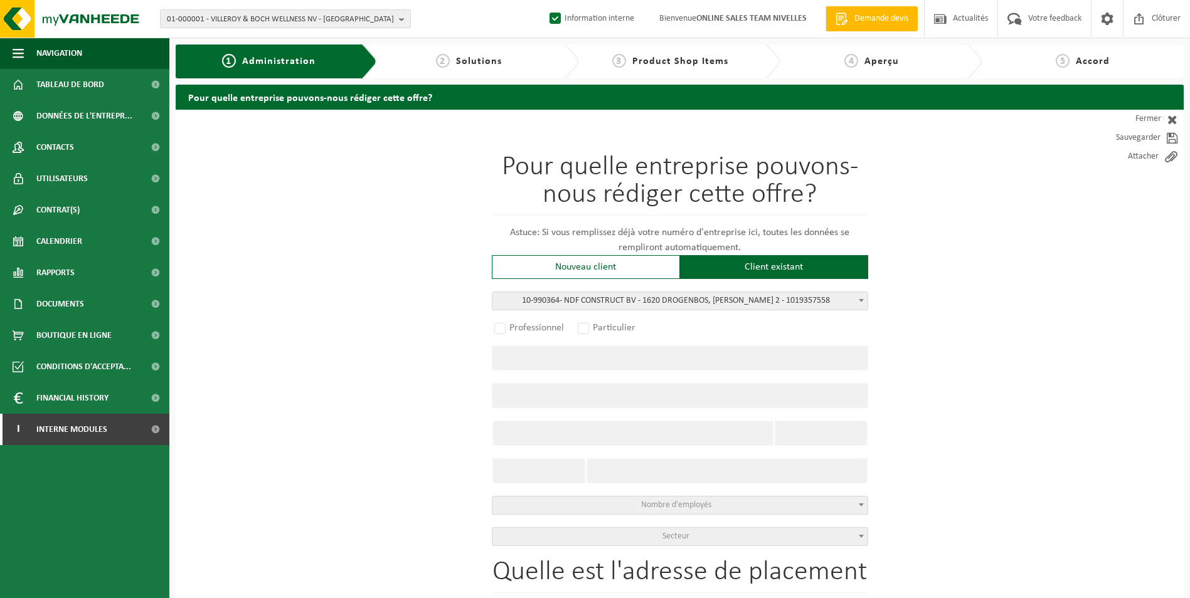
select select "169081"
type input "1019.357.558"
type input "NDF CONSTRUCT BV"
type input "[PERSON_NAME]"
type input "2"
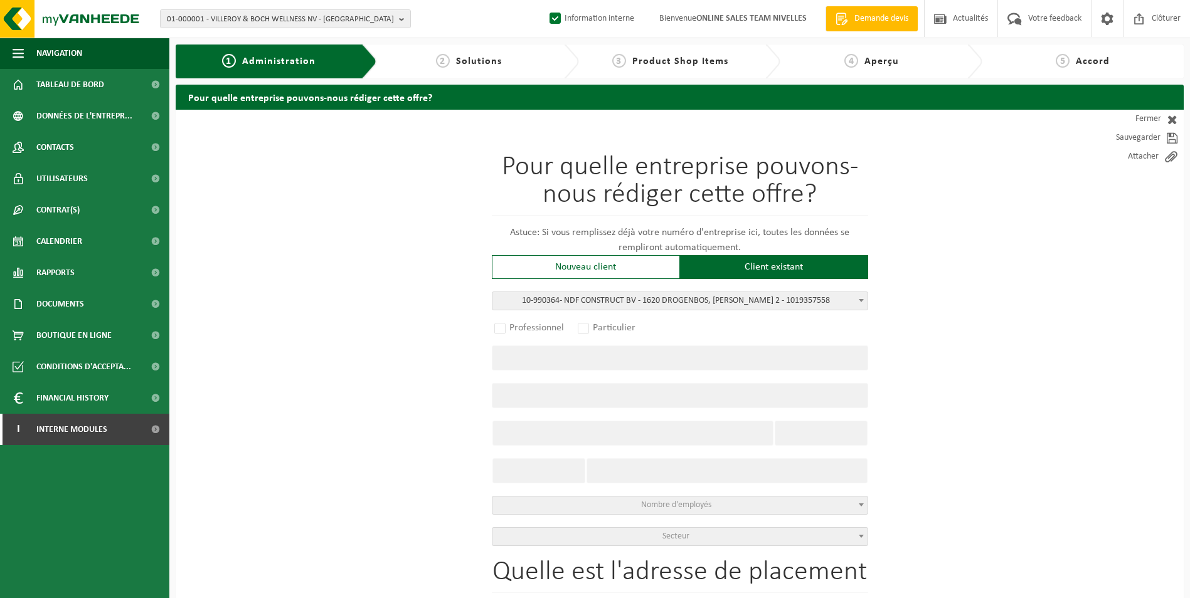
type input "1620"
type input "DROGENBOS"
select select
select select "D"
select select
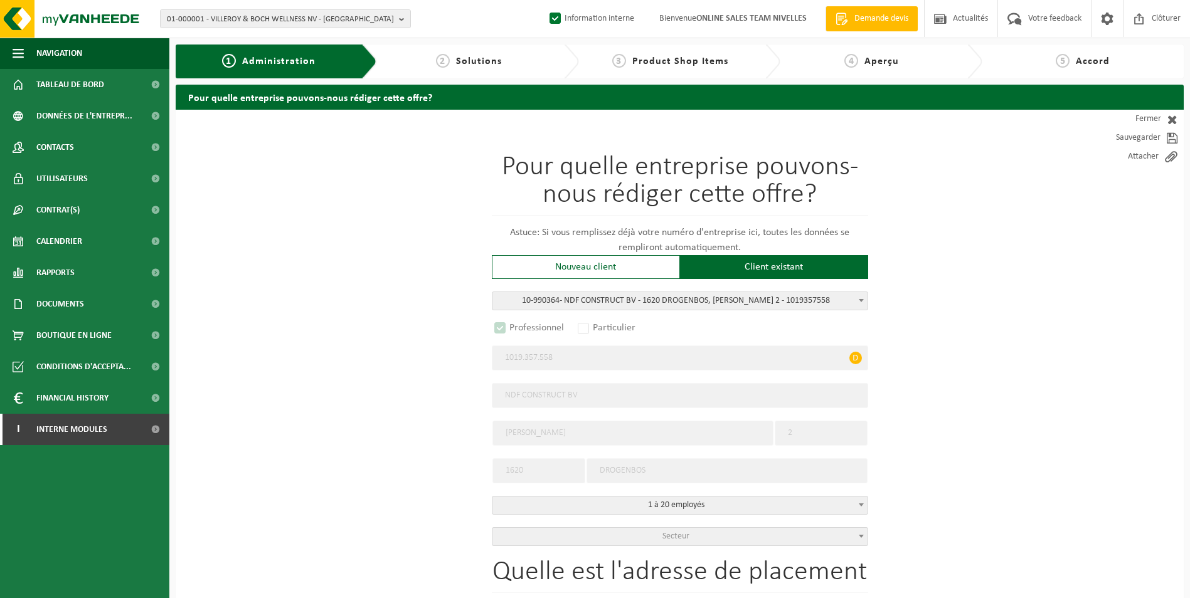
click at [852, 358] on span "D" at bounding box center [855, 358] width 13 height 13
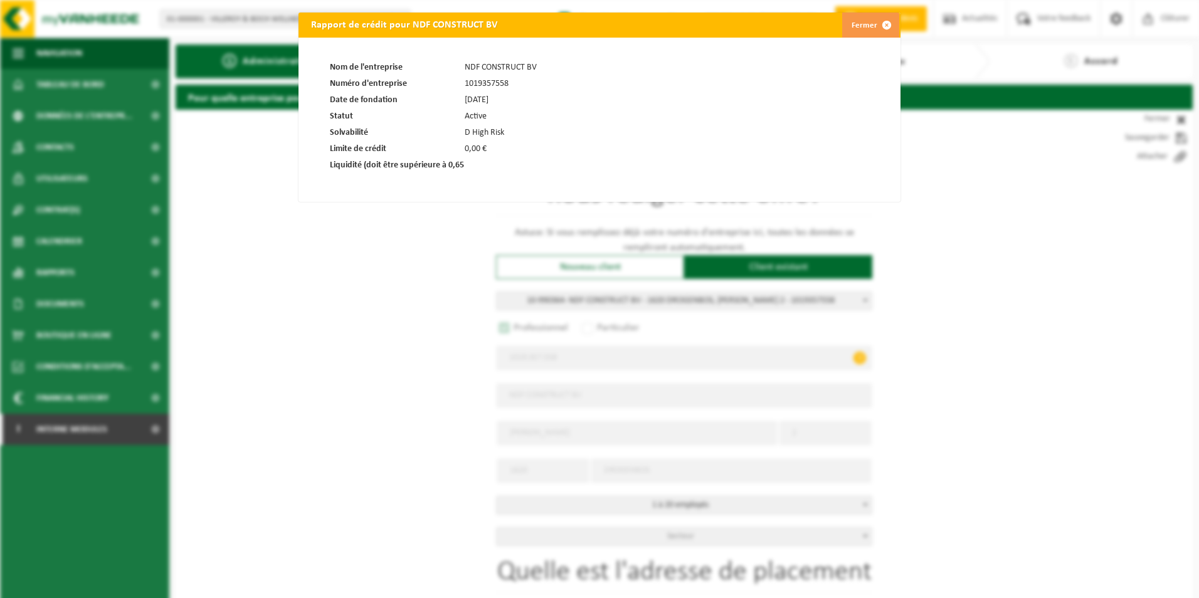
click at [884, 26] on span at bounding box center [886, 25] width 25 height 25
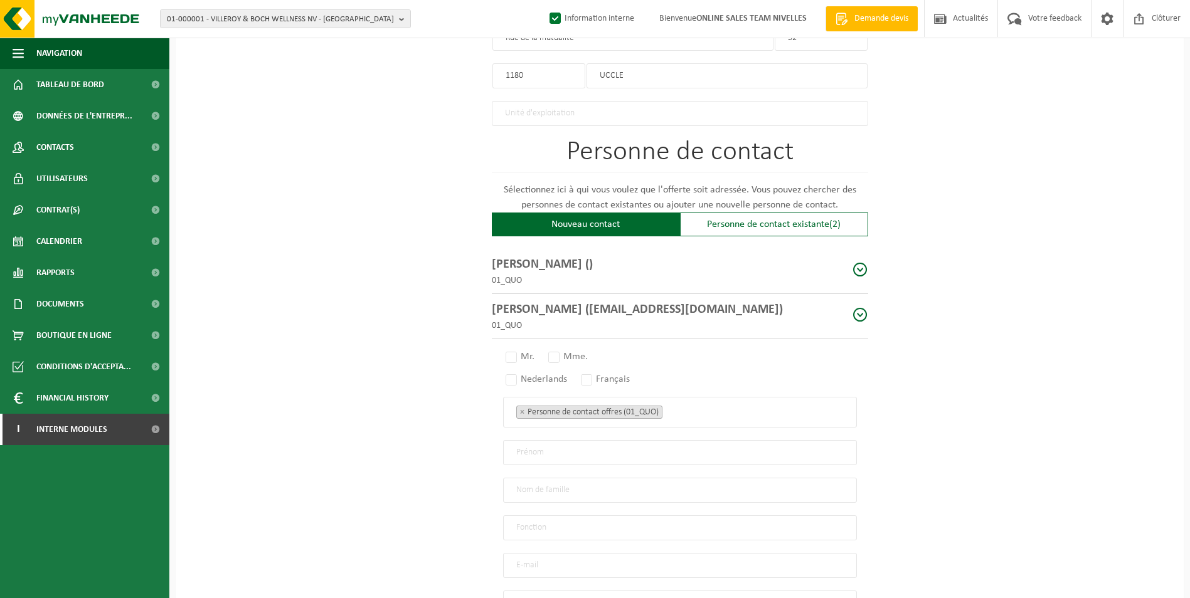
scroll to position [735, 0]
click at [855, 309] on span at bounding box center [860, 317] width 16 height 16
type input "DANIEL"
type input "FLOAREA"
type input "Director"
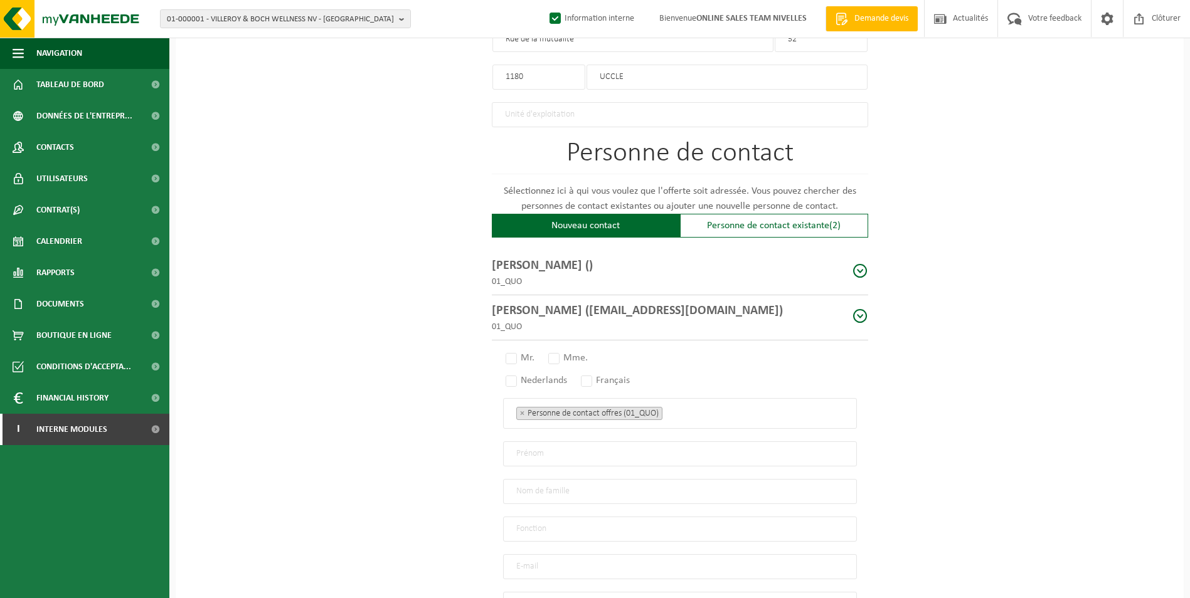
type input "ndconstructbv@yahoo.com"
type input "+32 495 12 96 49"
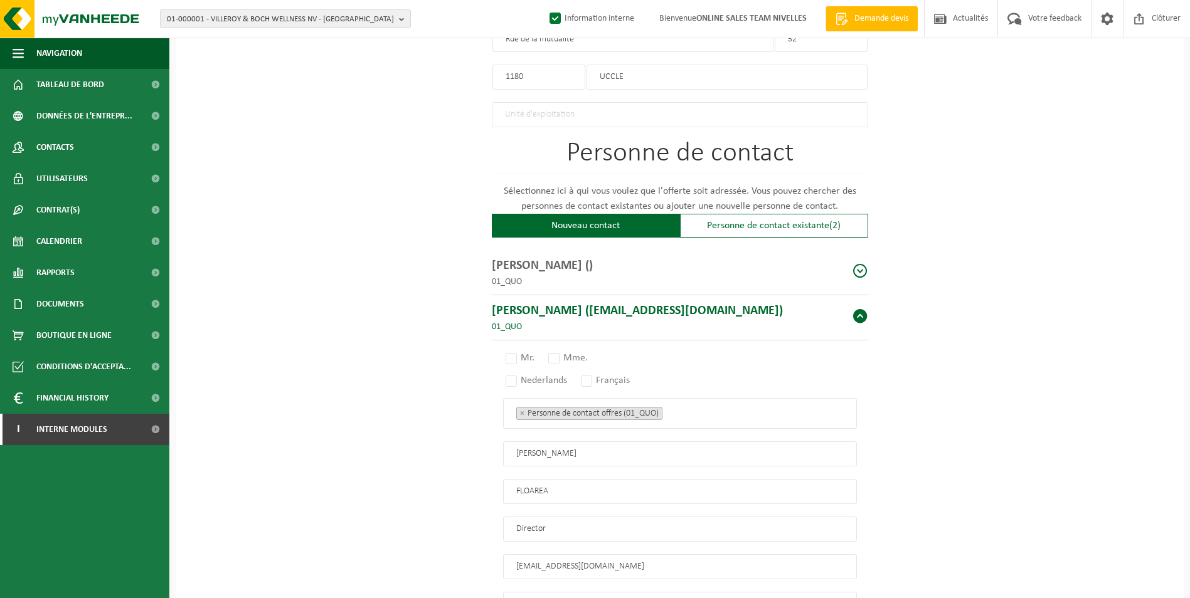
click at [861, 312] on span at bounding box center [860, 317] width 16 height 16
click at [863, 313] on span at bounding box center [860, 317] width 16 height 16
click at [858, 313] on span at bounding box center [860, 317] width 16 height 16
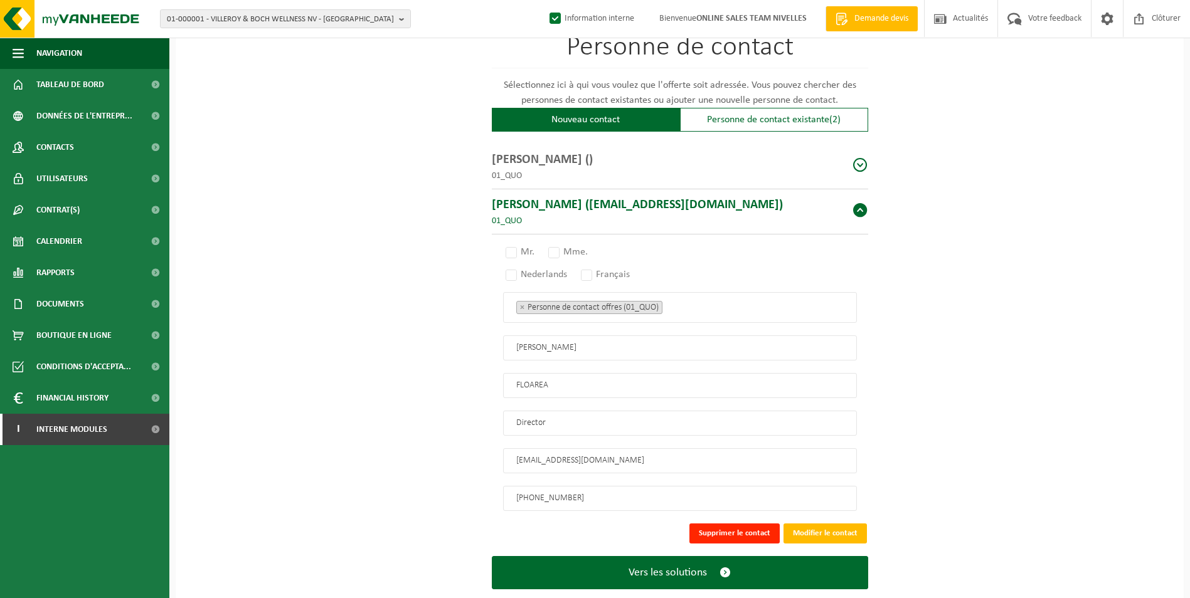
scroll to position [860, 0]
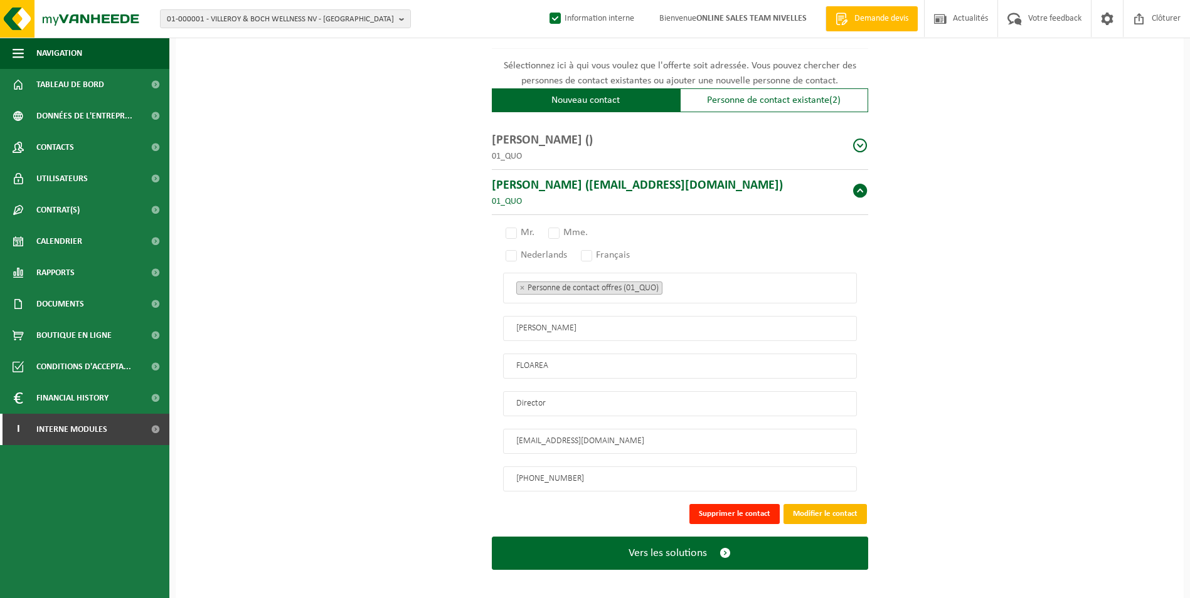
click at [818, 507] on button "Modifier le contact" at bounding box center [824, 514] width 83 height 20
click at [509, 230] on label "Ce champ est obligatoire. Mr." at bounding box center [520, 233] width 35 height 18
radio input "true"
click at [819, 252] on div "Ce champ est obligatoire. Nederlands Français" at bounding box center [680, 255] width 354 height 10
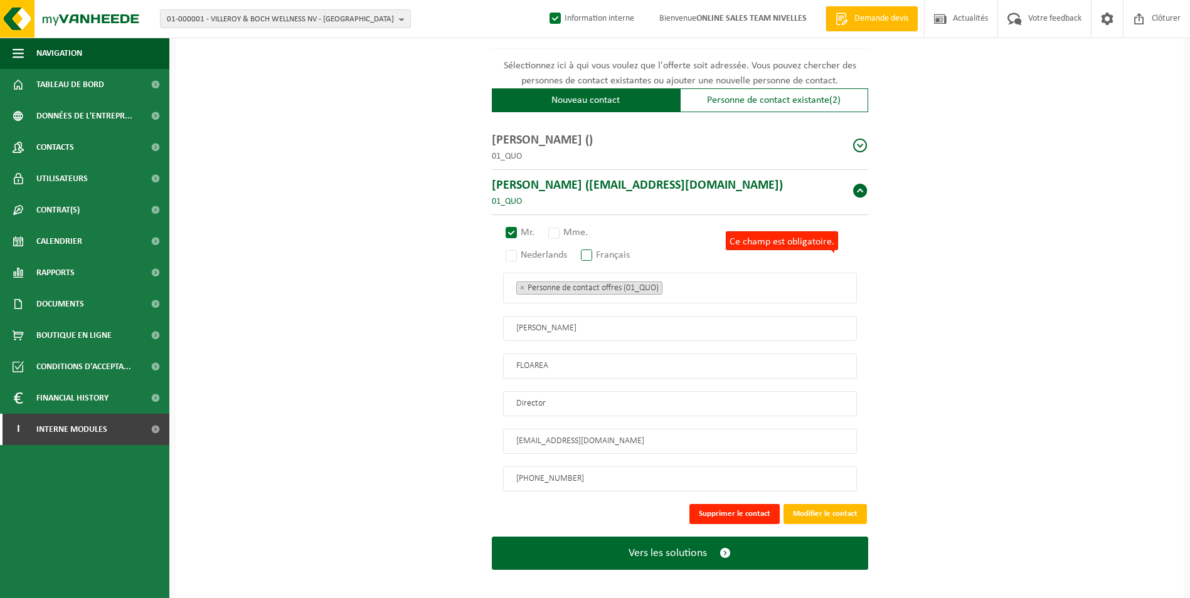
click at [597, 252] on label "Français" at bounding box center [605, 256] width 55 height 18
radio input "true"
click at [815, 507] on button "Modifier le contact" at bounding box center [824, 514] width 83 height 20
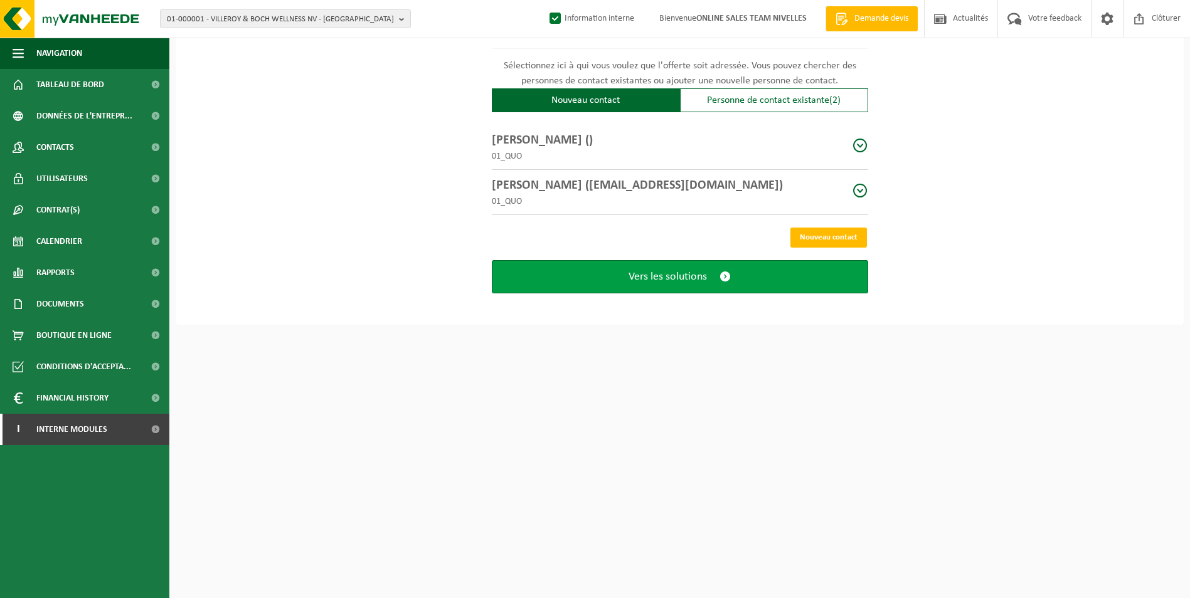
click at [662, 279] on button "Vers les solutions" at bounding box center [680, 276] width 376 height 33
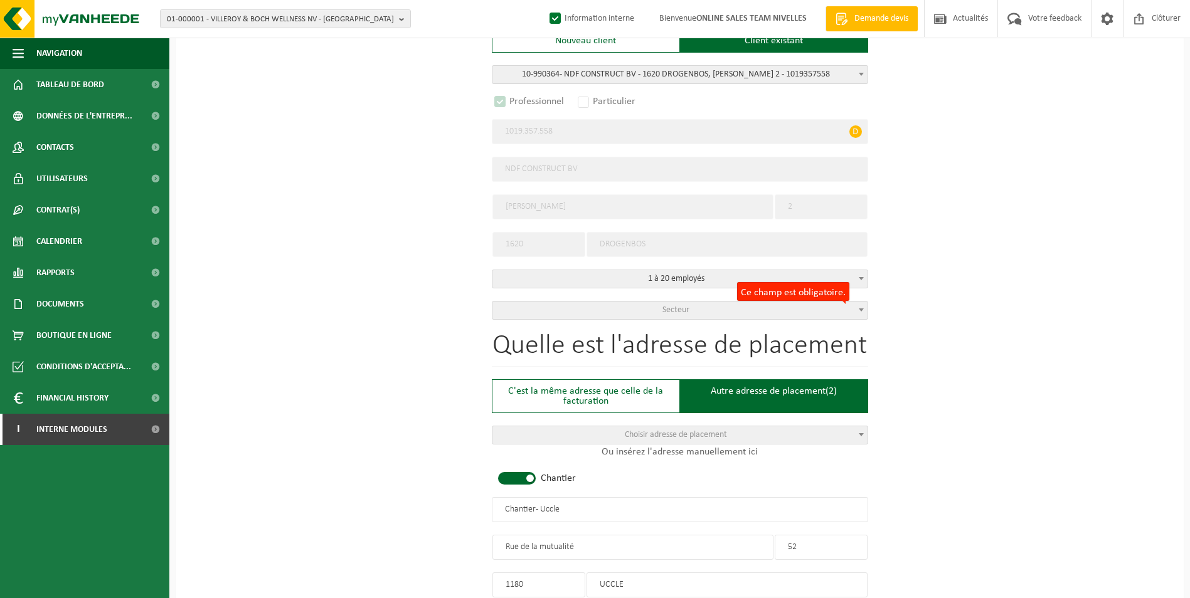
click at [792, 314] on span "Secteur" at bounding box center [679, 311] width 375 height 18
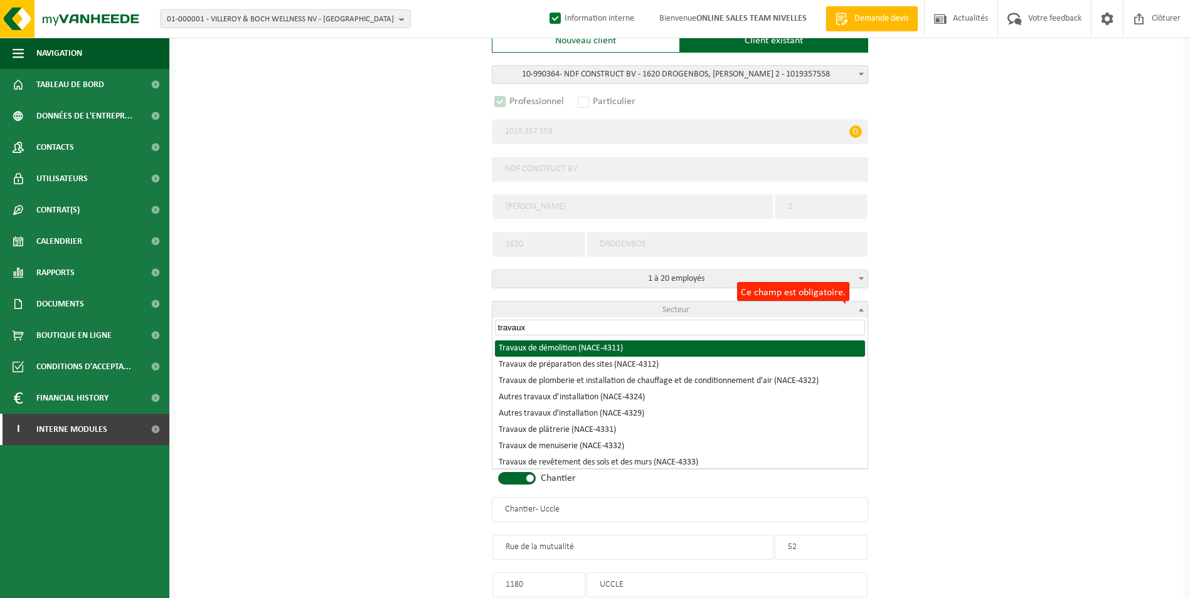
type input "travaux"
select select "NACE_4311"
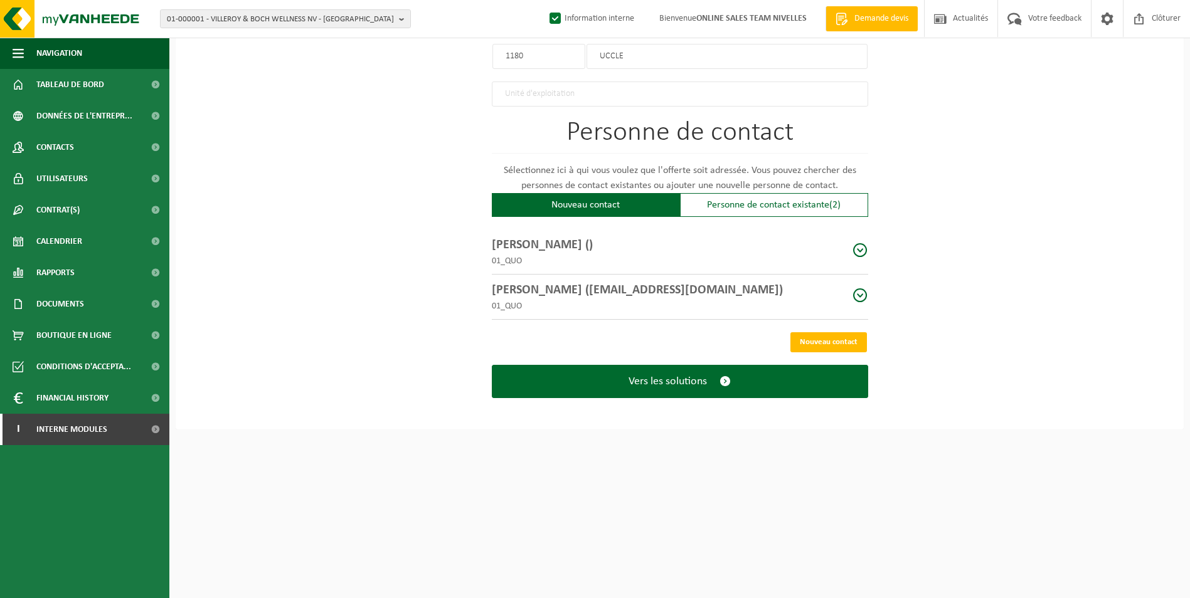
scroll to position [854, 0]
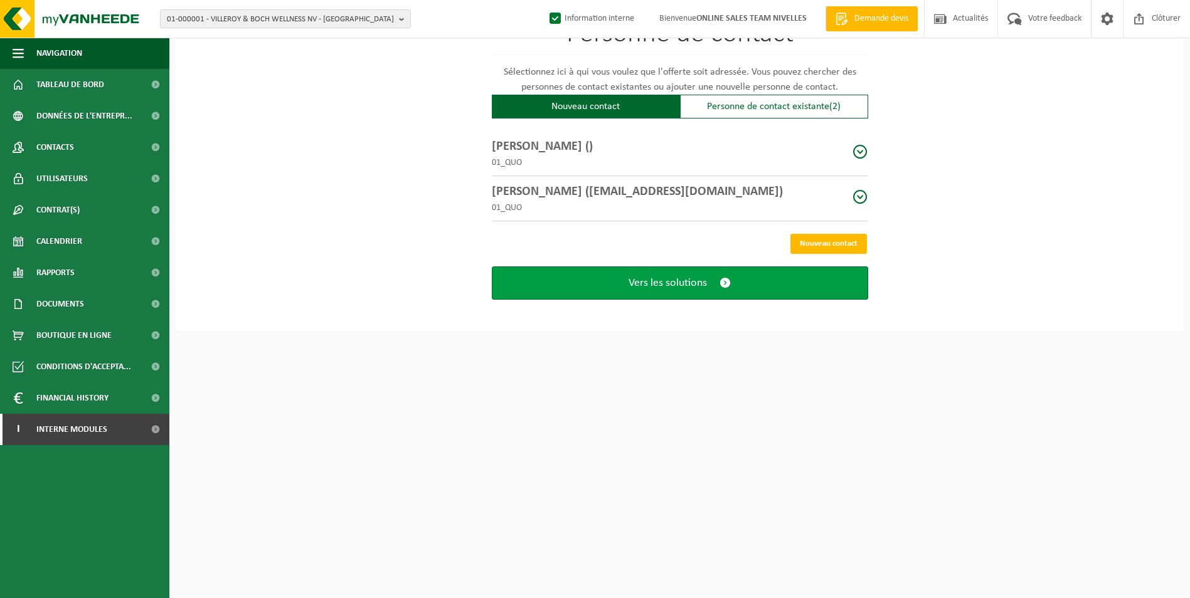
click at [718, 286] on button "Vers les solutions" at bounding box center [680, 283] width 376 height 33
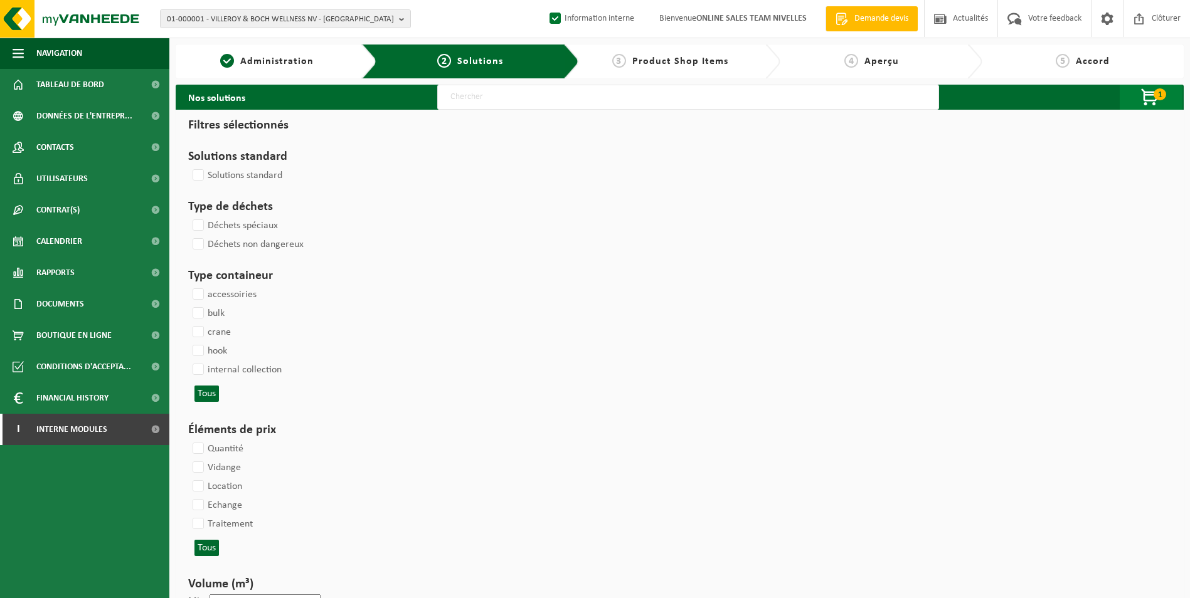
click at [1150, 93] on span "button" at bounding box center [1150, 97] width 63 height 25
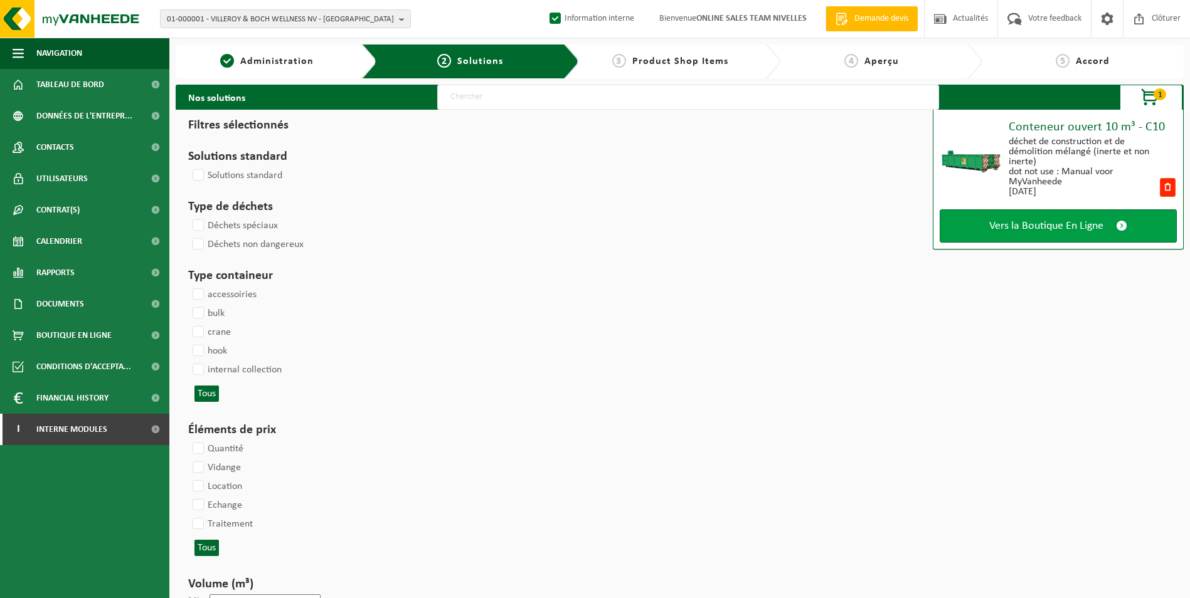
click at [1033, 232] on span "Vers la Boutique En Ligne" at bounding box center [1046, 226] width 114 height 13
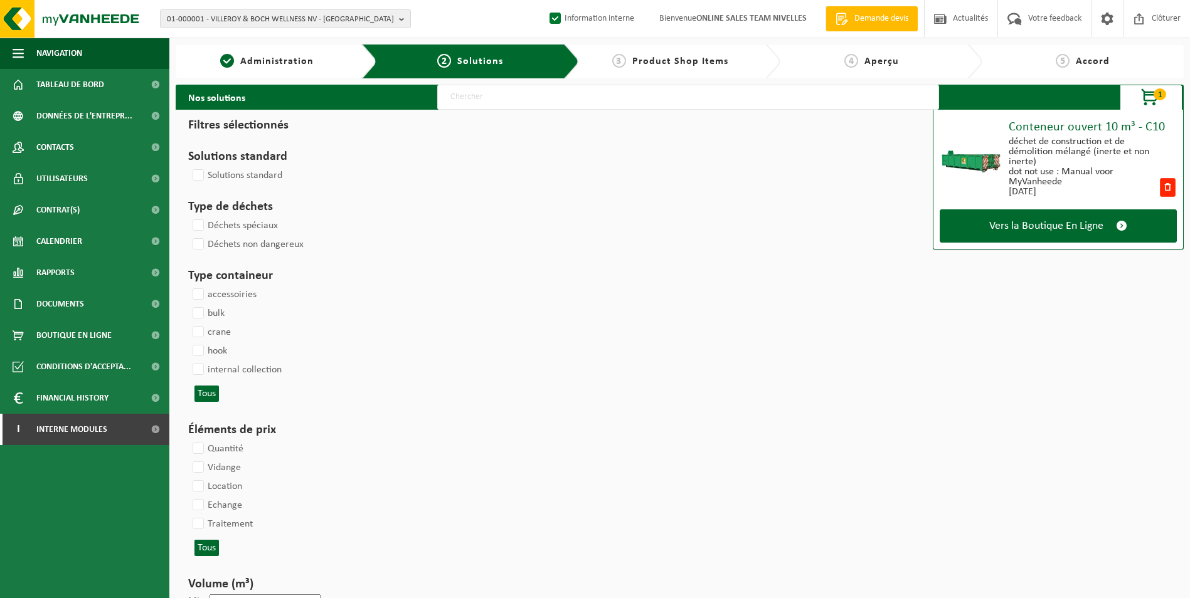
select select
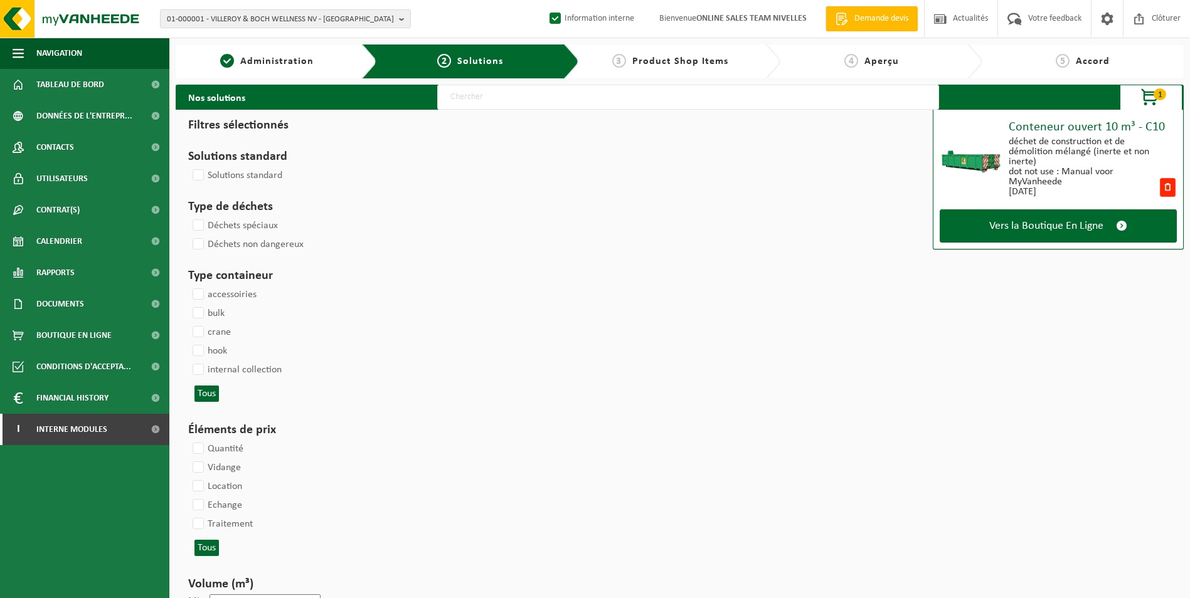
select select
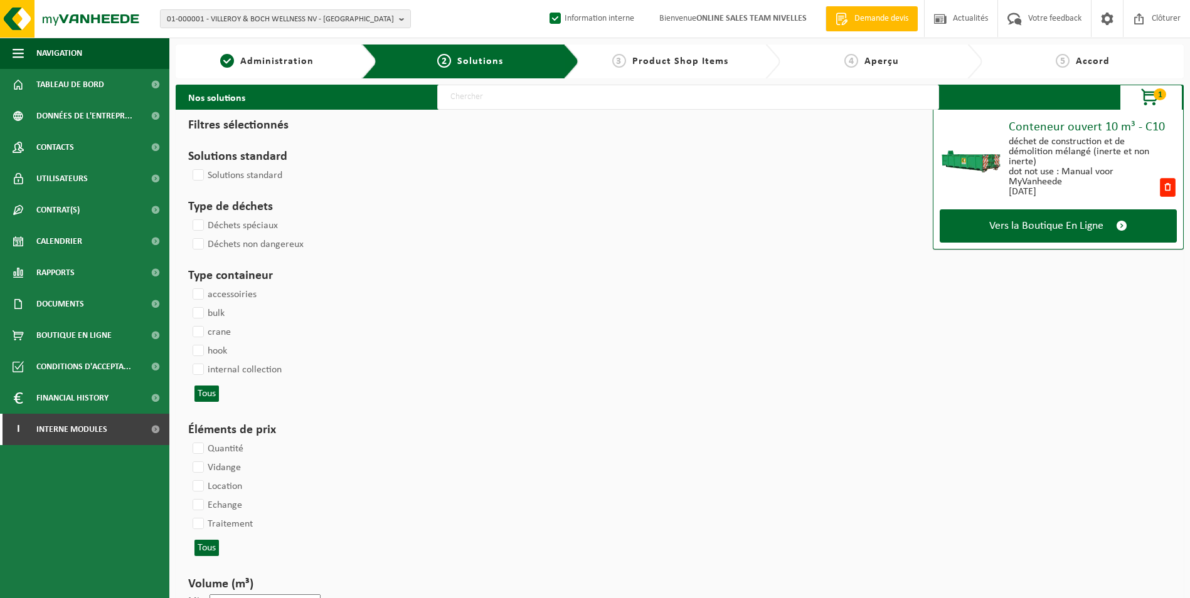
select select
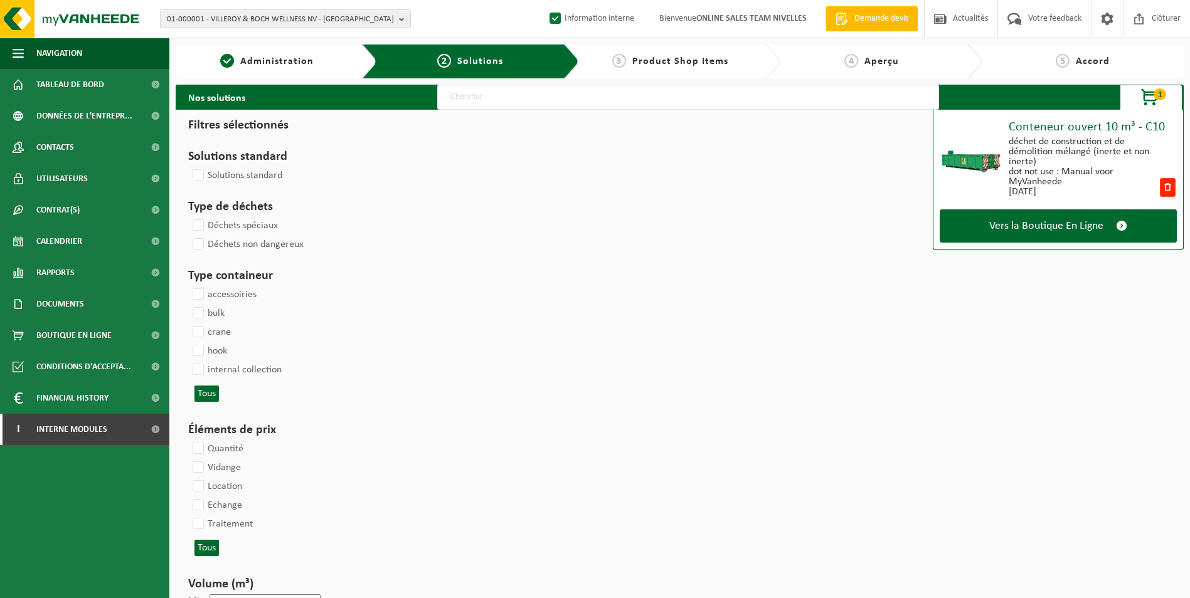
select select
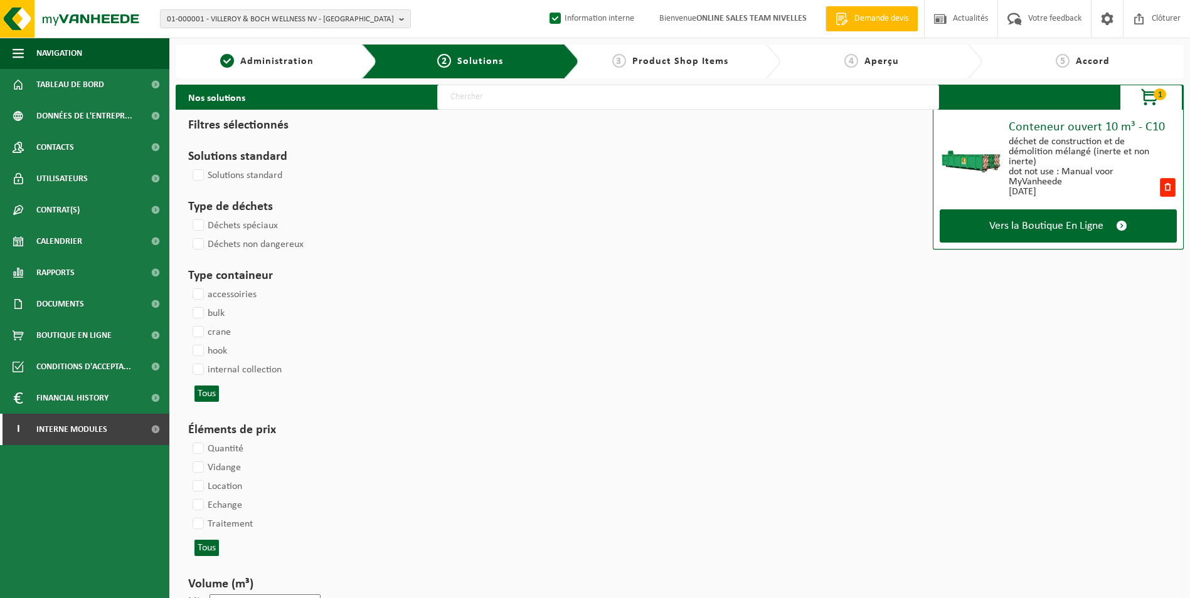
select select
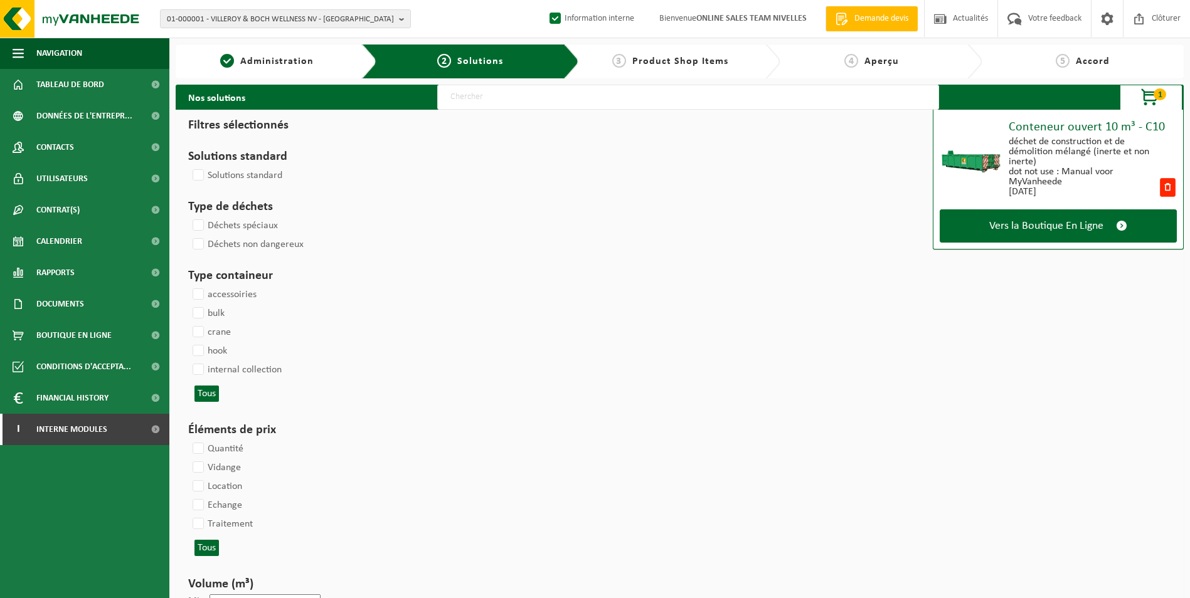
select select
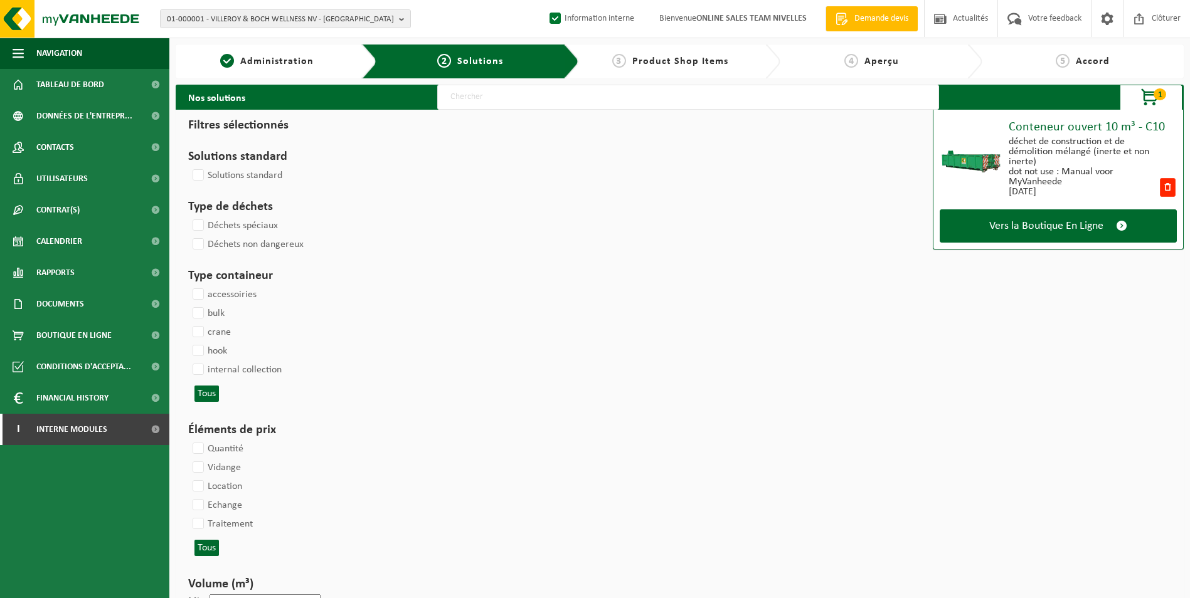
select select
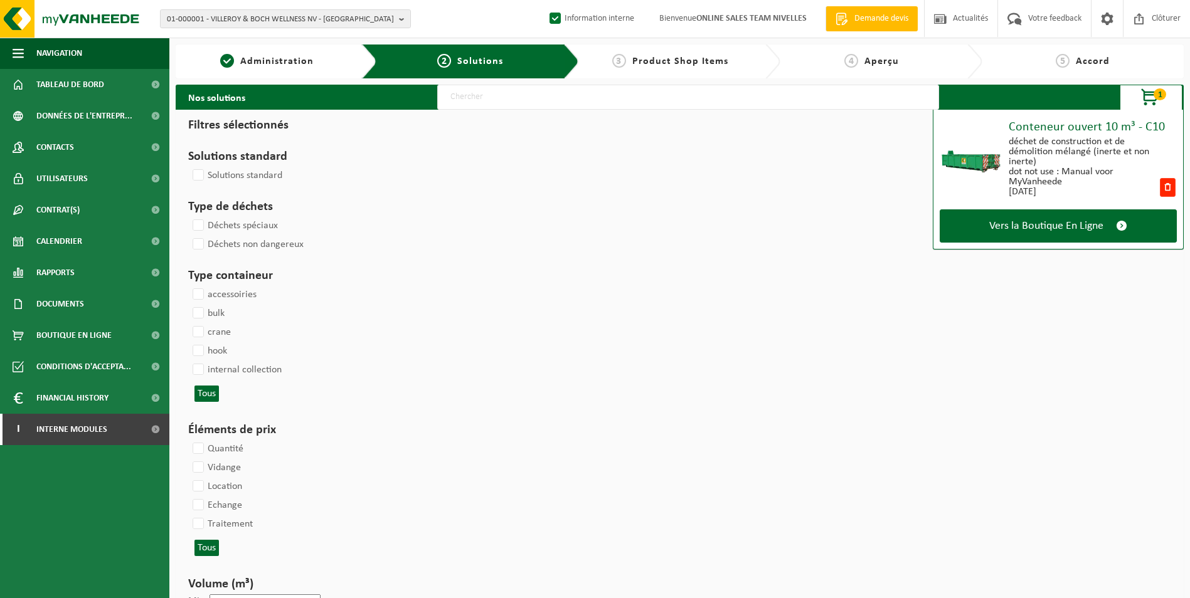
select select
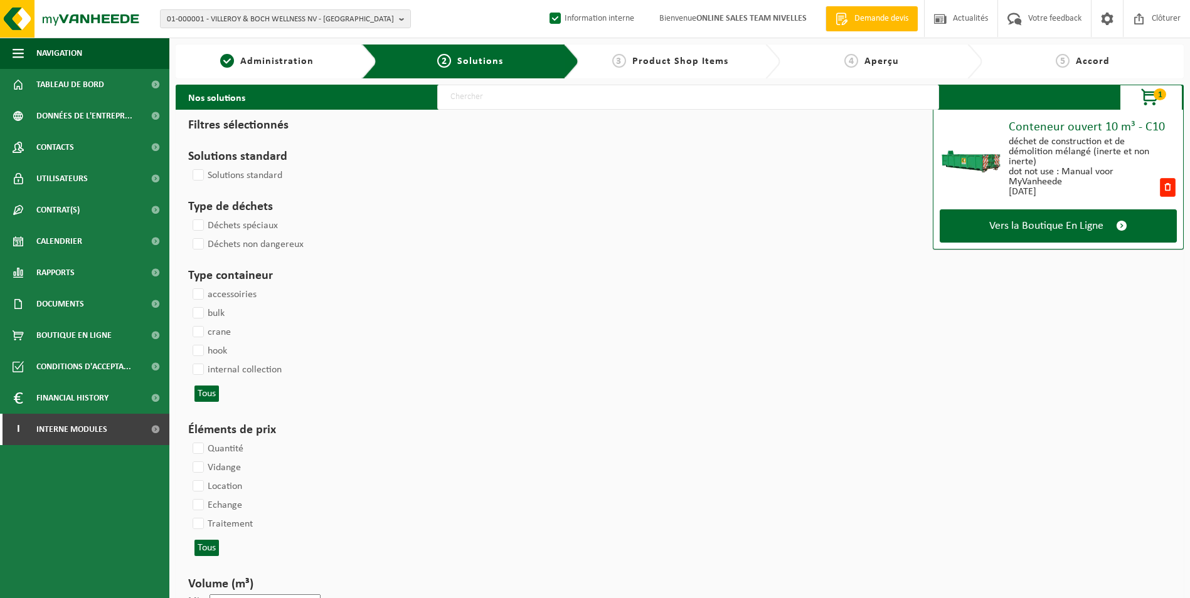
select select
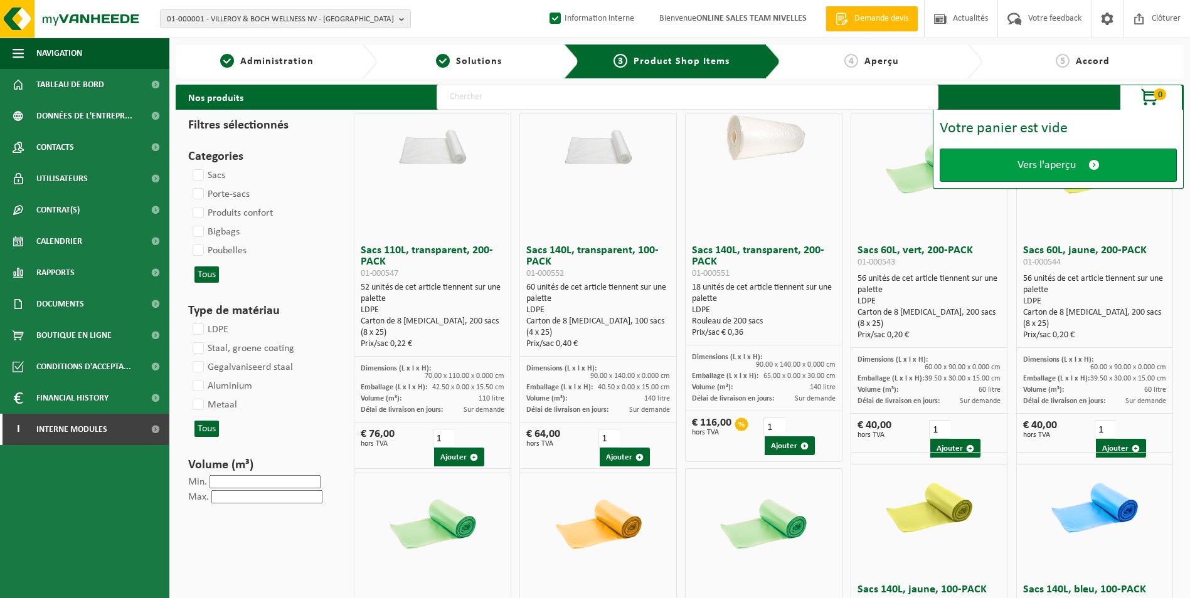
click at [1016, 162] on link "Vers l'aperçu" at bounding box center [1058, 165] width 237 height 33
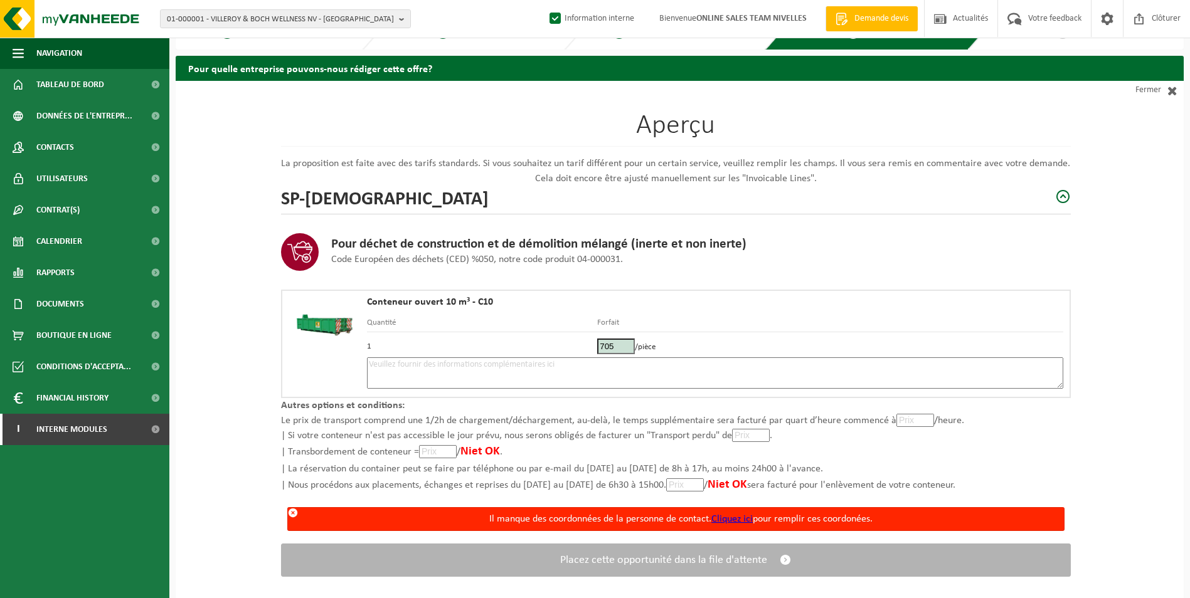
scroll to position [45, 0]
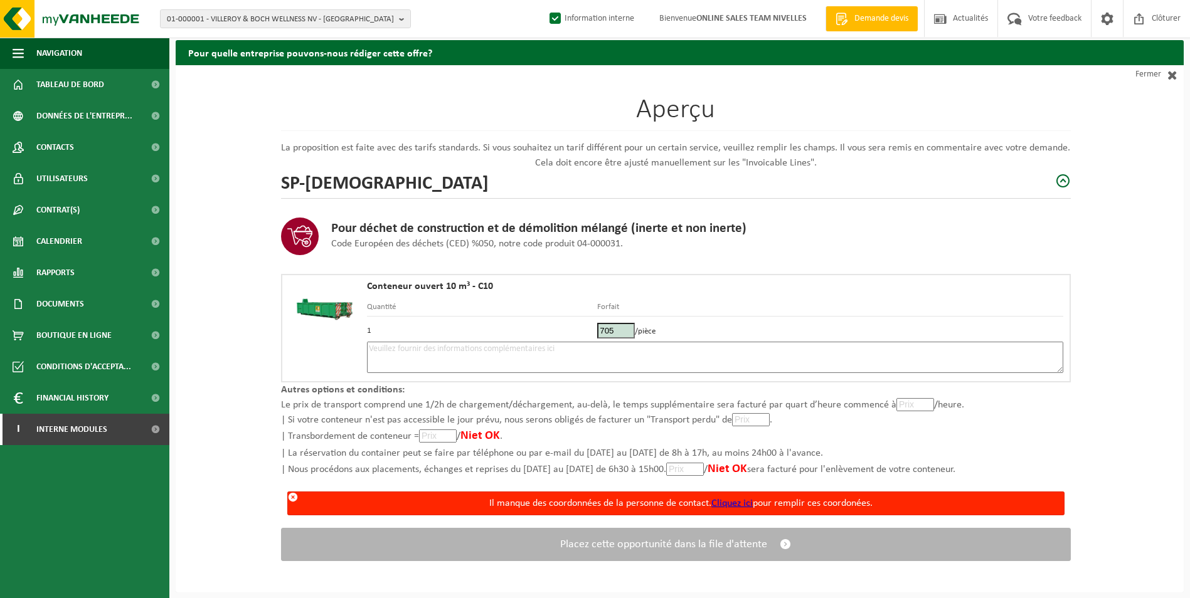
click at [587, 348] on textarea at bounding box center [715, 357] width 696 height 31
click at [75, 423] on span "Interne modules" at bounding box center [71, 429] width 71 height 31
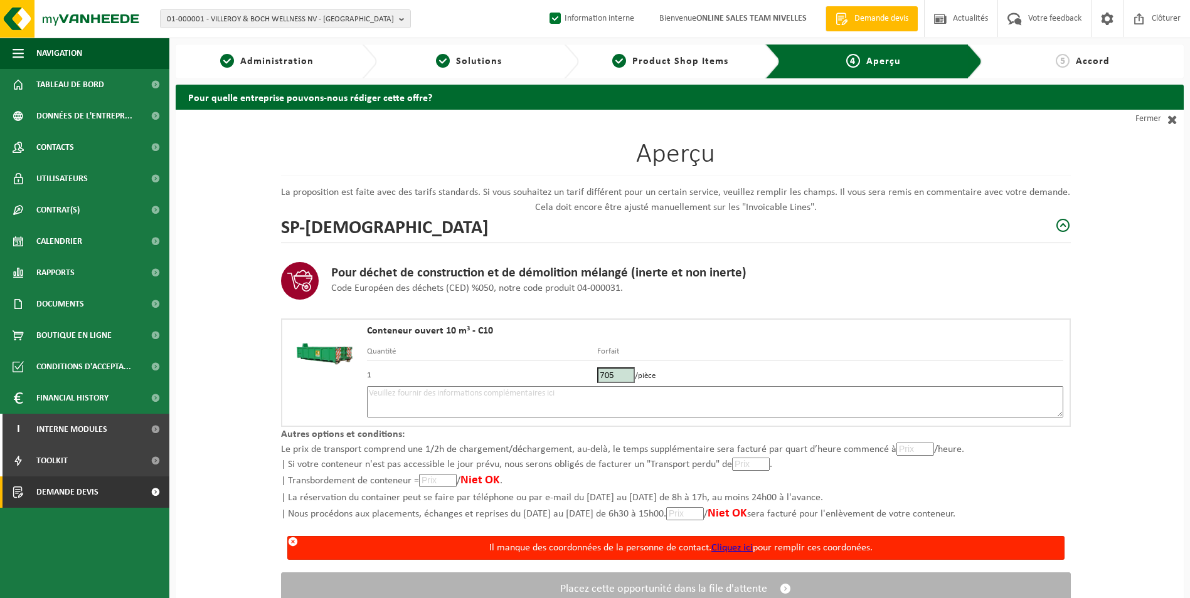
click at [63, 497] on span "Demande devis" at bounding box center [67, 492] width 62 height 31
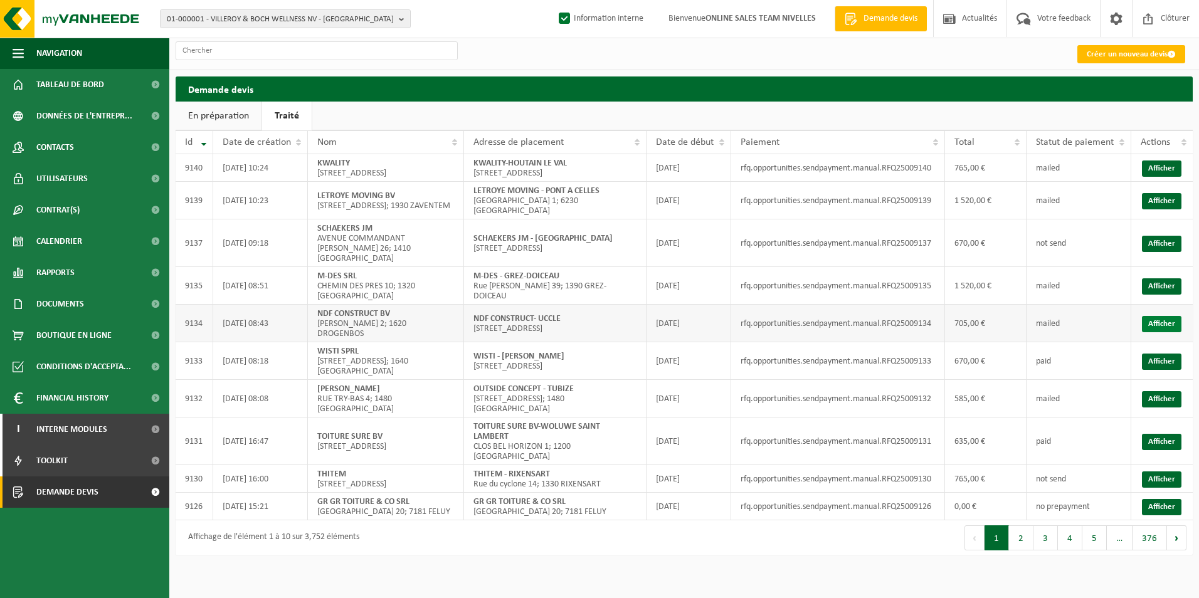
click at [1157, 316] on link "Afficher" at bounding box center [1162, 324] width 40 height 16
click at [1163, 279] on link "Afficher" at bounding box center [1162, 287] width 40 height 16
click at [1181, 243] on link "Afficher" at bounding box center [1162, 244] width 40 height 16
click at [1165, 203] on link "Afficher" at bounding box center [1162, 201] width 40 height 16
click at [1155, 167] on link "Afficher" at bounding box center [1162, 169] width 40 height 16
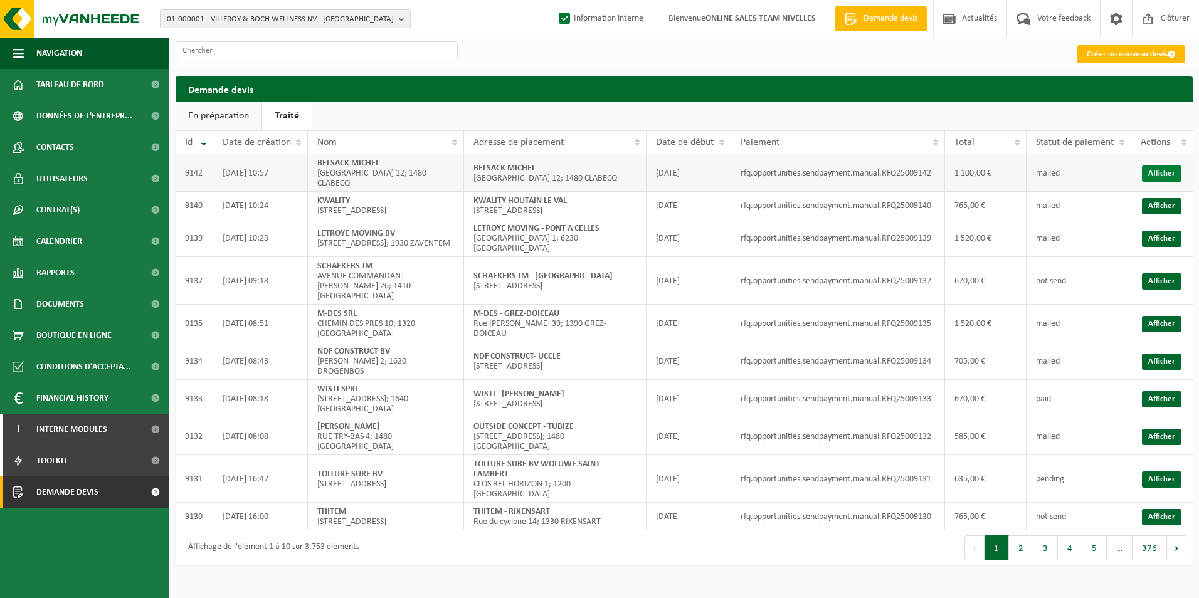
click at [1174, 179] on link "Afficher" at bounding box center [1162, 174] width 40 height 16
